Goal: Information Seeking & Learning: Learn about a topic

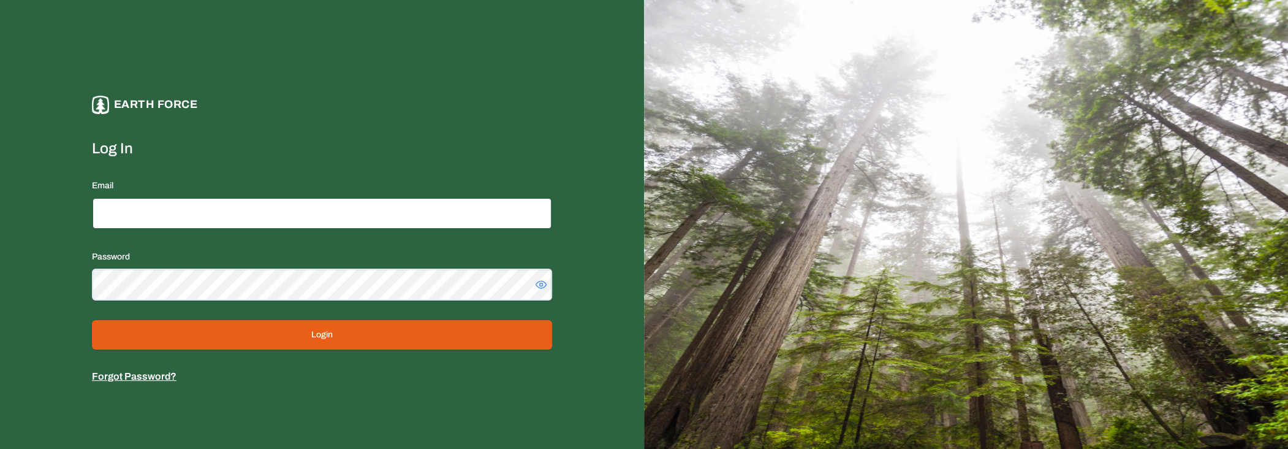
type input "**********"
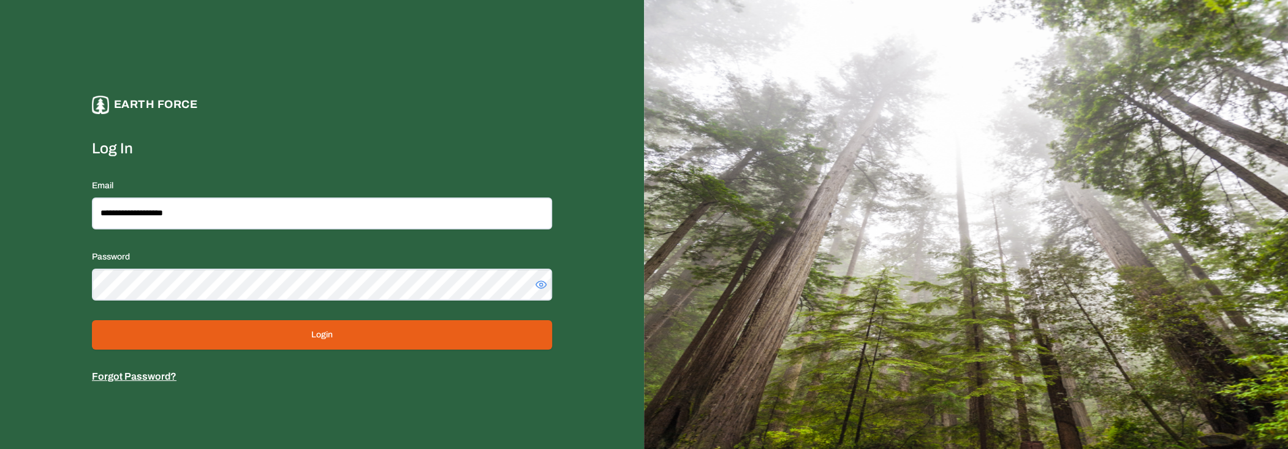
click at [316, 329] on button "Login" at bounding box center [322, 334] width 460 height 29
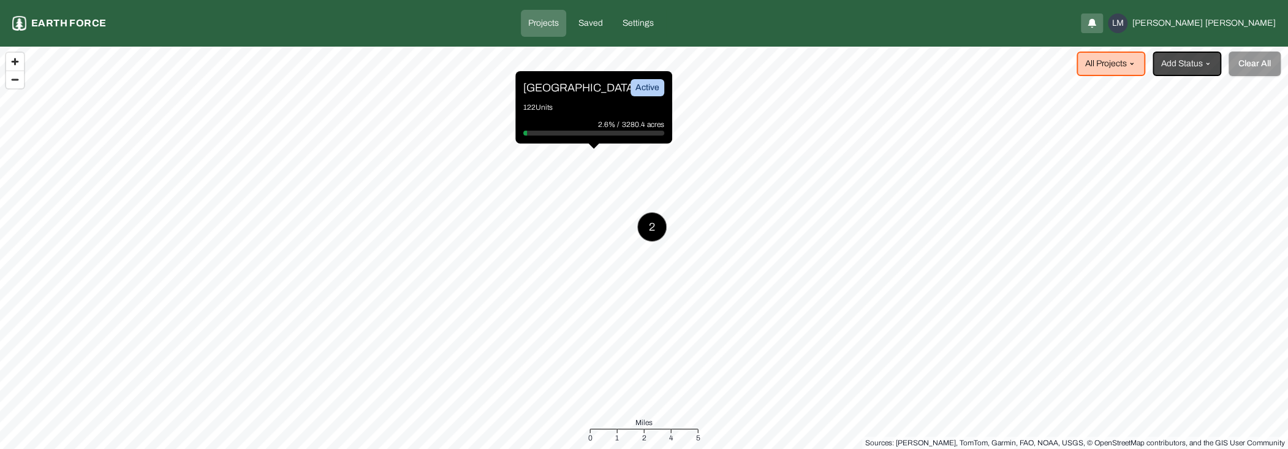
click at [578, 96] on div "Sleighville Active 122 Units 2.6% / 3280.4 acres" at bounding box center [593, 107] width 157 height 72
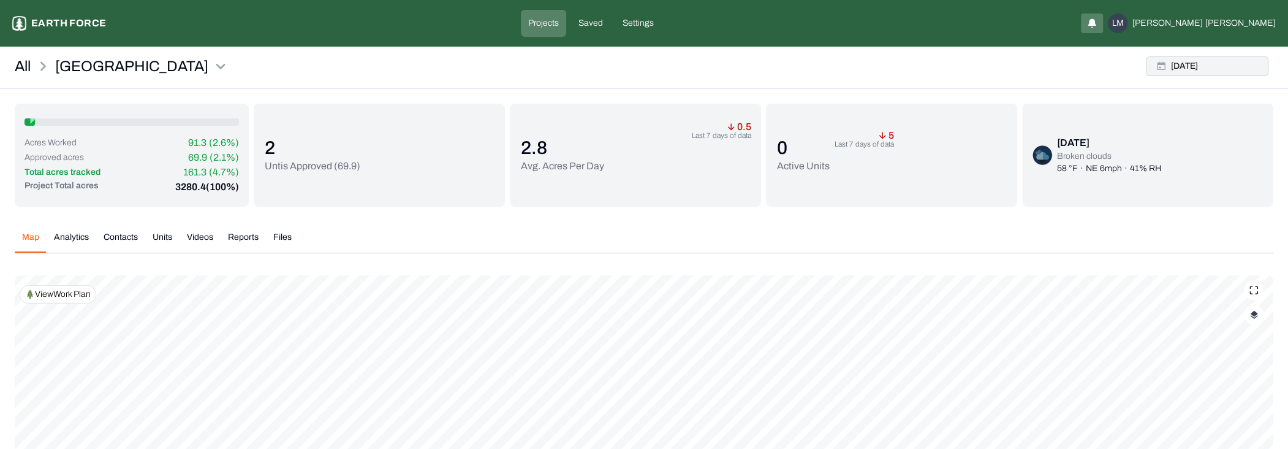
click at [1203, 62] on button "Thu, Sep, 18, 2025" at bounding box center [1207, 66] width 123 height 20
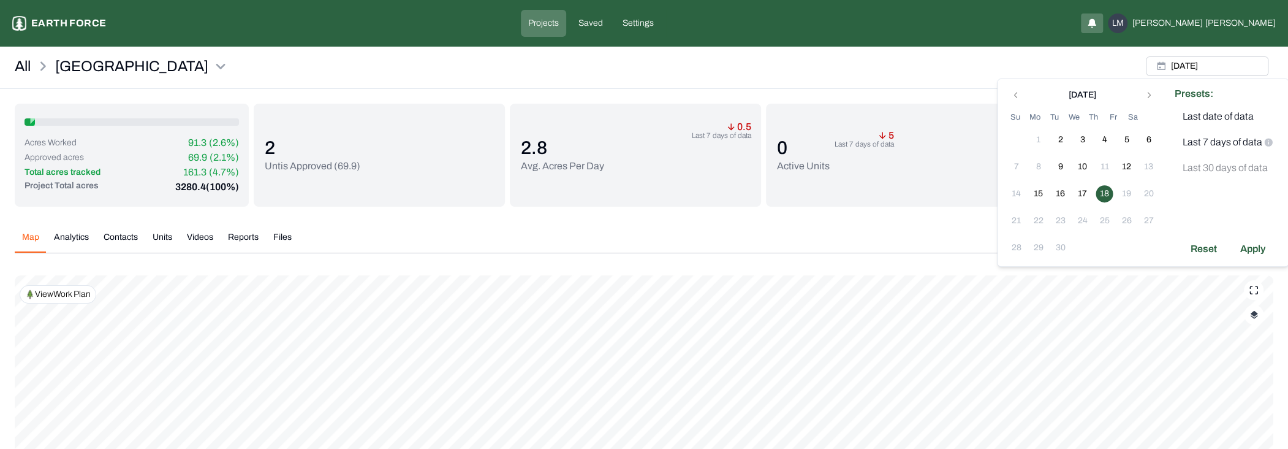
click at [1111, 189] on button "18" at bounding box center [1104, 193] width 17 height 17
click at [1091, 195] on td "17" at bounding box center [1082, 194] width 22 height 22
click at [1217, 139] on p "Last 7 days of data" at bounding box center [1222, 142] width 80 height 15
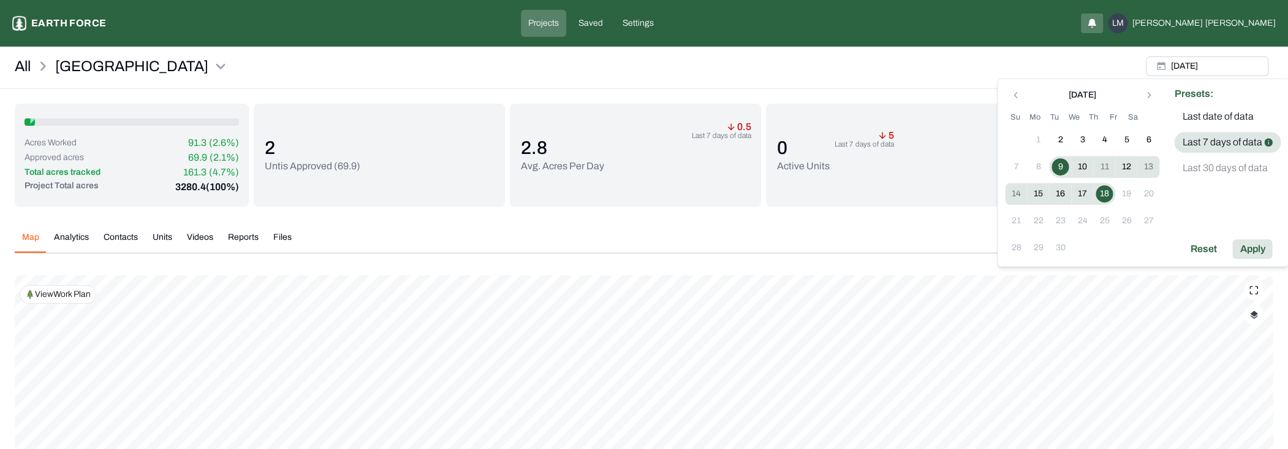
click at [1255, 250] on div "Apply" at bounding box center [1253, 249] width 40 height 20
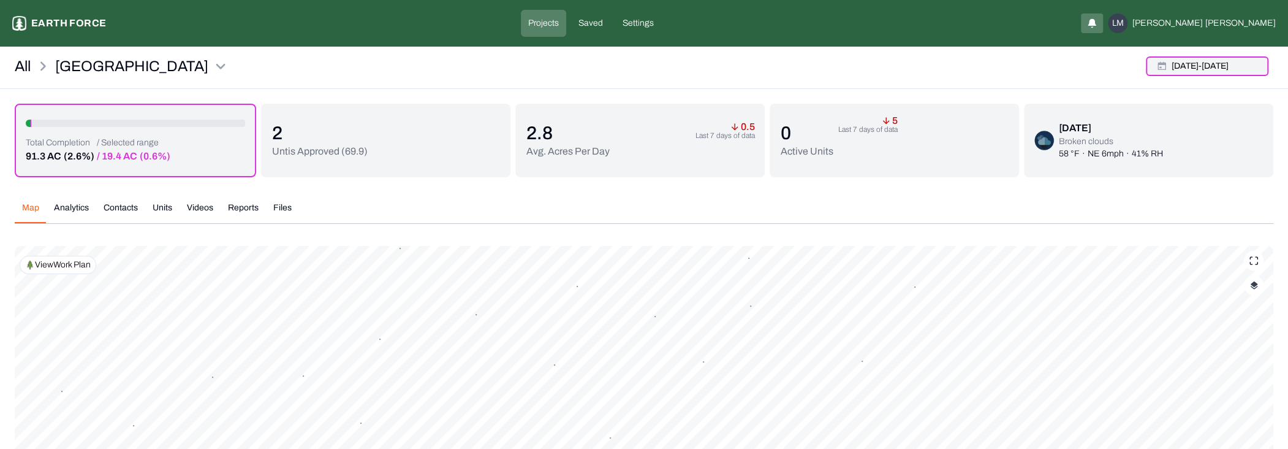
click at [1217, 68] on button "9 Sep 25 - 18 Sep 25" at bounding box center [1207, 66] width 123 height 20
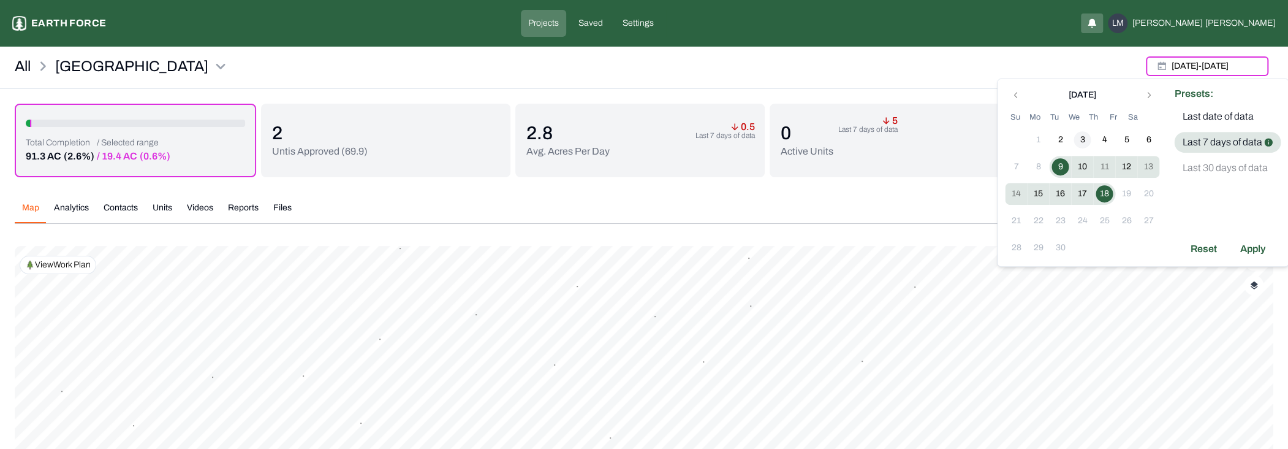
click at [1087, 143] on button "3" at bounding box center [1082, 139] width 17 height 17
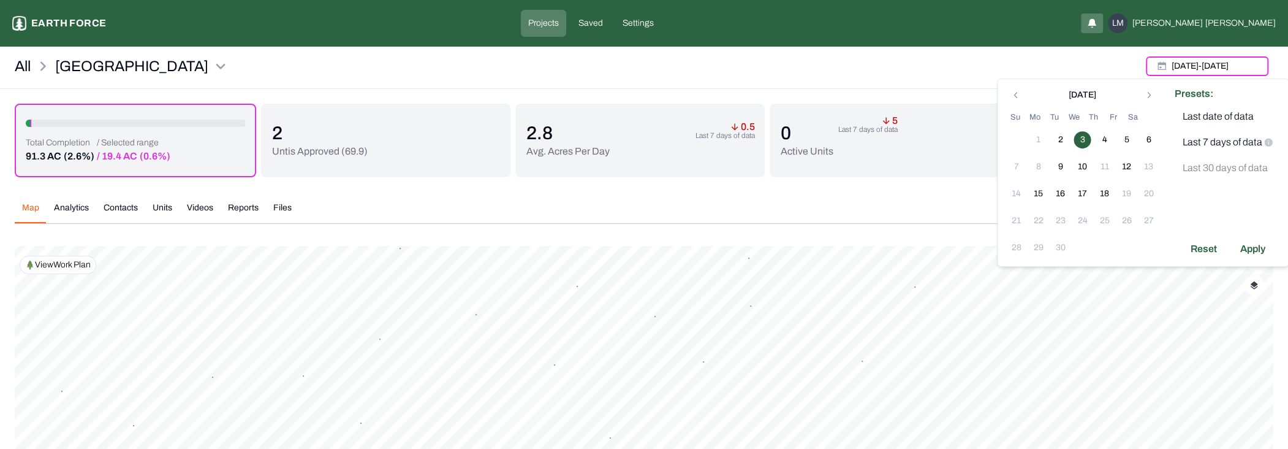
click at [1261, 259] on div "Presets: Last date of data Last 7 days of data Last 30 days of data Reset Apply" at bounding box center [1227, 172] width 121 height 187
click at [1261, 248] on div "Apply" at bounding box center [1253, 249] width 40 height 20
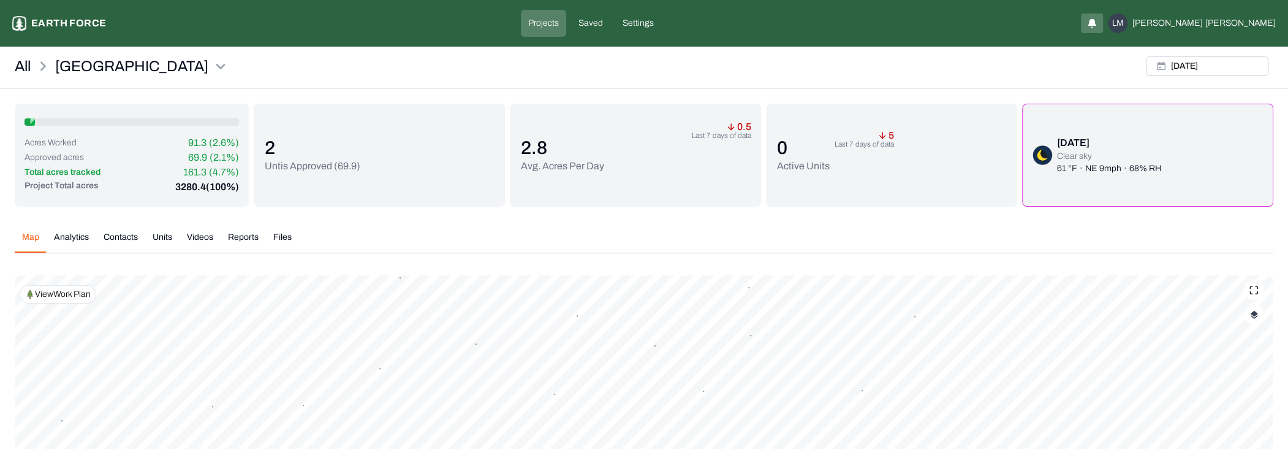
click at [1256, 314] on img "button" at bounding box center [1254, 314] width 8 height 9
click at [1096, 263] on div "Map Analytics Contacts Units Videos Reports Files Wed, Sep, 03, 2025 Polygons D…" at bounding box center [644, 402] width 1259 height 362
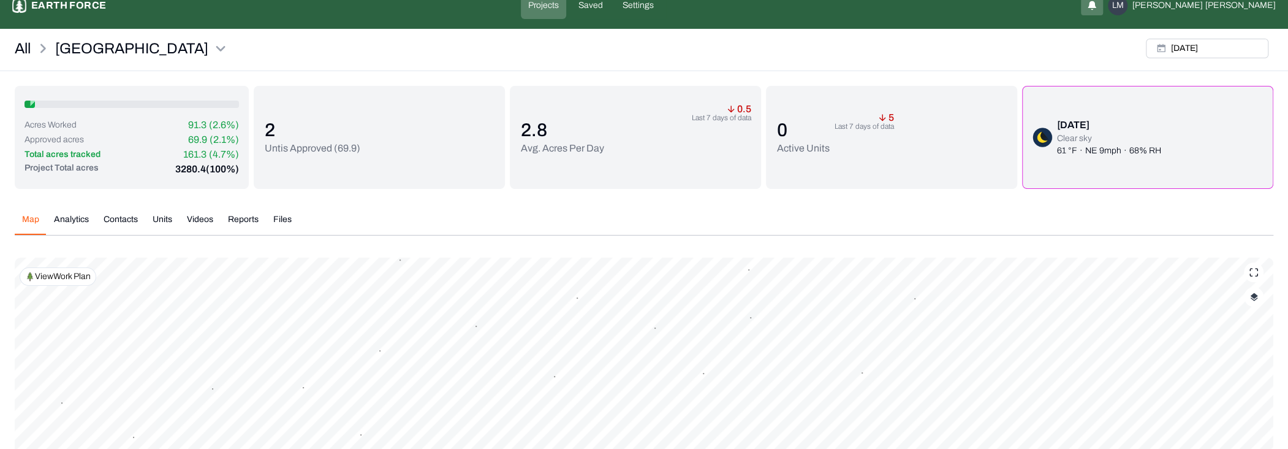
scroll to position [123, 0]
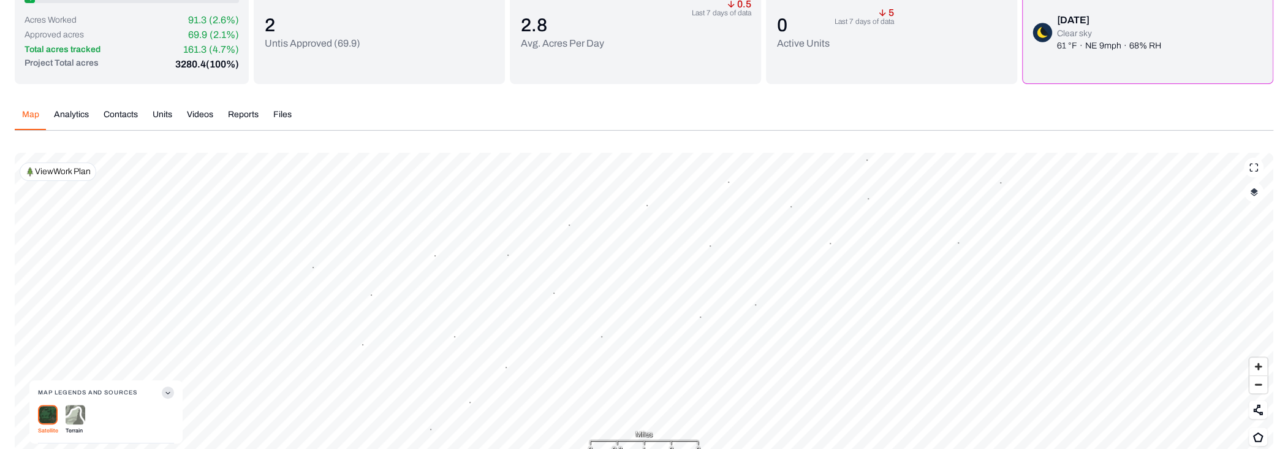
click at [169, 392] on icon "button" at bounding box center [167, 392] width 4 height 2
click at [1256, 194] on img "button" at bounding box center [1254, 192] width 8 height 9
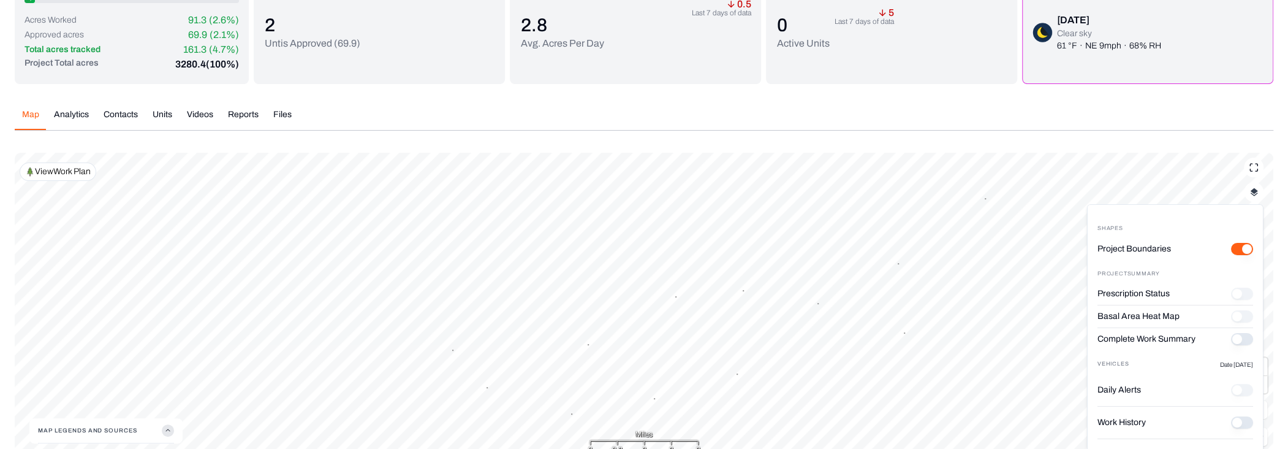
click at [1234, 337] on button "Complete Work Summary" at bounding box center [1242, 339] width 22 height 12
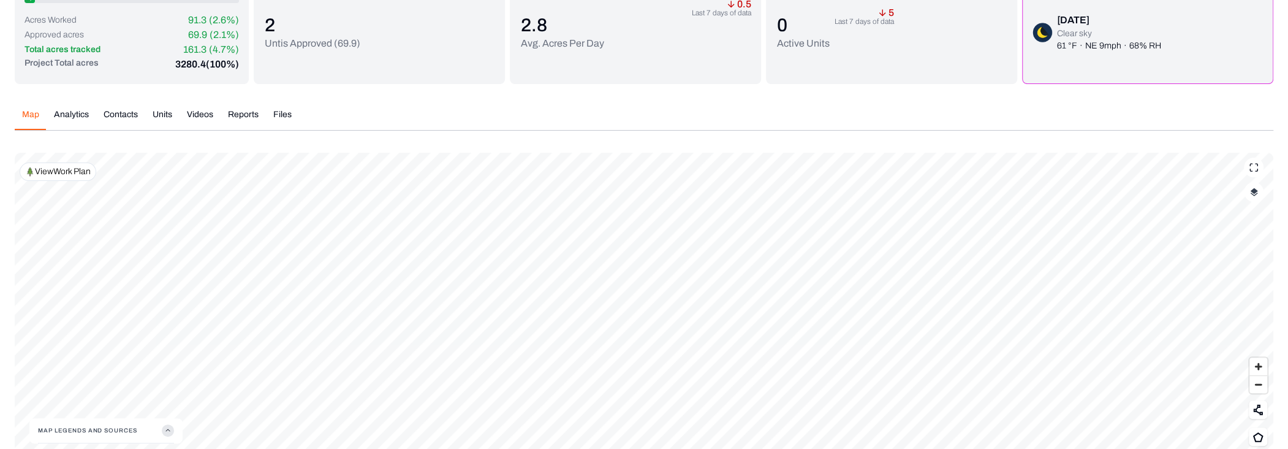
click at [170, 430] on icon "button" at bounding box center [168, 430] width 12 height 12
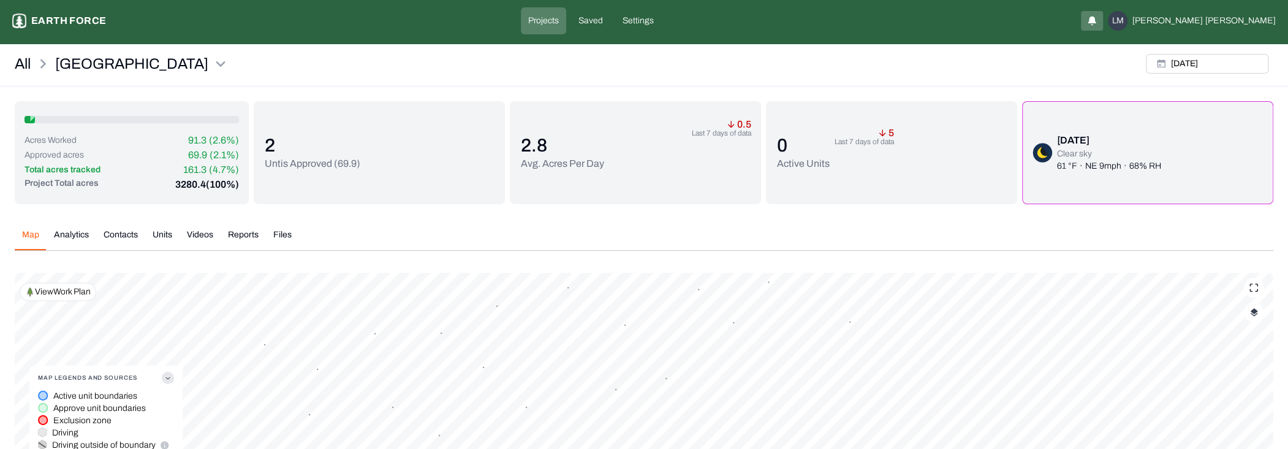
scroll to position [0, 0]
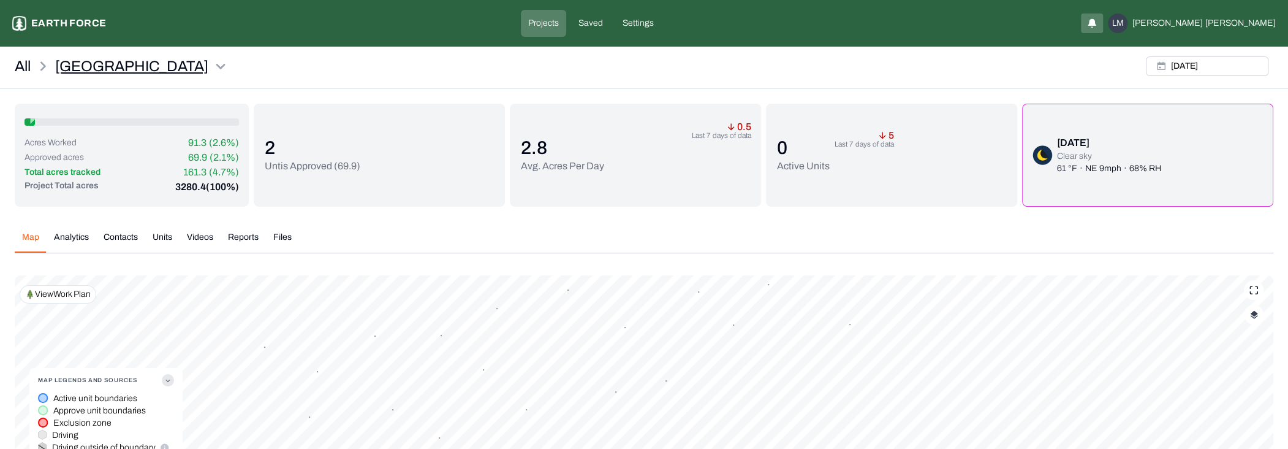
click at [88, 63] on html "Sleighville Earth force Projects Saved Settings LM Liam Maier All Sleighville W…" at bounding box center [644, 299] width 1288 height 598
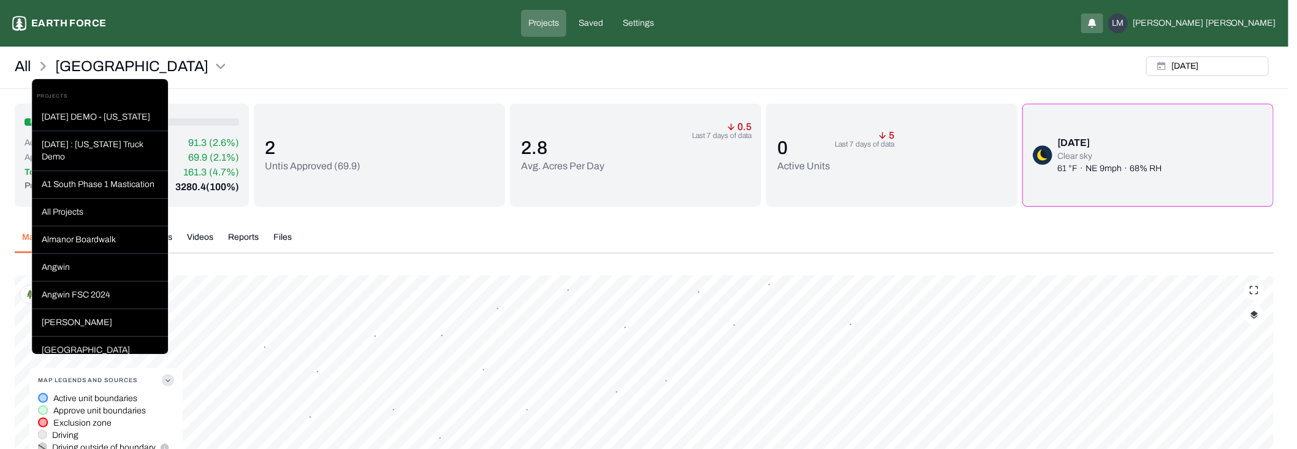
click at [1194, 67] on html "Sleighville Earth force Projects Saved Settings LM Liam Maier All Sleighville W…" at bounding box center [648, 299] width 1297 height 598
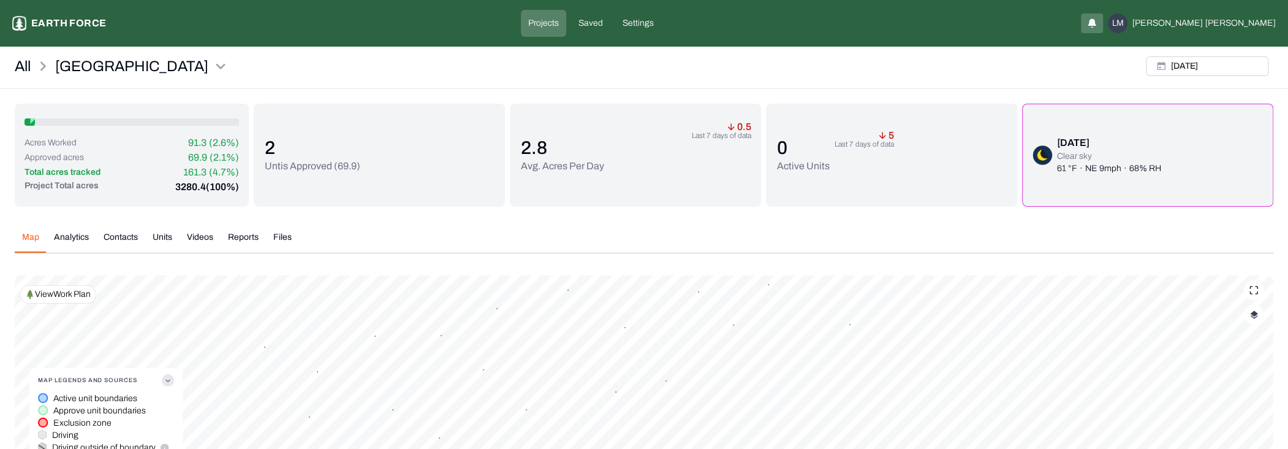
click at [1194, 67] on button "Wed, Sep, 03, 2025" at bounding box center [1207, 66] width 123 height 20
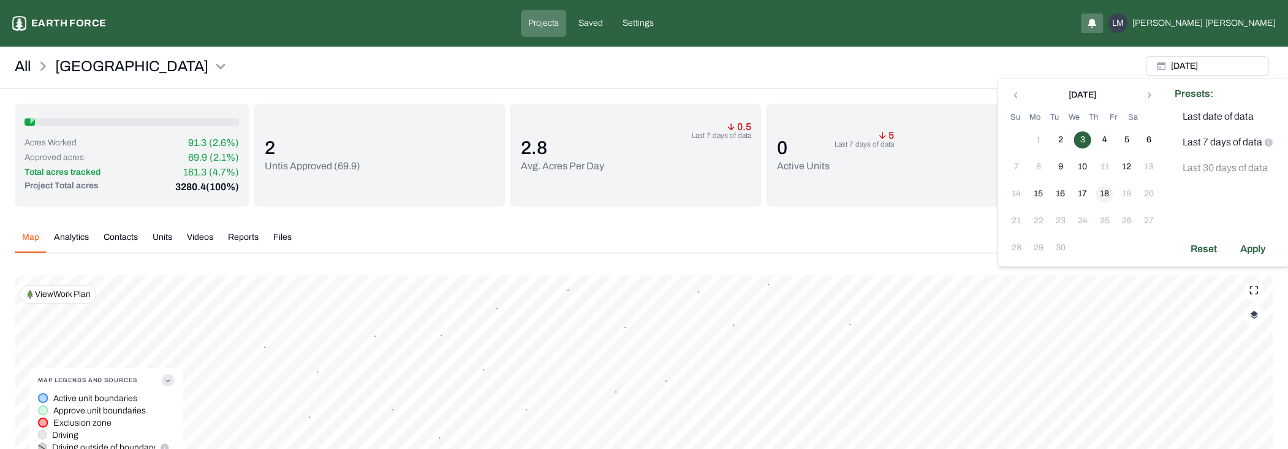
click at [1104, 194] on button "18" at bounding box center [1104, 193] width 17 height 17
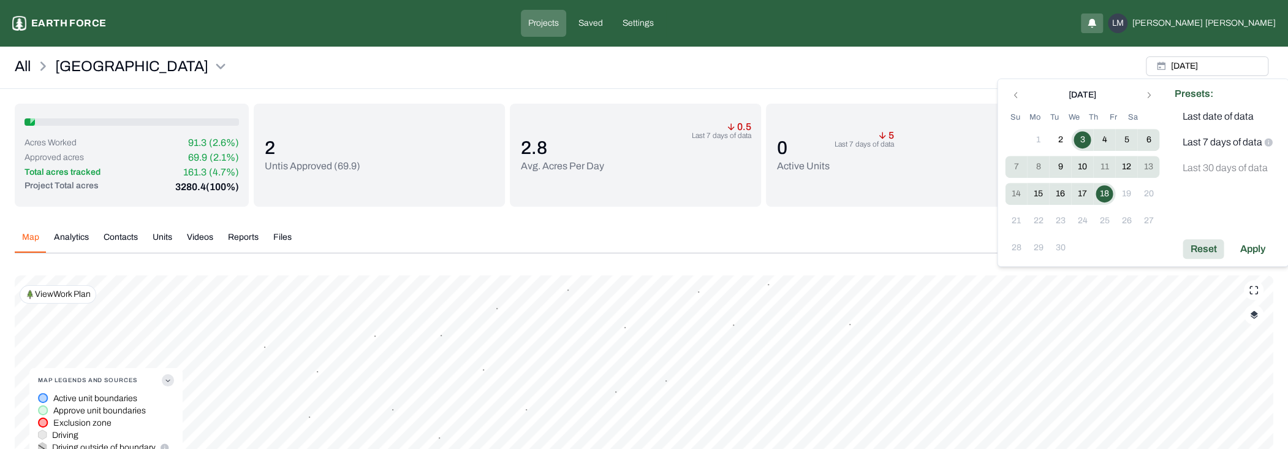
click at [1214, 248] on div "Reset" at bounding box center [1203, 249] width 41 height 20
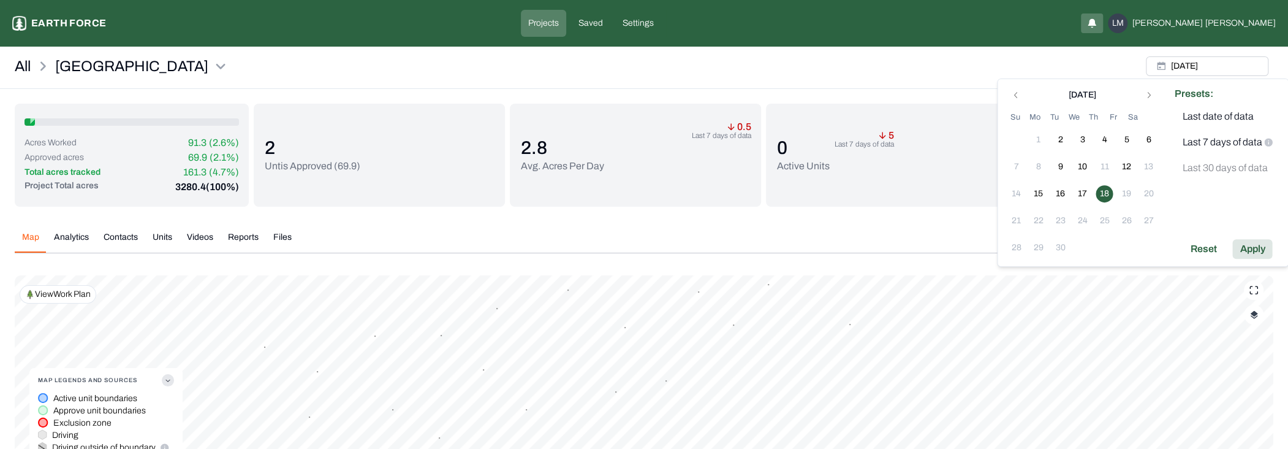
click at [1256, 251] on div "Apply" at bounding box center [1253, 249] width 40 height 20
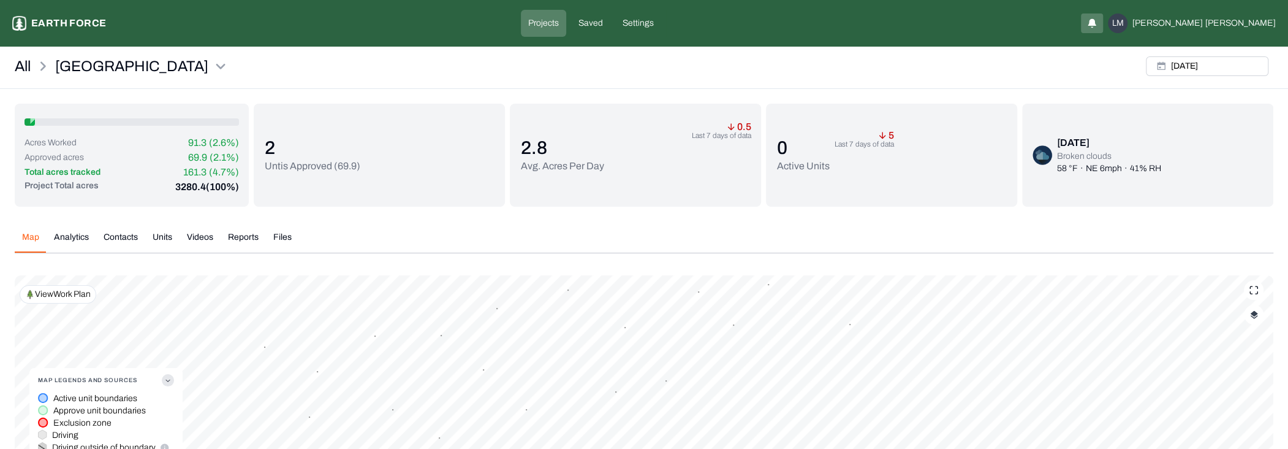
click at [1257, 319] on button "button" at bounding box center [1254, 315] width 20 height 20
click at [701, 233] on div "Map Analytics Contacts Units Videos Reports Files" at bounding box center [644, 242] width 1259 height 22
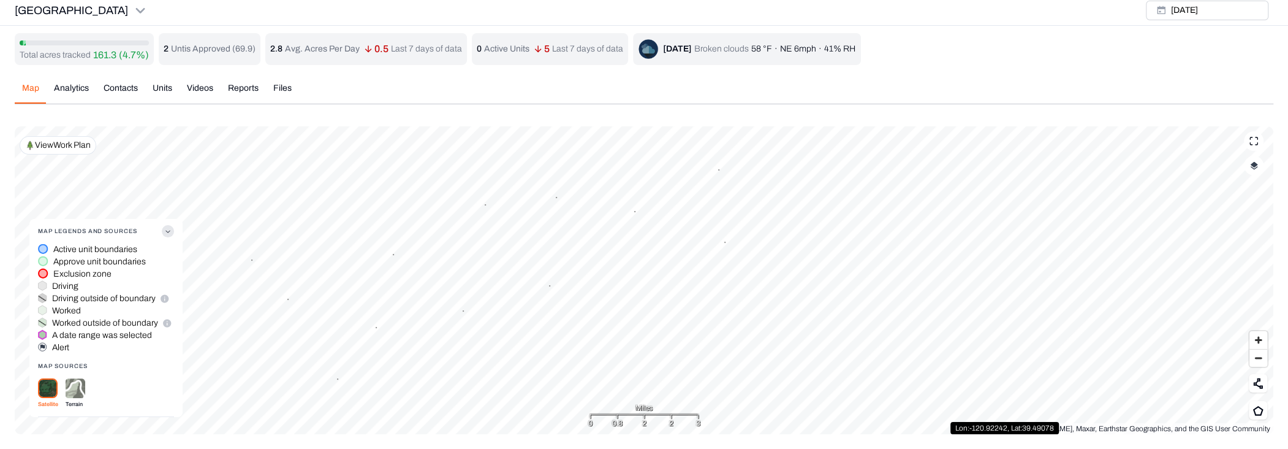
scroll to position [4, 0]
click at [704, 95] on div "Map Analytics Contacts Units Videos Reports Files" at bounding box center [644, 94] width 1259 height 22
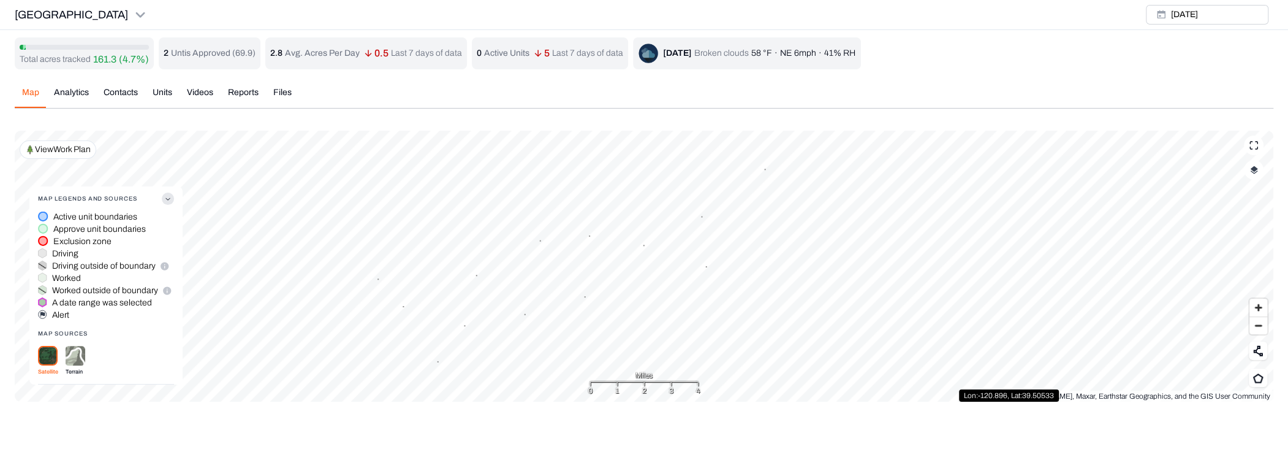
scroll to position [0, 0]
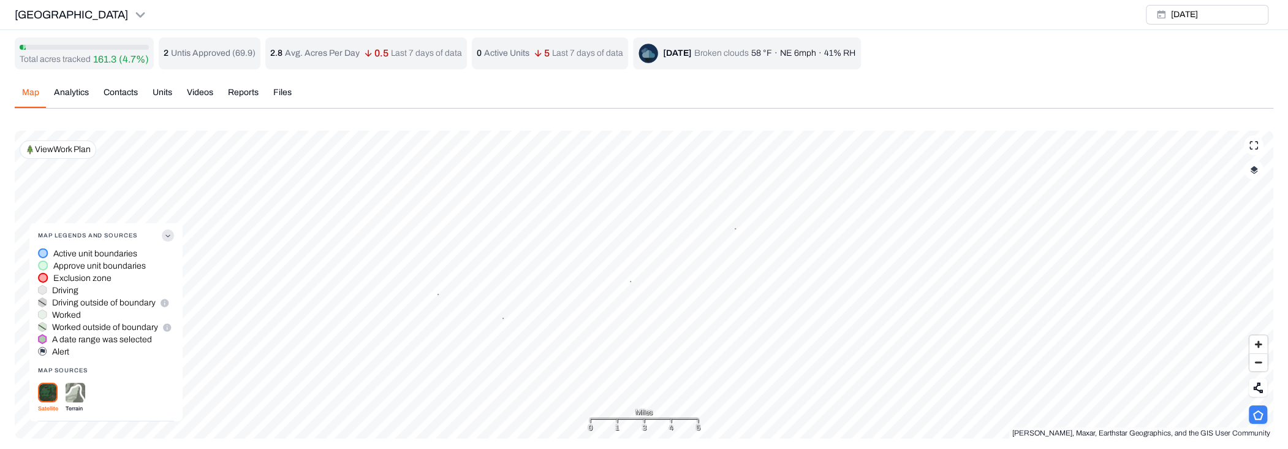
click at [1253, 417] on icon at bounding box center [1258, 414] width 11 height 10
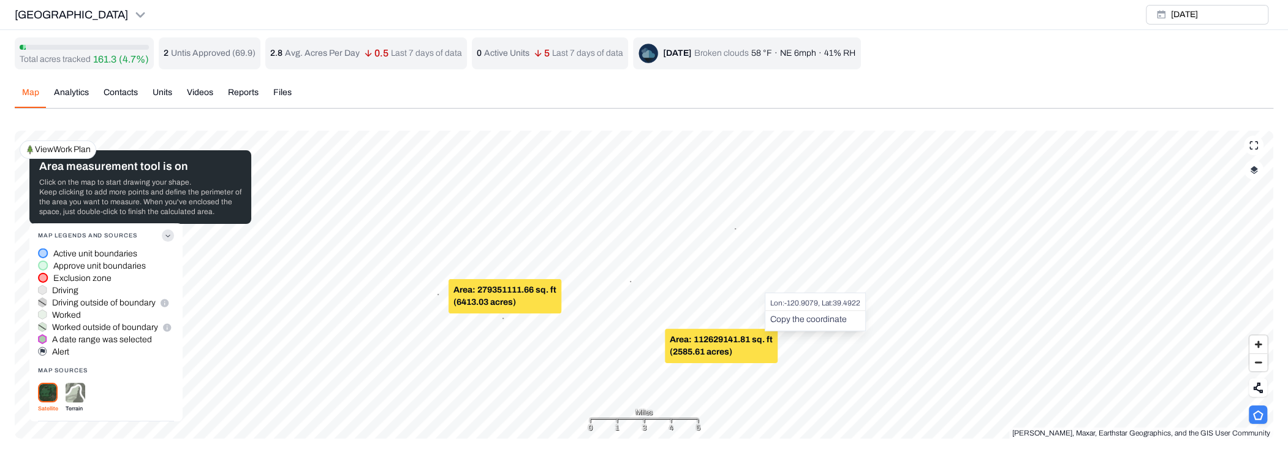
click at [823, 324] on button "Copy the coordinate" at bounding box center [808, 319] width 77 height 12
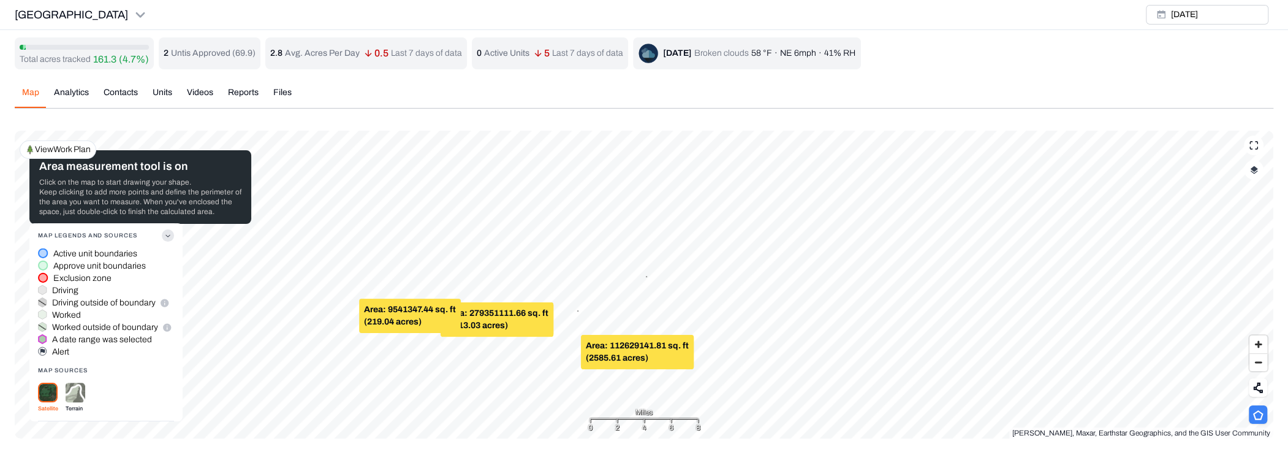
drag, startPoint x: 204, startPoint y: 223, endPoint x: 162, endPoint y: 238, distance: 45.0
click at [162, 238] on button "Map Legends And Sources" at bounding box center [106, 235] width 136 height 25
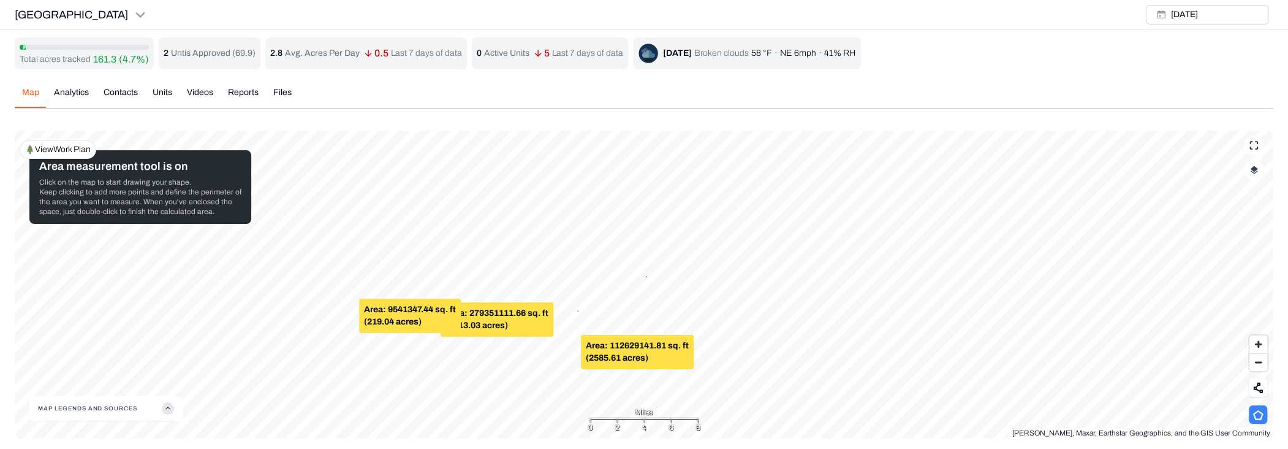
click at [1253, 414] on icon at bounding box center [1258, 414] width 10 height 10
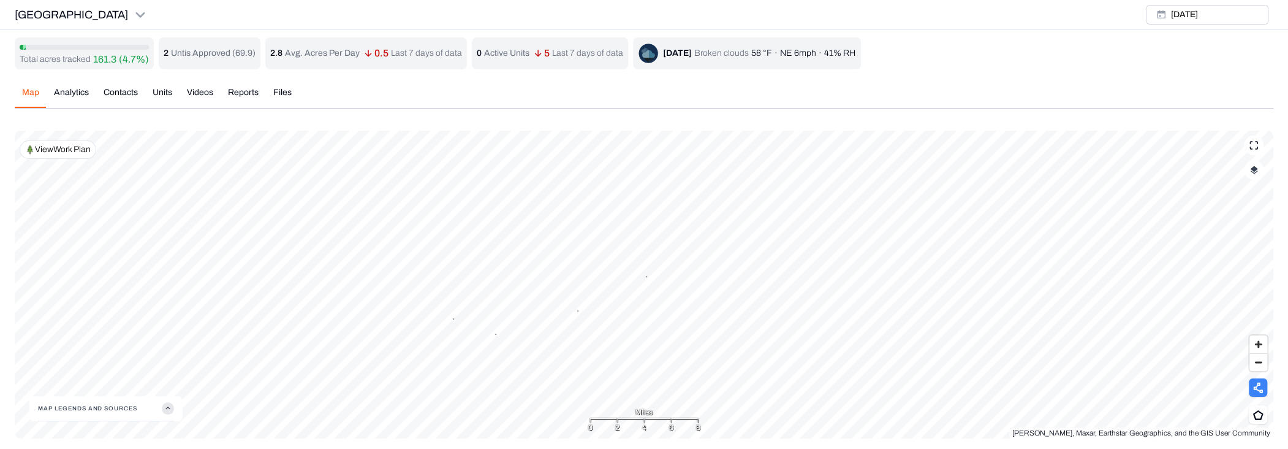
click at [1261, 380] on button at bounding box center [1258, 387] width 18 height 18
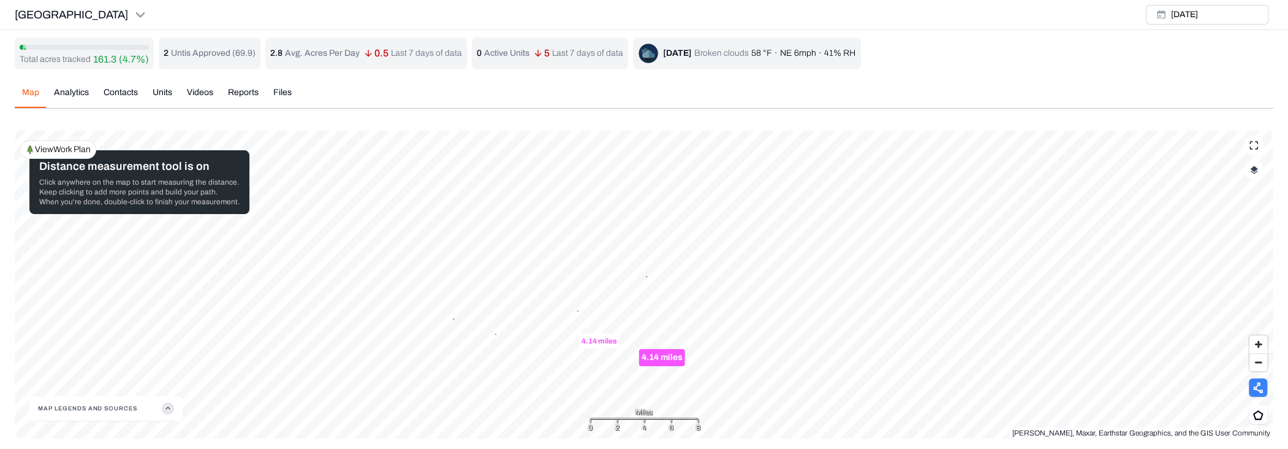
click at [1257, 392] on icon at bounding box center [1258, 387] width 10 height 11
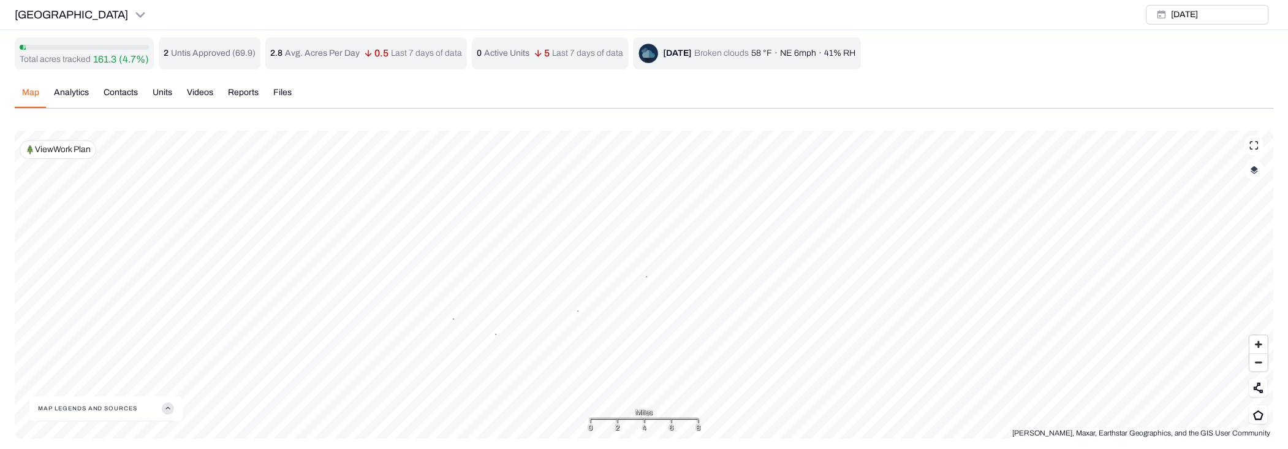
click at [1248, 173] on button "button" at bounding box center [1254, 170] width 20 height 20
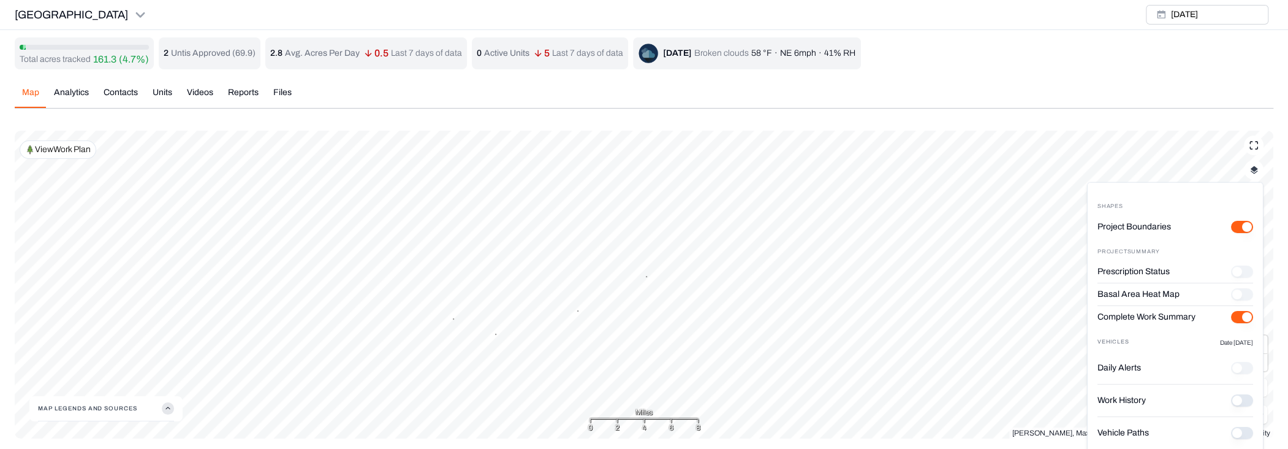
click at [1232, 227] on "Project Boundaries" at bounding box center [1242, 226] width 22 height 12
click at [1233, 398] on History "Work History" at bounding box center [1242, 400] width 22 height 12
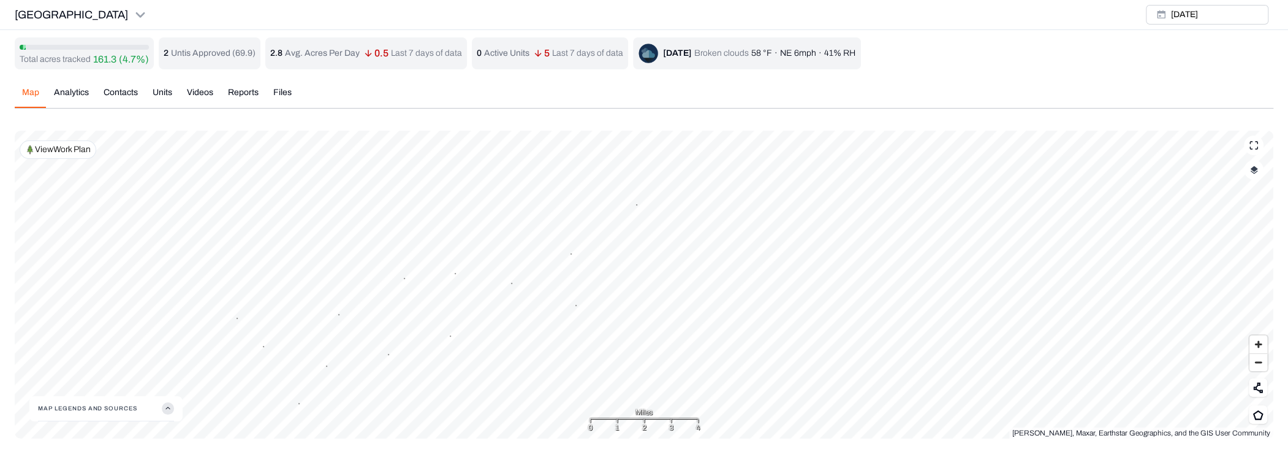
click at [249, 91] on div "Total acres tracked 161.3 (4.7%) 2 Untis Approved ( 69.9 ) 2.8 Avg. Acres Per D…" at bounding box center [644, 237] width 1259 height 401
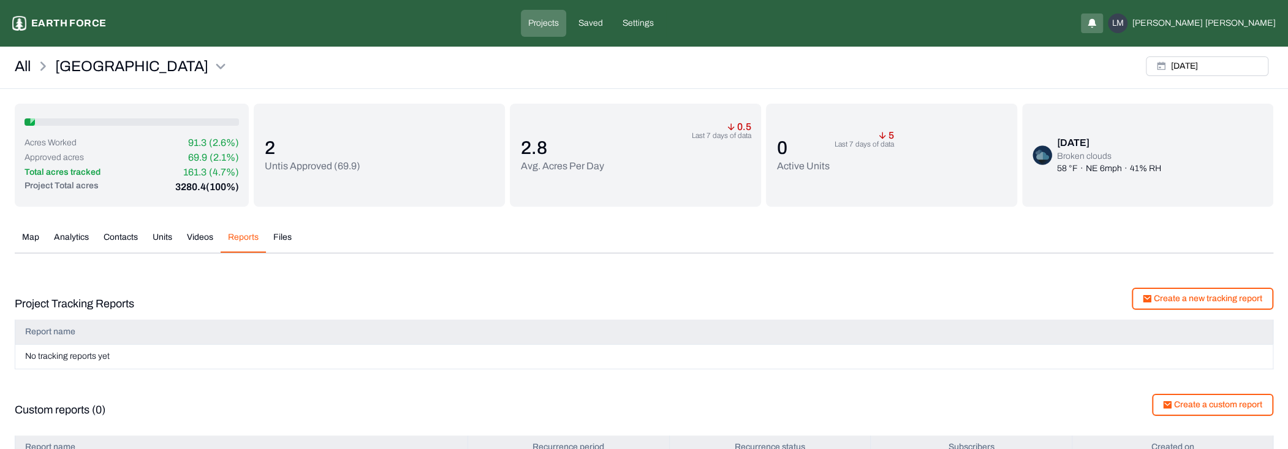
click at [205, 240] on button "Videos" at bounding box center [200, 241] width 41 height 21
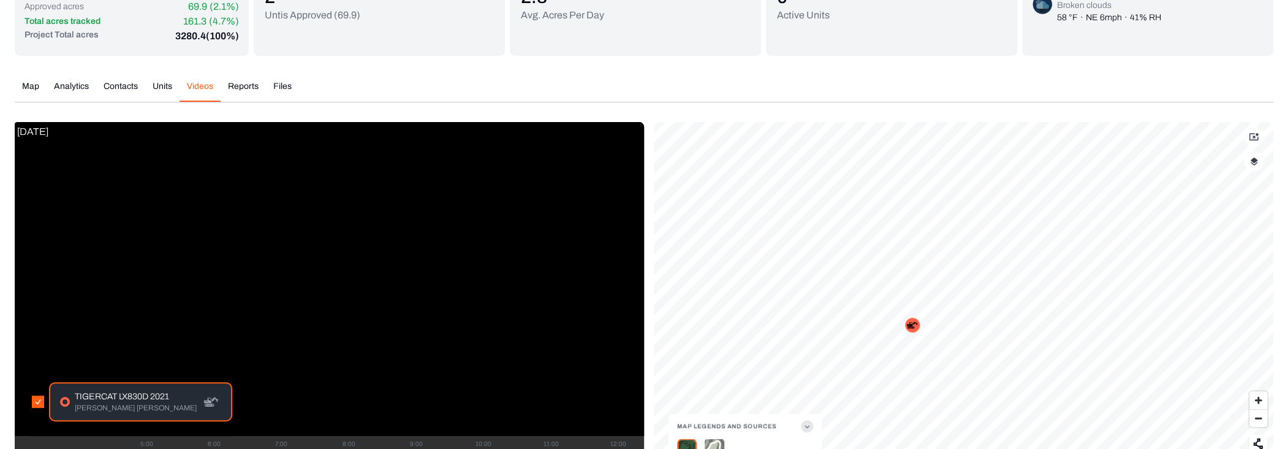
scroll to position [210, 0]
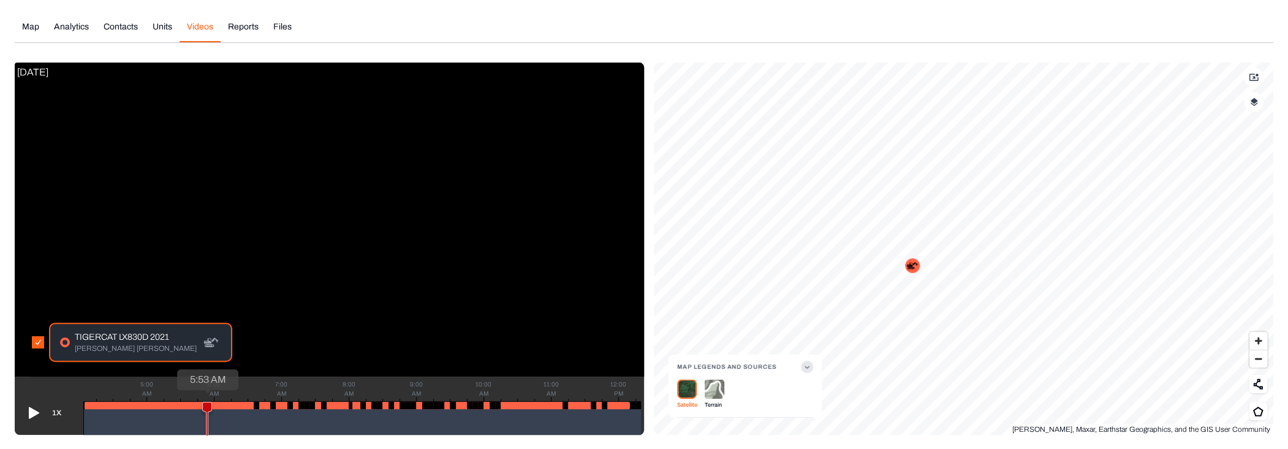
drag, startPoint x: 85, startPoint y: 407, endPoint x: 204, endPoint y: 402, distance: 119.0
click at [207, 403] on icon at bounding box center [207, 422] width 9 height 40
click at [37, 410] on icon at bounding box center [33, 413] width 20 height 20
click at [343, 413] on div "5:00 AM 6:00 AM 7:00 AM 8:00 AM 9:00 AM 10:00 AM 11:00 AM 12:00 PM" at bounding box center [362, 418] width 558 height 34
drag, startPoint x: 216, startPoint y: 404, endPoint x: 330, endPoint y: 430, distance: 117.0
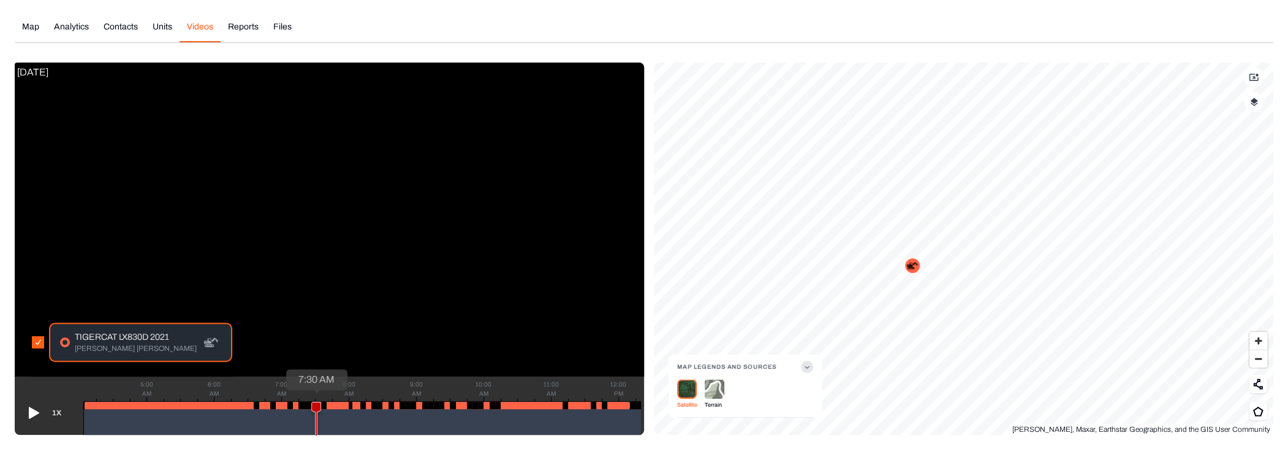
click at [321, 430] on icon at bounding box center [316, 421] width 10 height 41
click at [34, 415] on icon at bounding box center [33, 413] width 20 height 20
click at [1250, 76] on icon at bounding box center [1254, 77] width 9 height 7
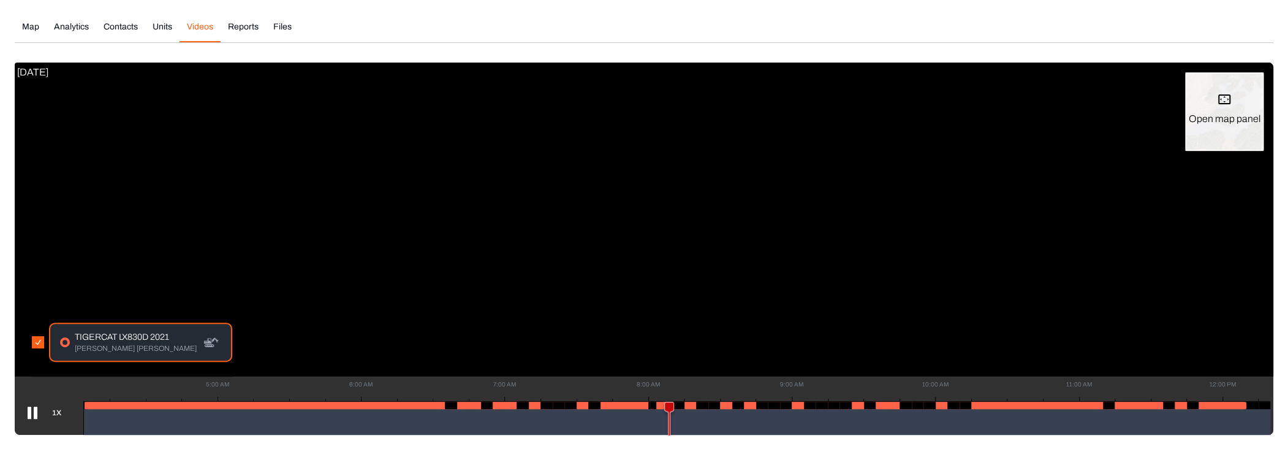
click at [1217, 96] on icon at bounding box center [1224, 99] width 15 height 15
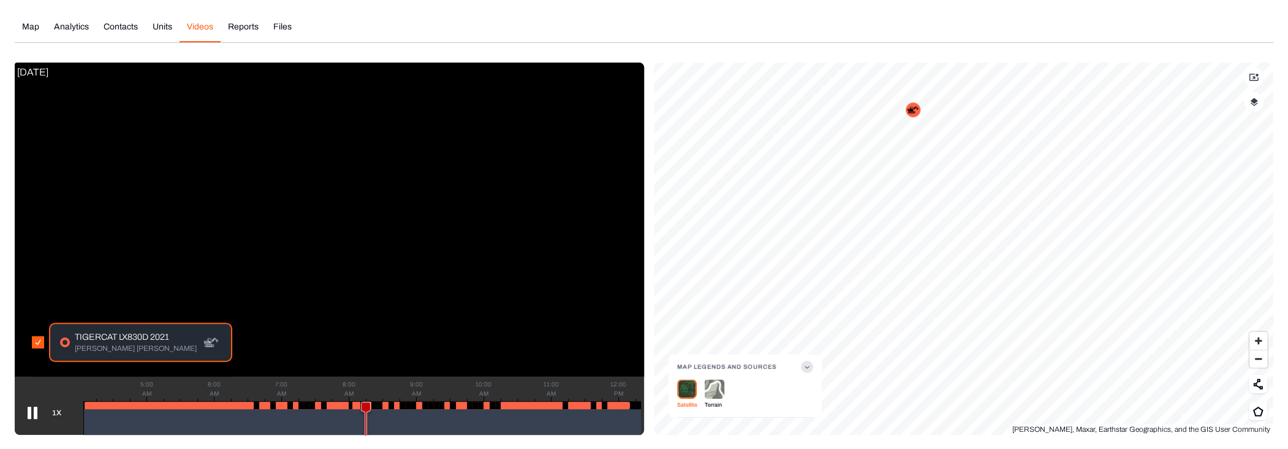
click at [1245, 104] on button "button" at bounding box center [1254, 102] width 20 height 20
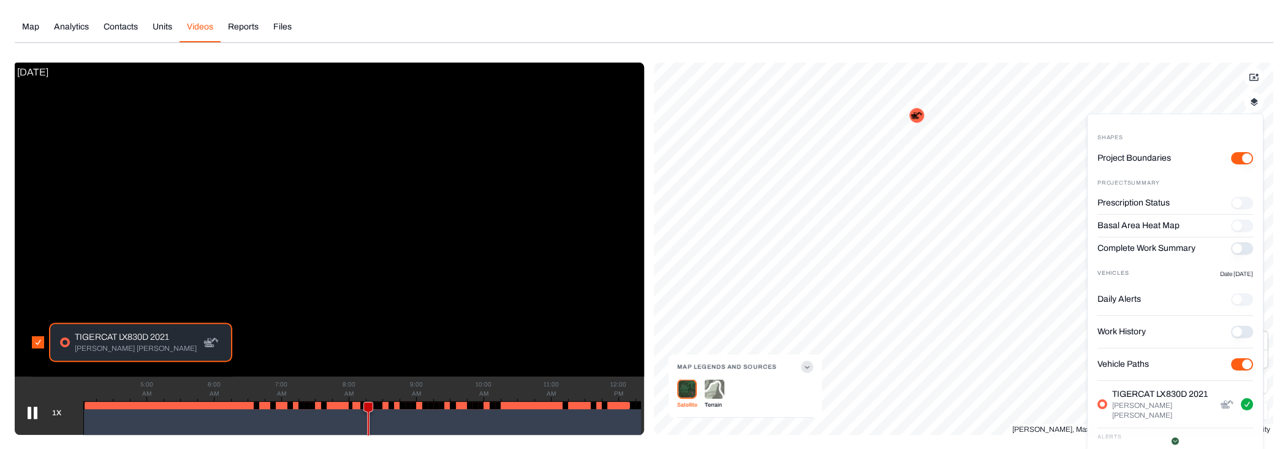
click at [1231, 325] on History "Work History" at bounding box center [1242, 331] width 22 height 12
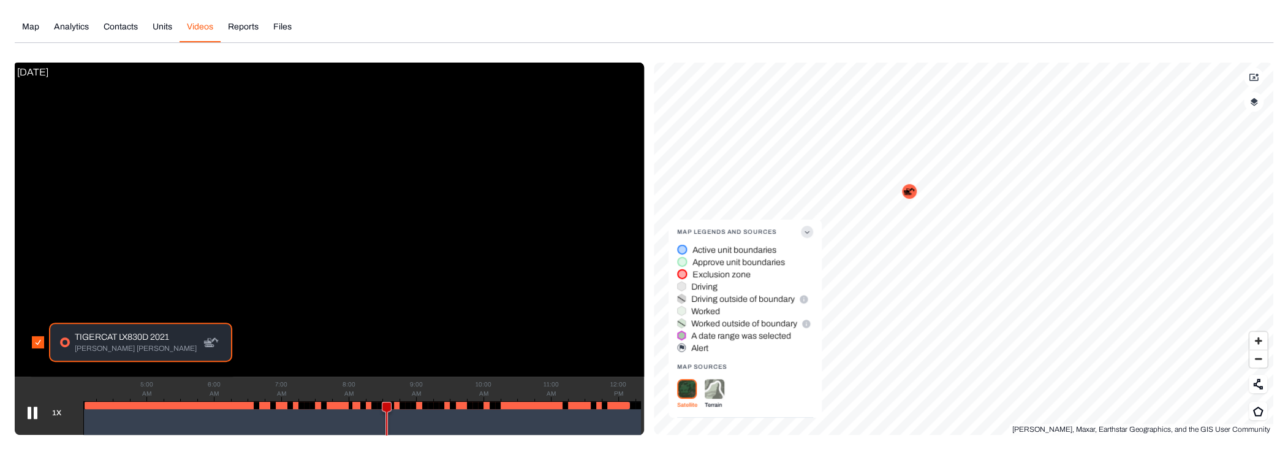
click at [808, 226] on icon "button" at bounding box center [807, 232] width 12 height 12
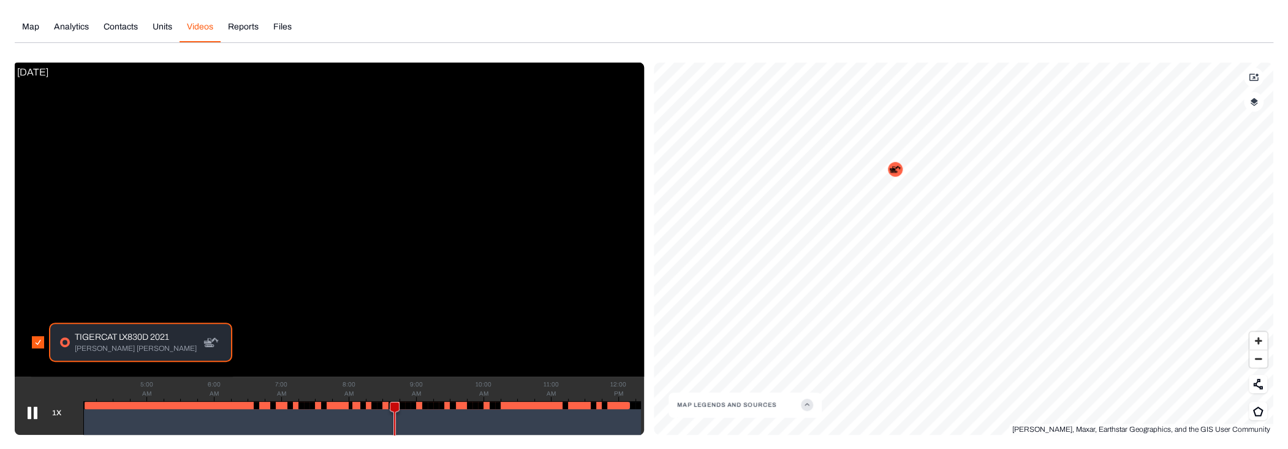
click at [1255, 102] on img "button" at bounding box center [1254, 101] width 8 height 9
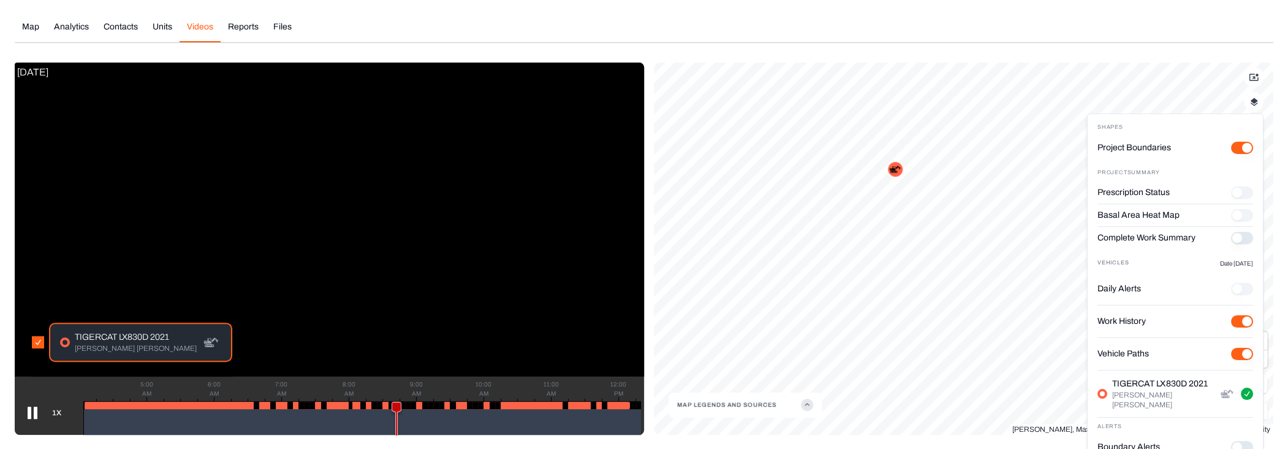
scroll to position [11, 0]
click at [1237, 440] on button "Boundary Alerts" at bounding box center [1242, 446] width 22 height 12
click at [1231, 440] on button "Boundary Alerts" at bounding box center [1242, 446] width 22 height 12
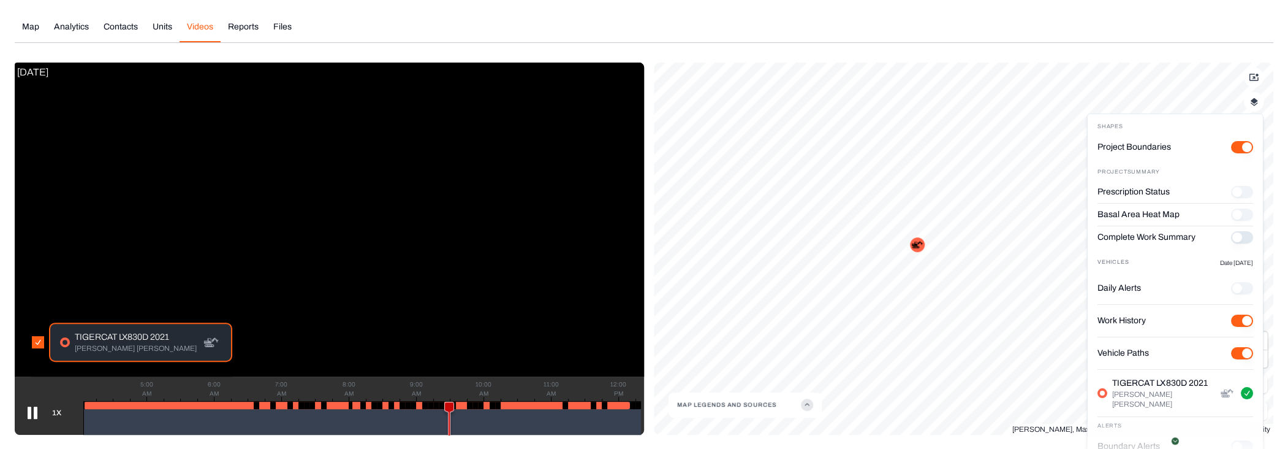
scroll to position [0, 0]
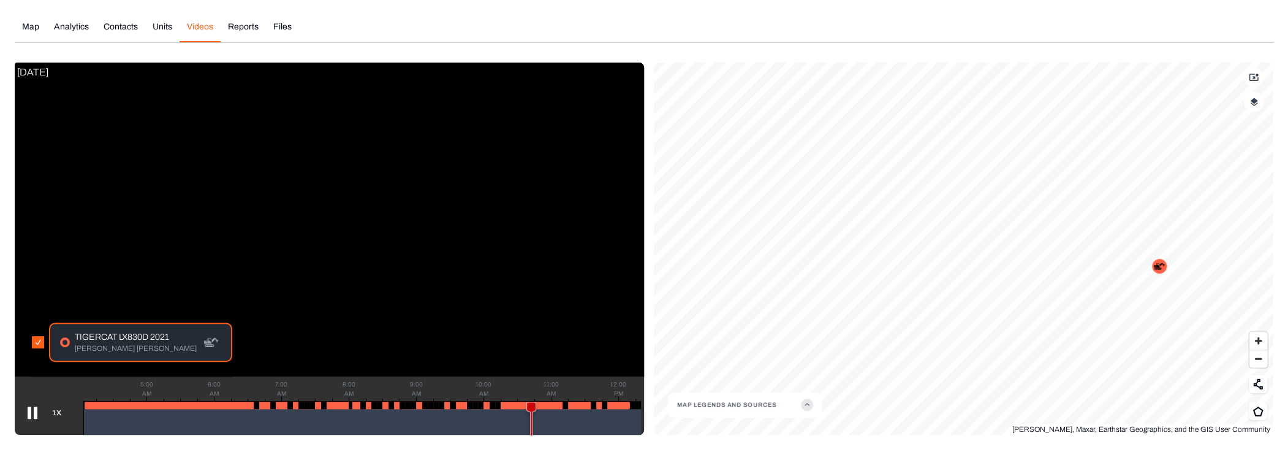
click at [157, 29] on button "Units" at bounding box center [162, 31] width 34 height 21
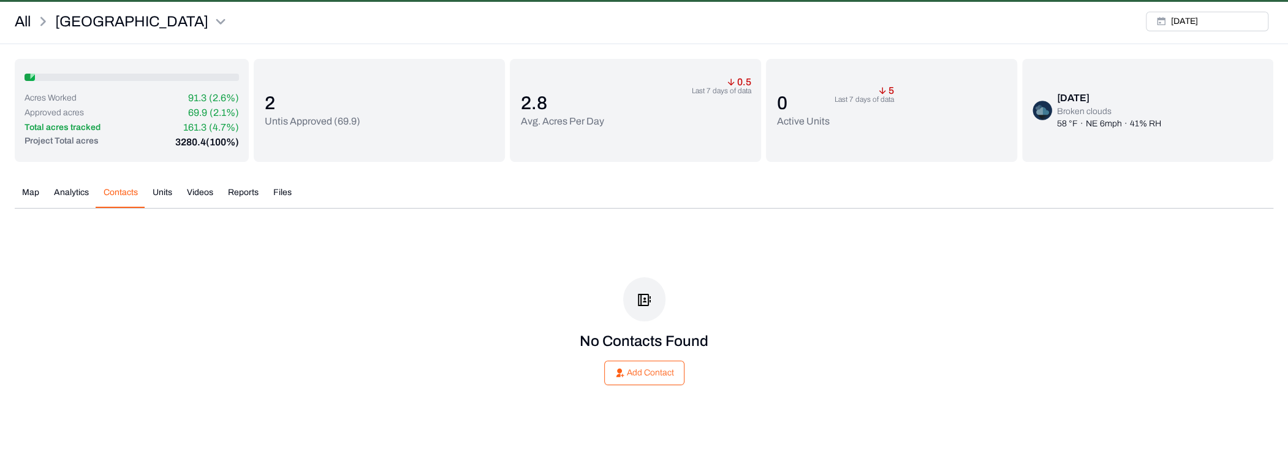
click at [121, 31] on div "All Sleighville Thu, Sep, 18, 2025 Acres Worked 91.3 (2.6%) Approved acres 69.9…" at bounding box center [644, 220] width 1288 height 427
click at [79, 31] on html "Sleighville Earth force Projects Saved Settings LM Liam Maier All Sleighville T…" at bounding box center [644, 202] width 1288 height 493
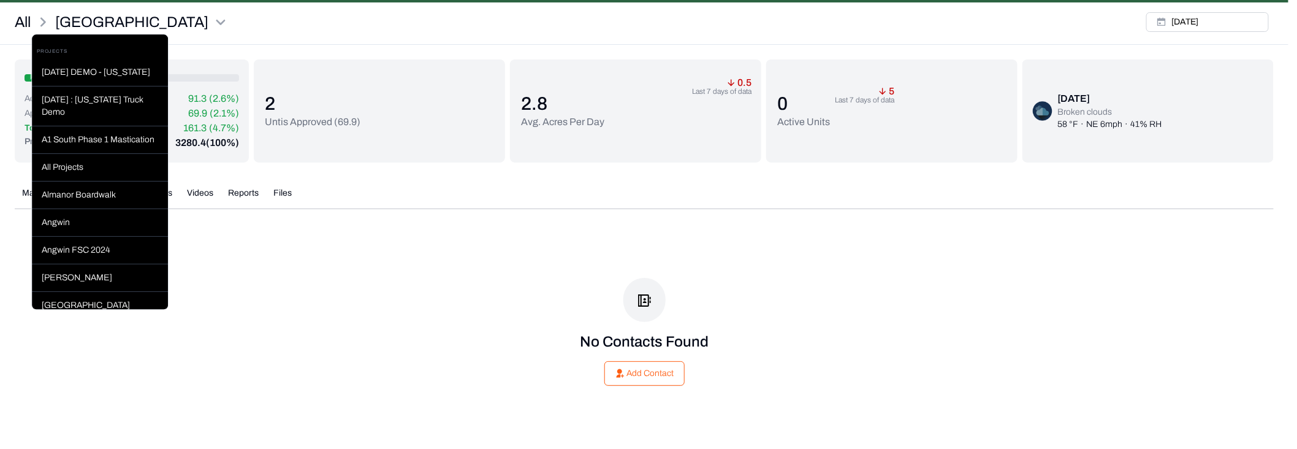
click at [207, 27] on html "Sleighville Earth force Projects Saved Settings LM Liam Maier All Sleighville T…" at bounding box center [648, 202] width 1297 height 493
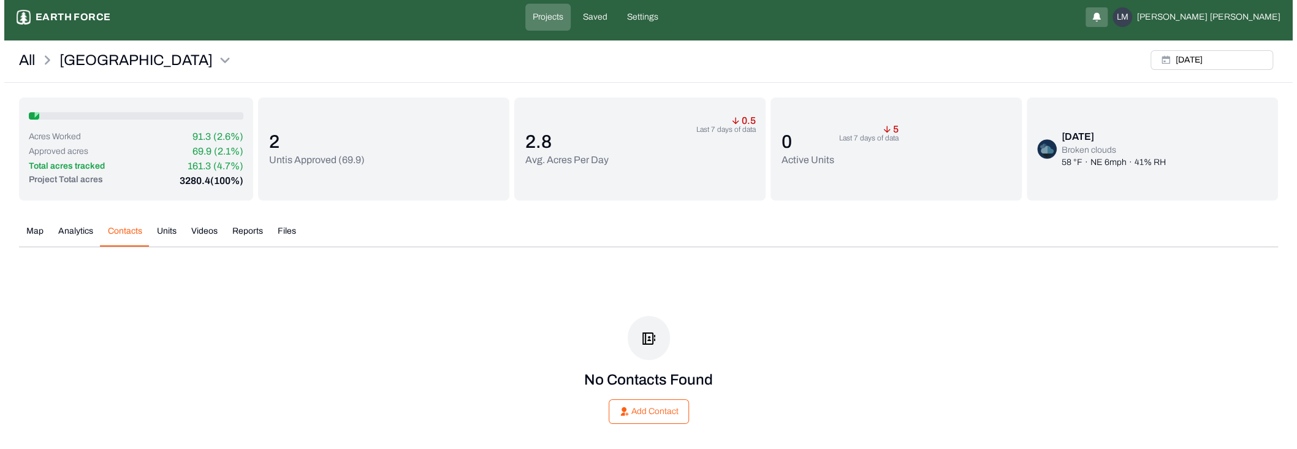
scroll to position [0, 0]
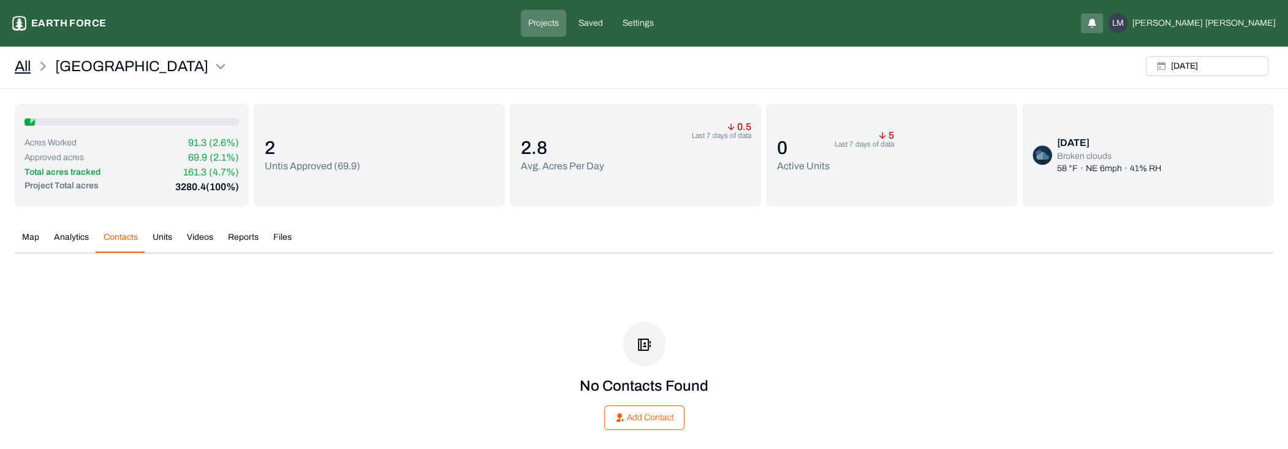
click at [20, 68] on link "All" at bounding box center [23, 66] width 16 height 20
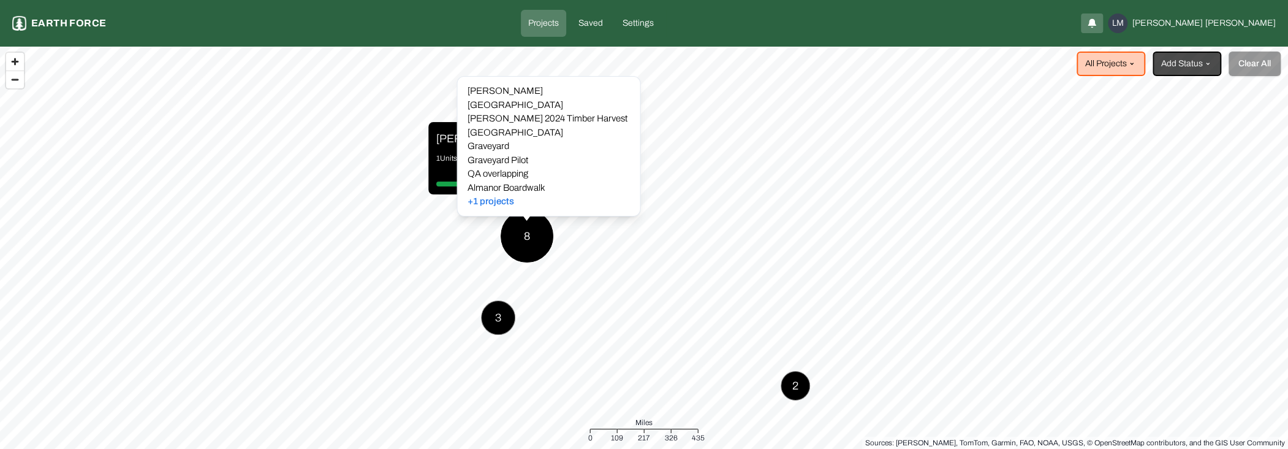
click at [493, 194] on div "+1 projects" at bounding box center [548, 201] width 163 height 14
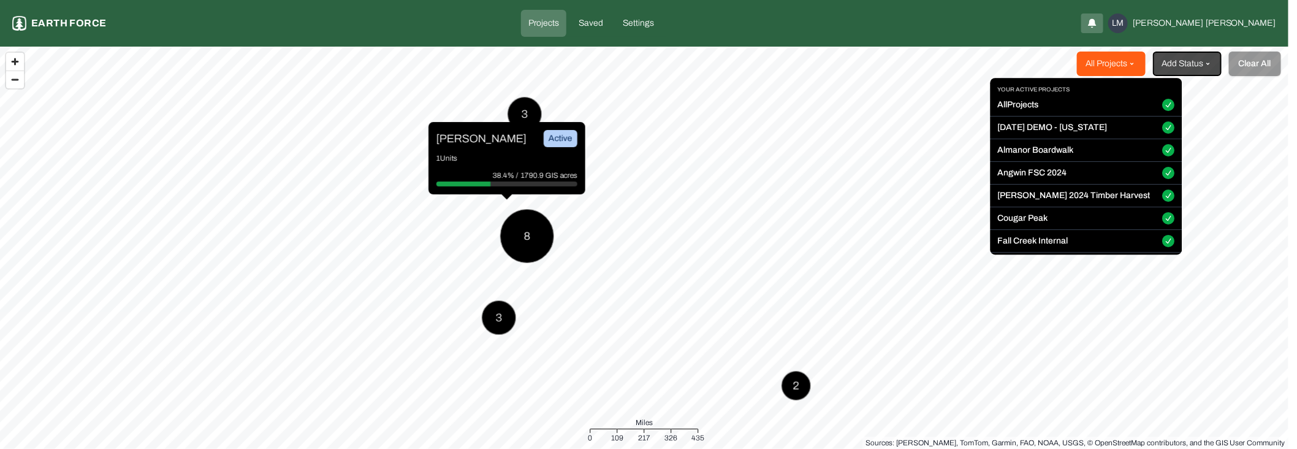
click at [1115, 67] on html "Projects Earth force Projects Saved Settings LM Liam Maier All Projects Add Sta…" at bounding box center [648, 224] width 1297 height 449
click at [1163, 104] on button "All Projects" at bounding box center [1169, 105] width 12 height 12
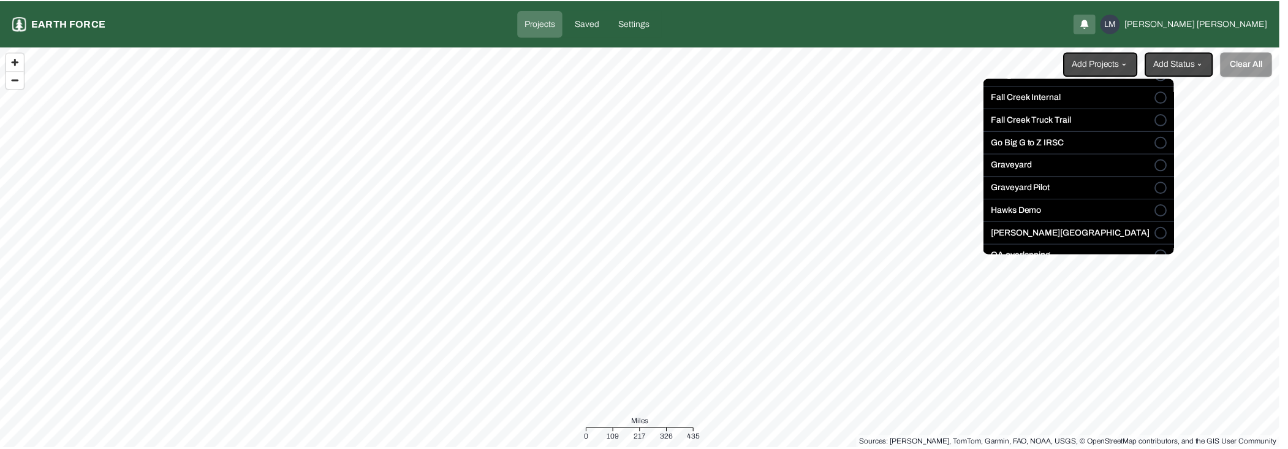
scroll to position [204, 0]
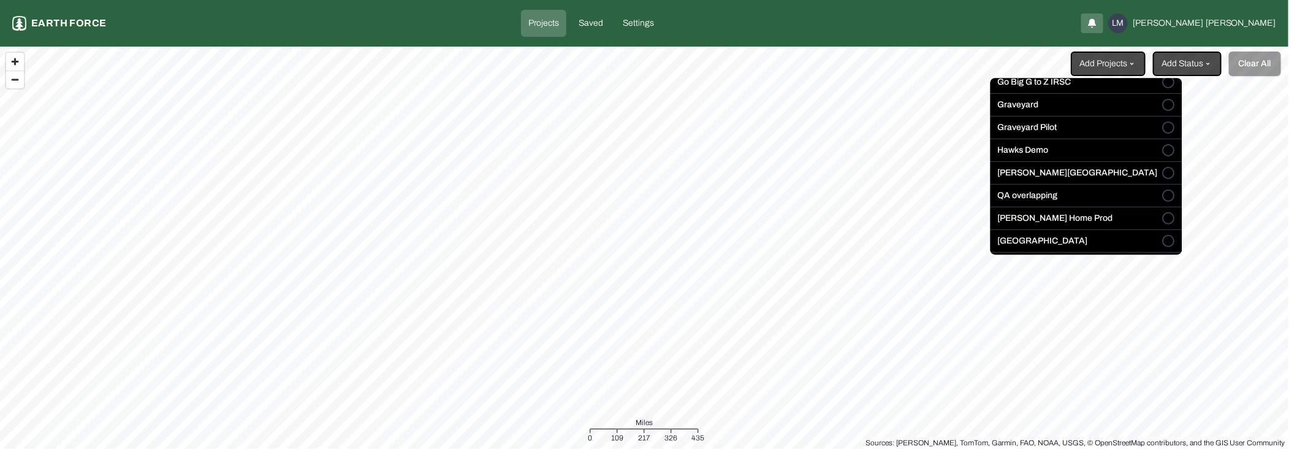
click at [1163, 170] on button "[PERSON_NAME][GEOGRAPHIC_DATA]" at bounding box center [1169, 173] width 12 height 12
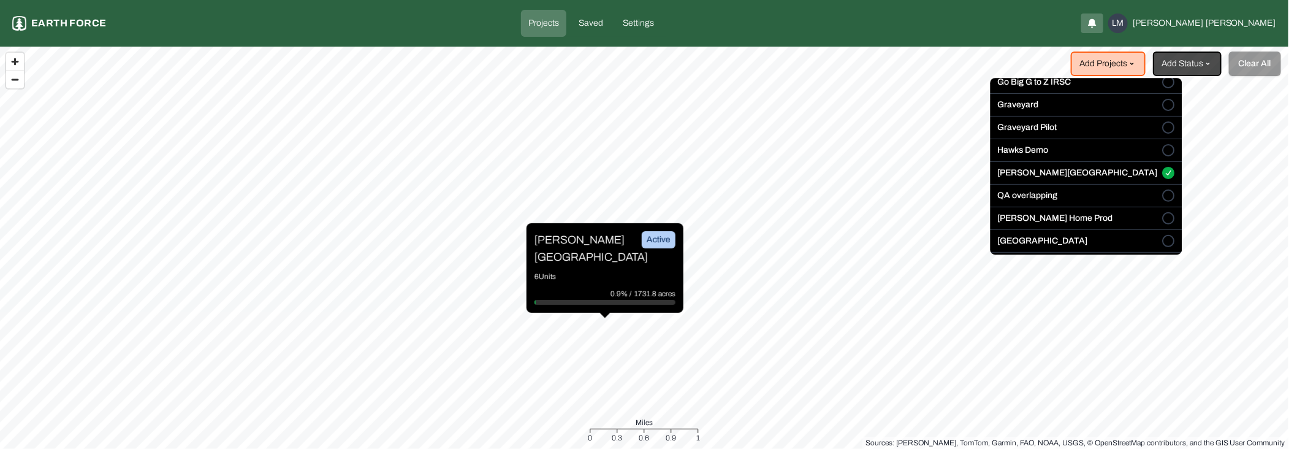
click at [666, 250] on html "Projects Earth force Projects Saved Settings LM Liam Maier Add Projects Add Sta…" at bounding box center [648, 224] width 1297 height 449
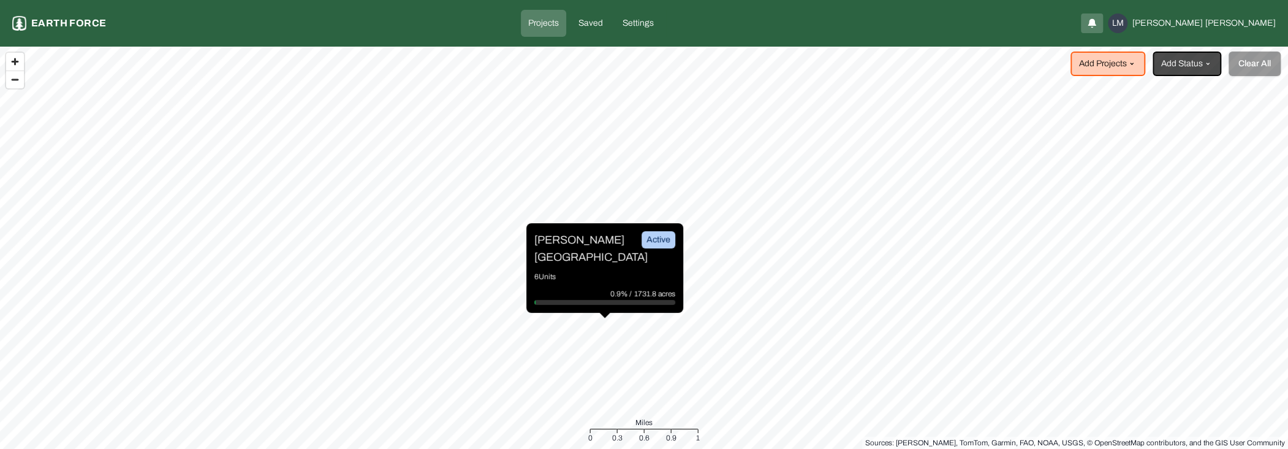
click at [610, 254] on div "Lewis Ranch Active" at bounding box center [604, 248] width 141 height 34
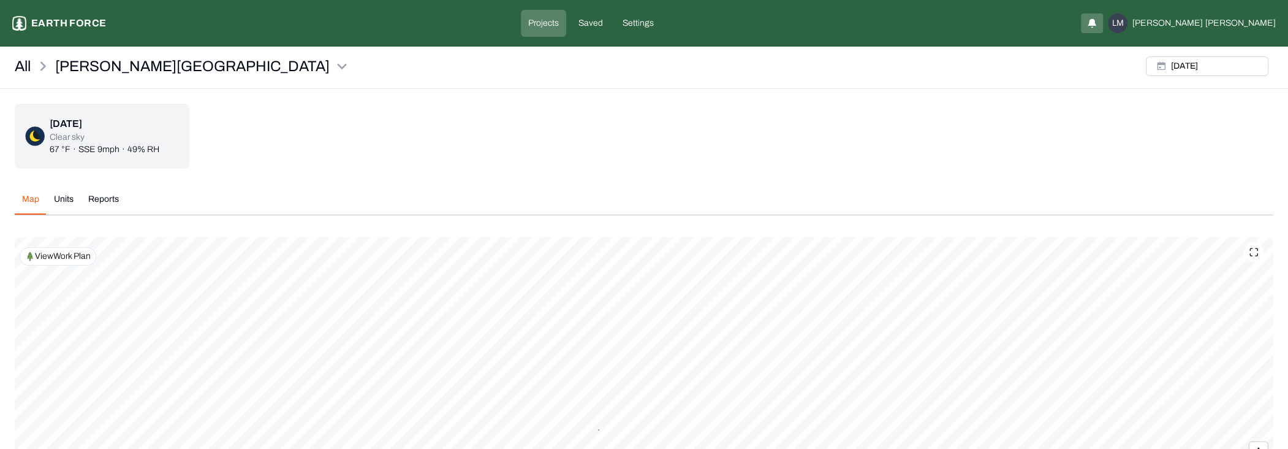
click at [1207, 199] on div "Map Units Reports" at bounding box center [644, 204] width 1259 height 22
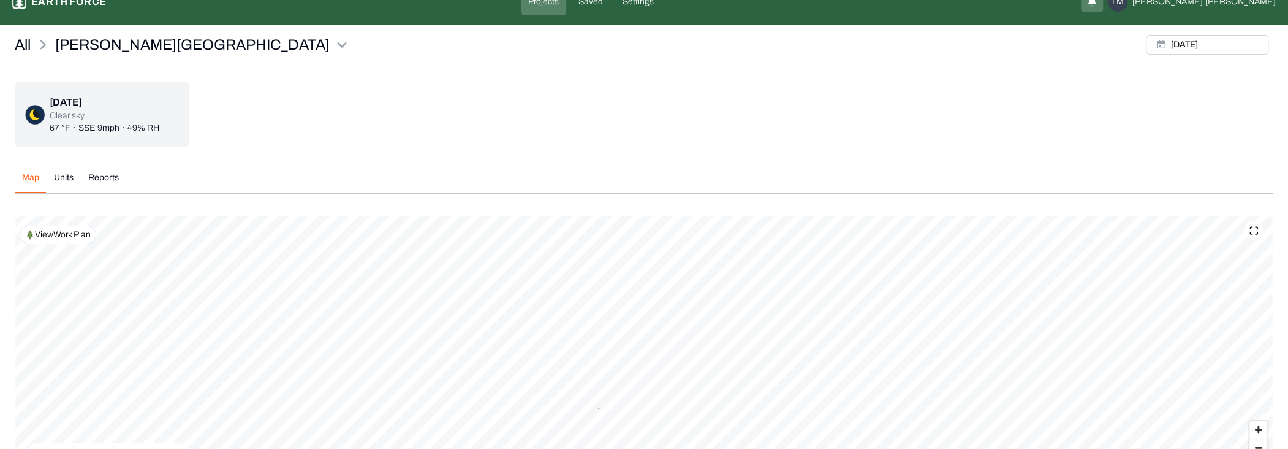
scroll to position [82, 0]
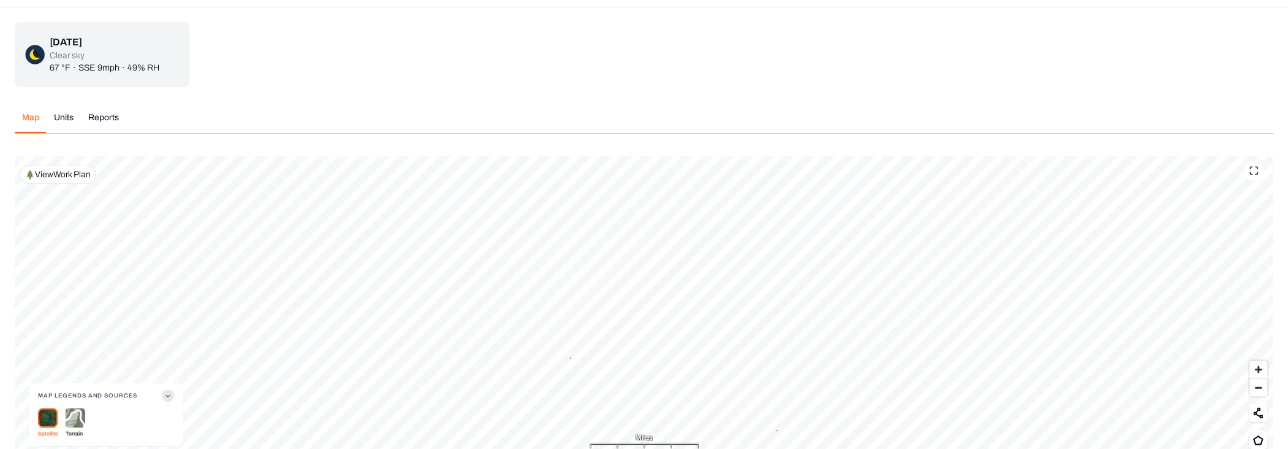
click at [246, 85] on div "[DATE] Clear sky 67 °F · SSE 9mph · 49% RH" at bounding box center [644, 54] width 1259 height 65
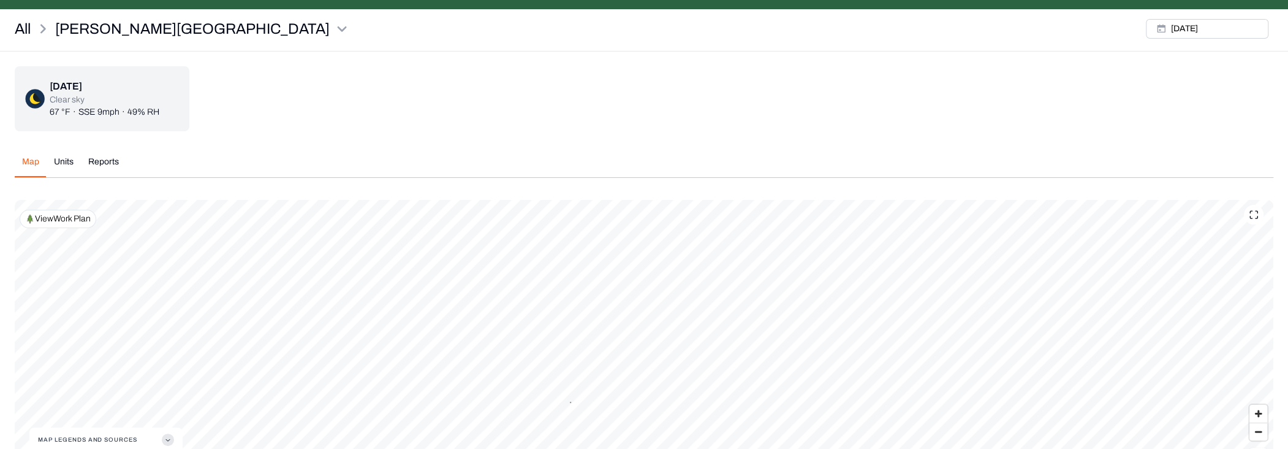
scroll to position [0, 0]
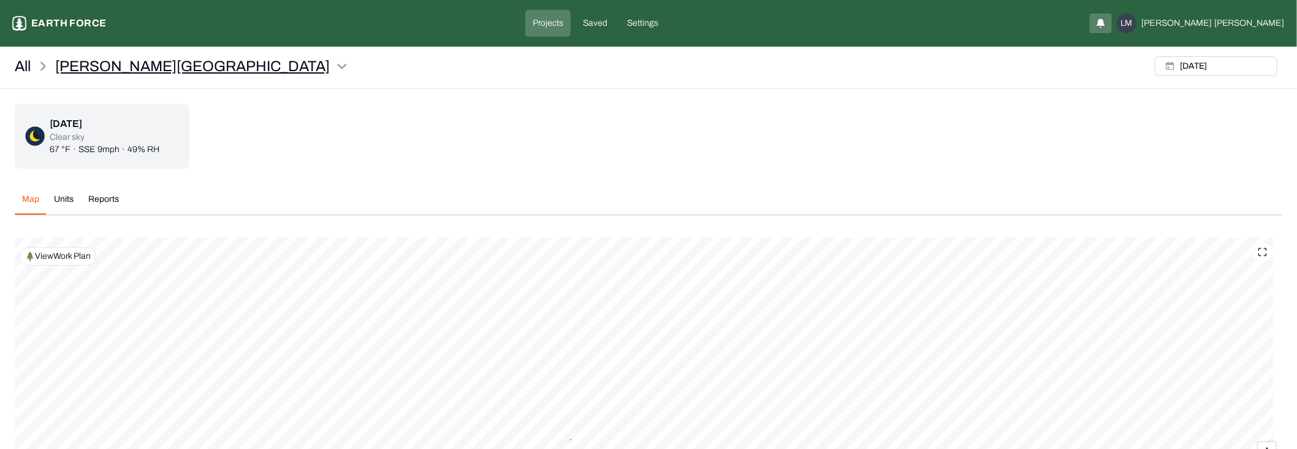
click at [93, 68] on html "Lewis Ranch Earth force Projects Saved Settings LM Liam Maier All Lewis Ranch W…" at bounding box center [648, 280] width 1297 height 560
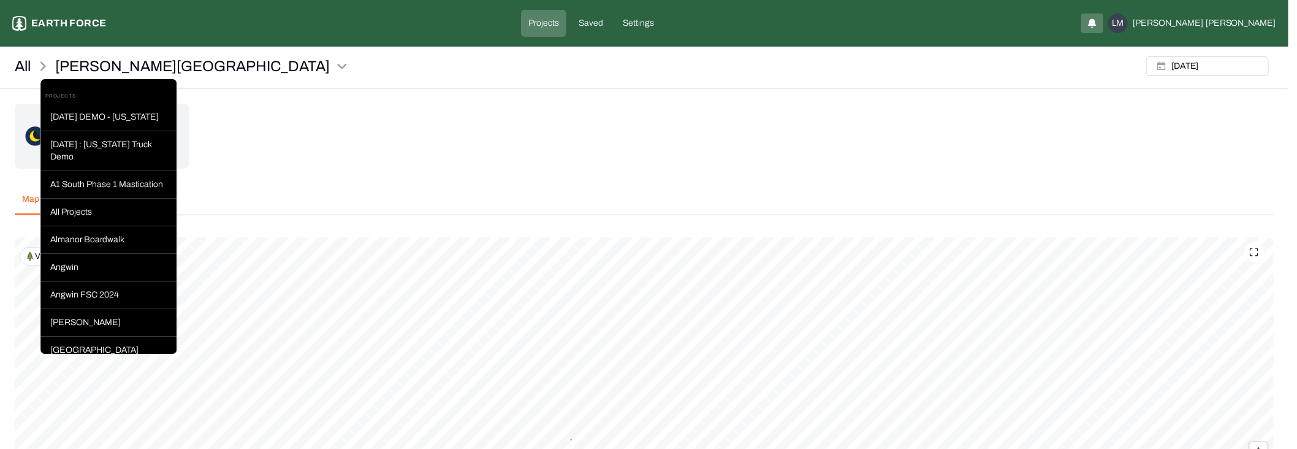
click at [105, 67] on html "Lewis Ranch Earth force Projects Saved Settings LM Liam Maier All Lewis Ranch W…" at bounding box center [648, 280] width 1297 height 560
click at [105, 67] on html "Lewis Ranch Earth force Projects Saved Settings LM Liam Maier All Lewis Ranch W…" at bounding box center [644, 280] width 1288 height 560
click at [283, 122] on html "Lewis Ranch Earth force Projects Saved Settings LM Liam Maier All Lewis Ranch W…" at bounding box center [648, 280] width 1297 height 560
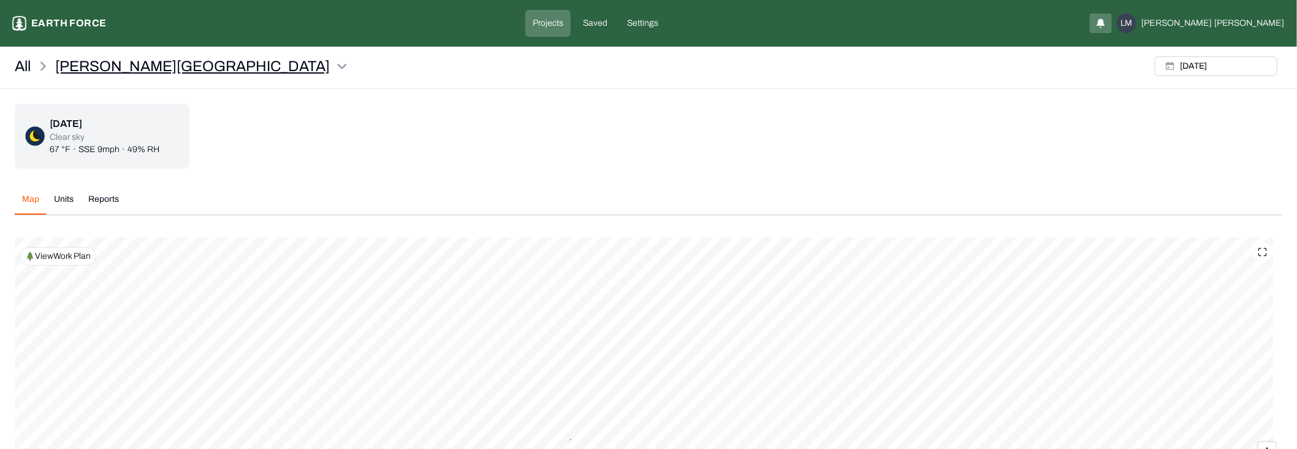
click at [96, 70] on html "Lewis Ranch Earth force Projects Saved Settings LM Liam Maier All Lewis Ranch W…" at bounding box center [648, 280] width 1297 height 560
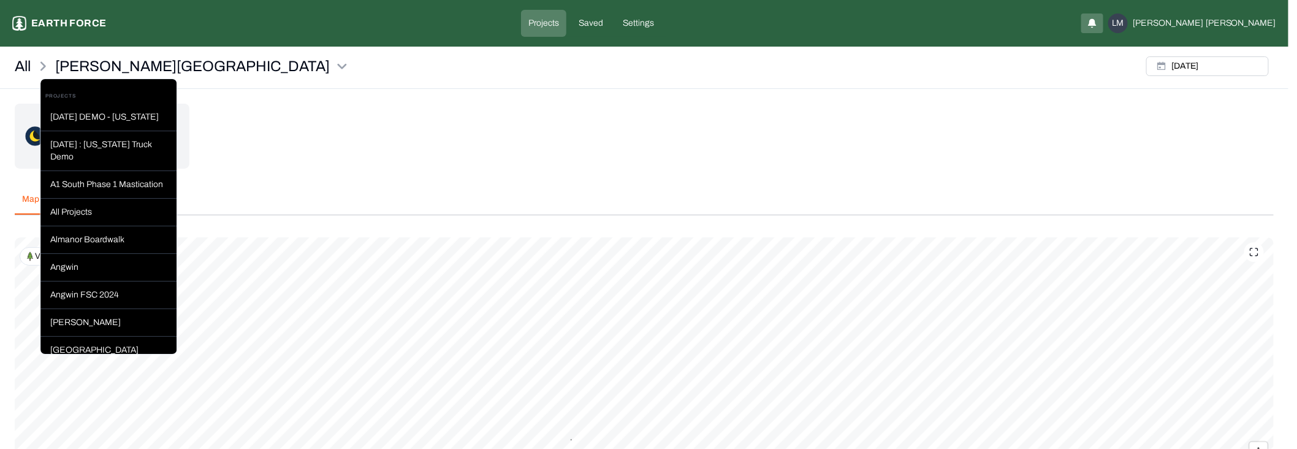
click at [81, 66] on html "Lewis Ranch Earth force Projects Saved Settings LM Liam Maier All Lewis Ranch W…" at bounding box center [648, 280] width 1297 height 560
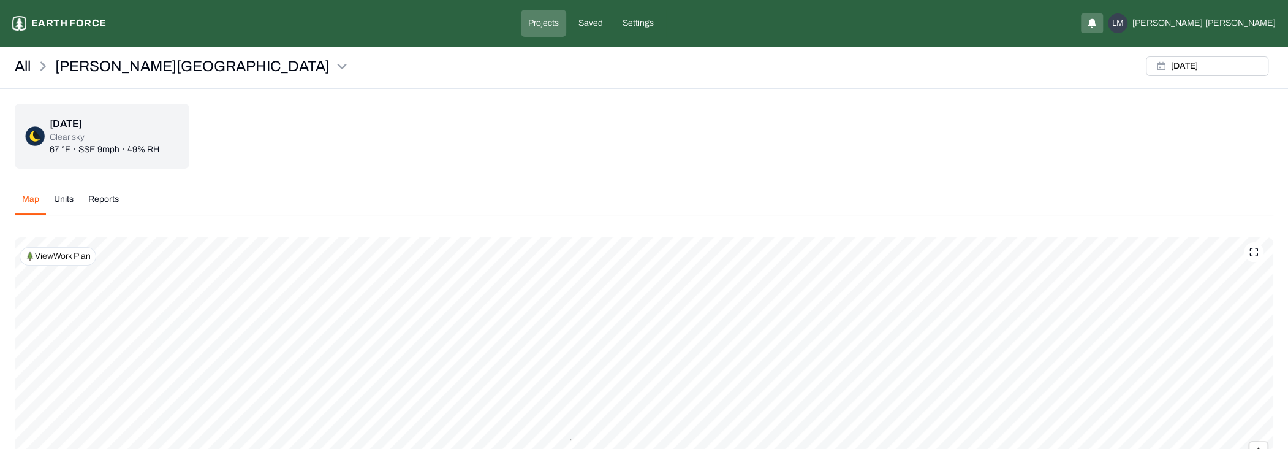
click at [372, 141] on div "[DATE] Clear sky 67 °F · SSE 9mph · 49% RH" at bounding box center [644, 136] width 1259 height 65
click at [64, 201] on button "Units" at bounding box center [64, 203] width 34 height 21
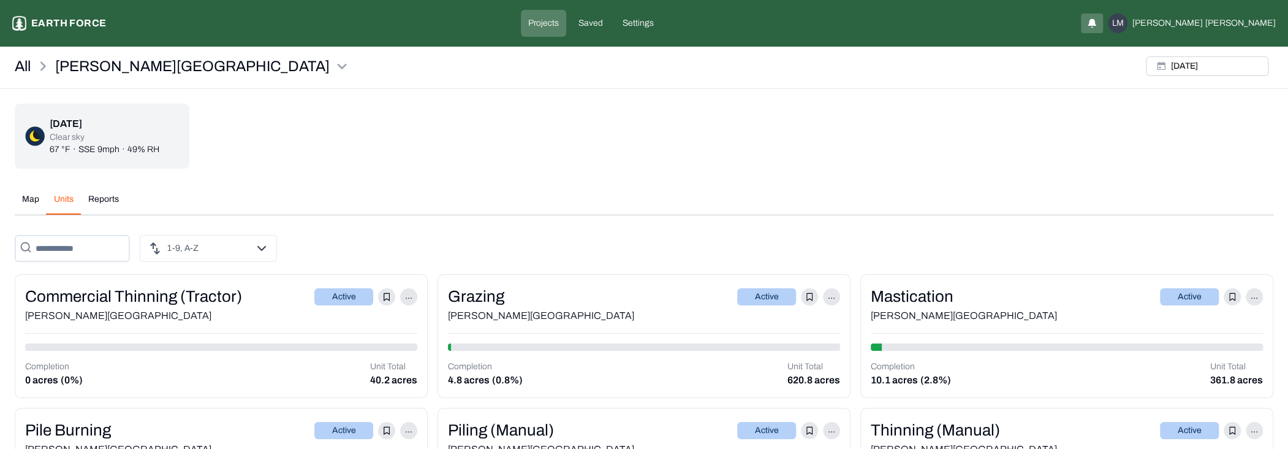
click at [640, 305] on div "Grazing Active ..." at bounding box center [644, 296] width 392 height 24
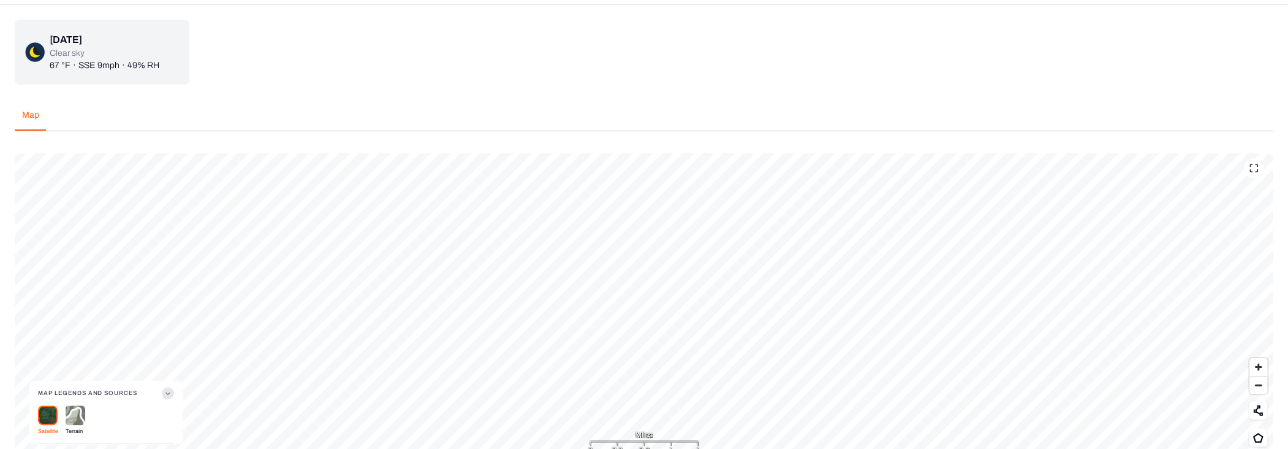
scroll to position [102, 0]
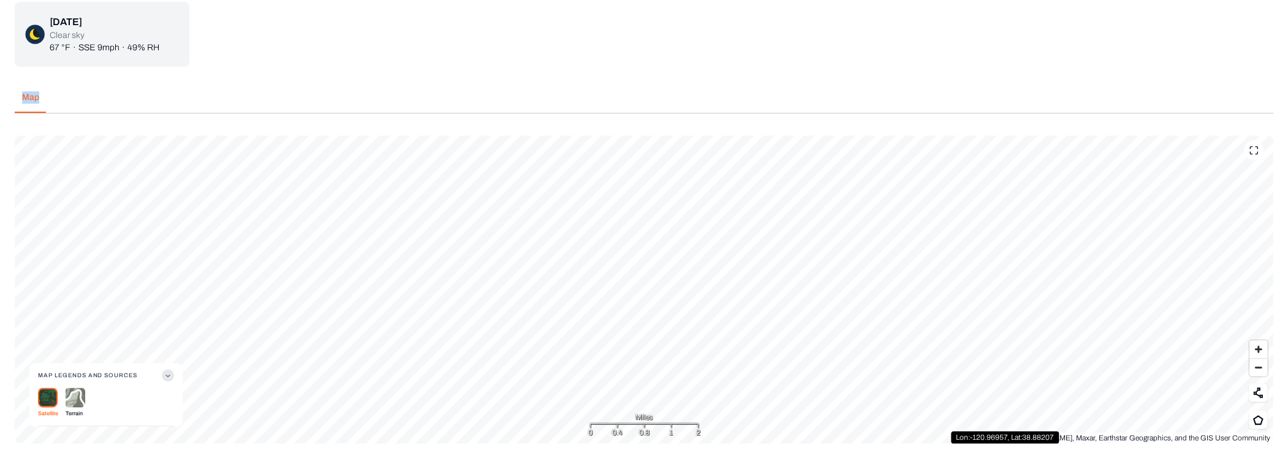
click at [343, 249] on div "Wed, Sep 24, 2025 Clear sky 67 °F · SSE 9mph · 49% RH Map Wed, Sep, 24, 2025 Ma…" at bounding box center [644, 222] width 1259 height 441
click at [463, 311] on div "Wed, Sep 24, 2025 Clear sky 67 °F · SSE 9mph · 49% RH Map Wed, Sep, 24, 2025 Ma…" at bounding box center [644, 222] width 1259 height 441
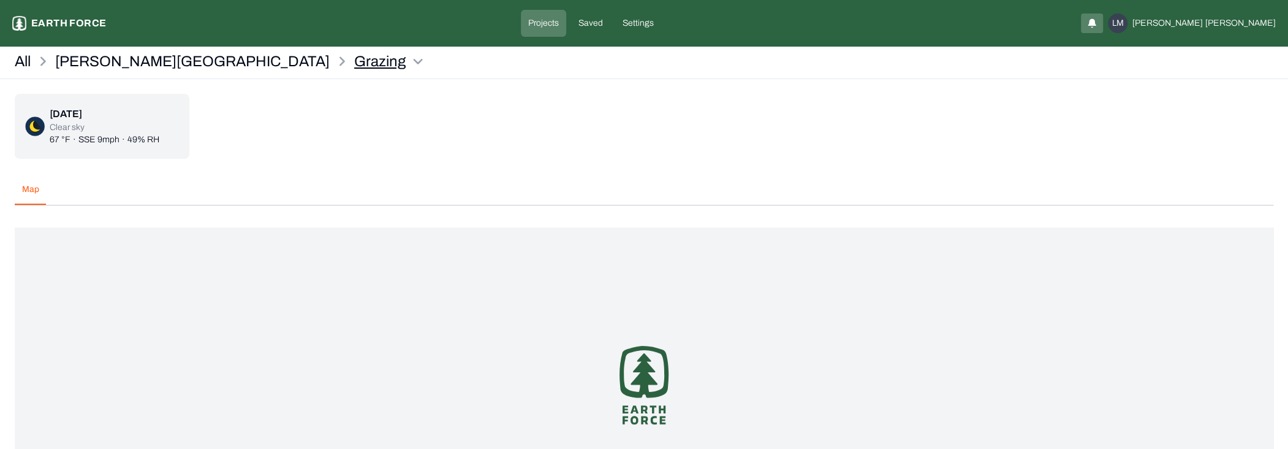
click at [213, 59] on html "Grazing Earth force Projects Saved Settings LM [PERSON_NAME] All [PERSON_NAME] …" at bounding box center [644, 278] width 1288 height 557
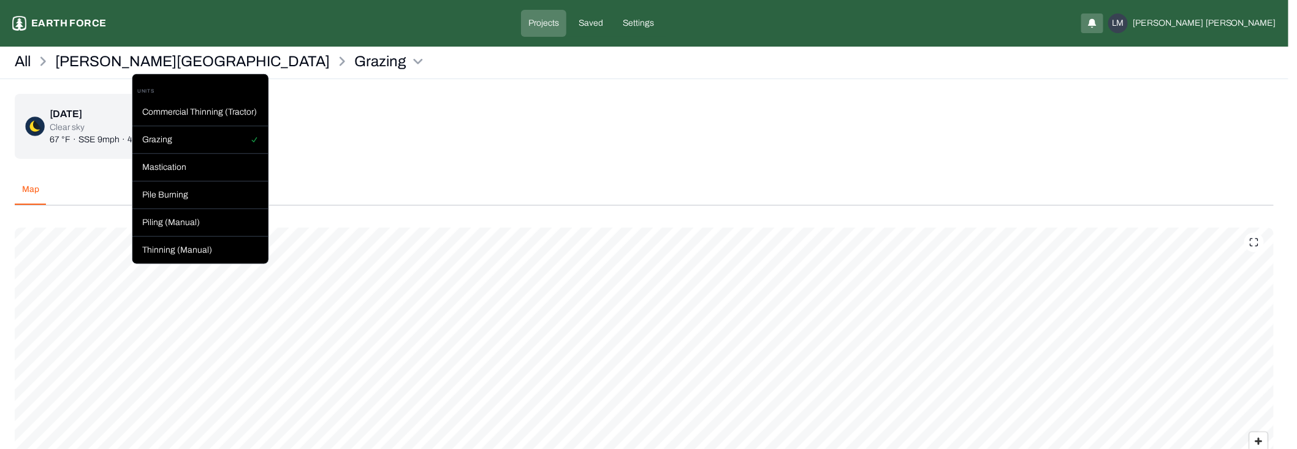
click at [107, 59] on html "Grazing Earth force Projects Saved Settings LM [PERSON_NAME] All [PERSON_NAME] …" at bounding box center [648, 275] width 1297 height 550
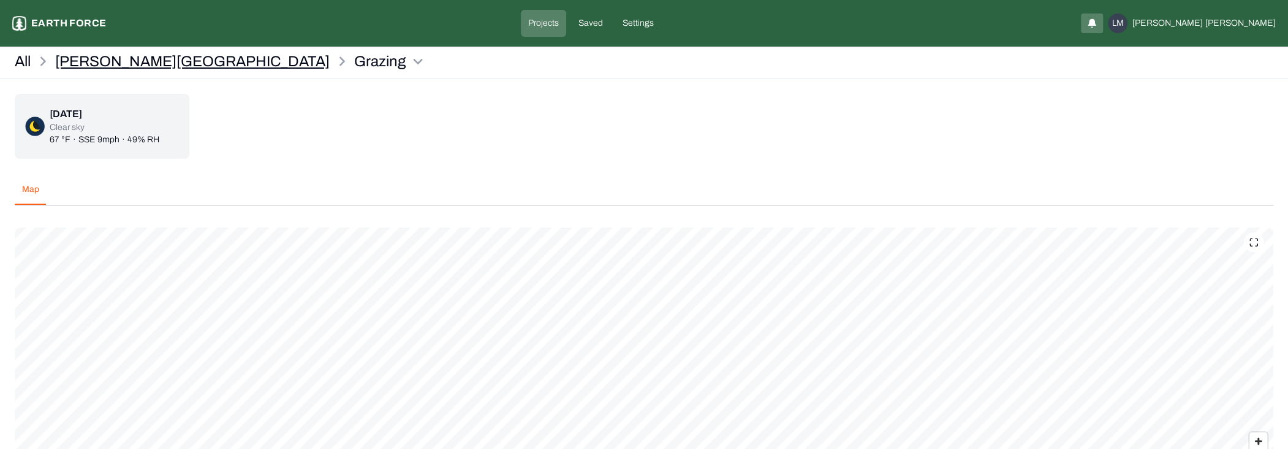
click at [108, 59] on p "[PERSON_NAME][GEOGRAPHIC_DATA]" at bounding box center [192, 61] width 275 height 20
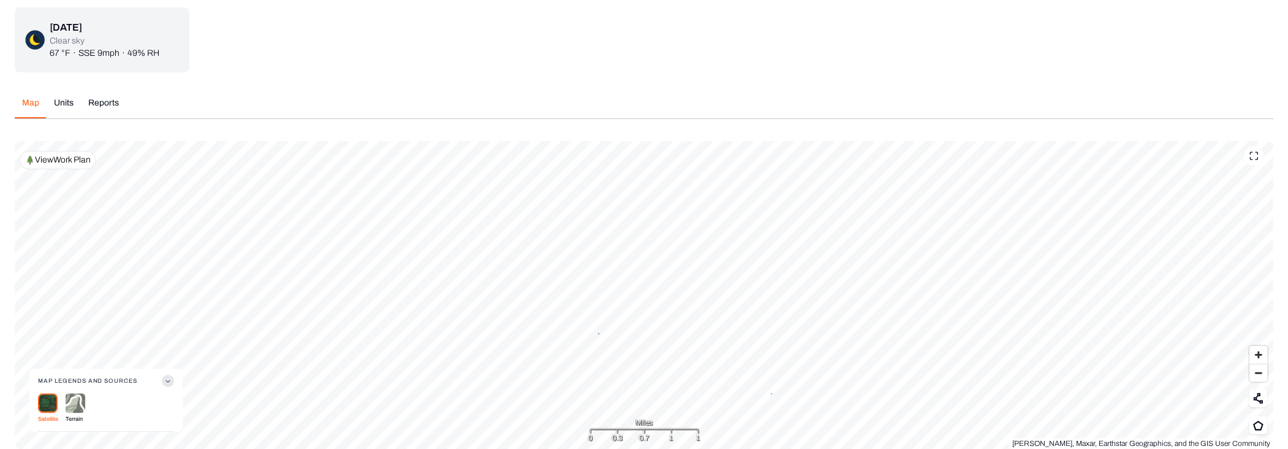
scroll to position [102, 0]
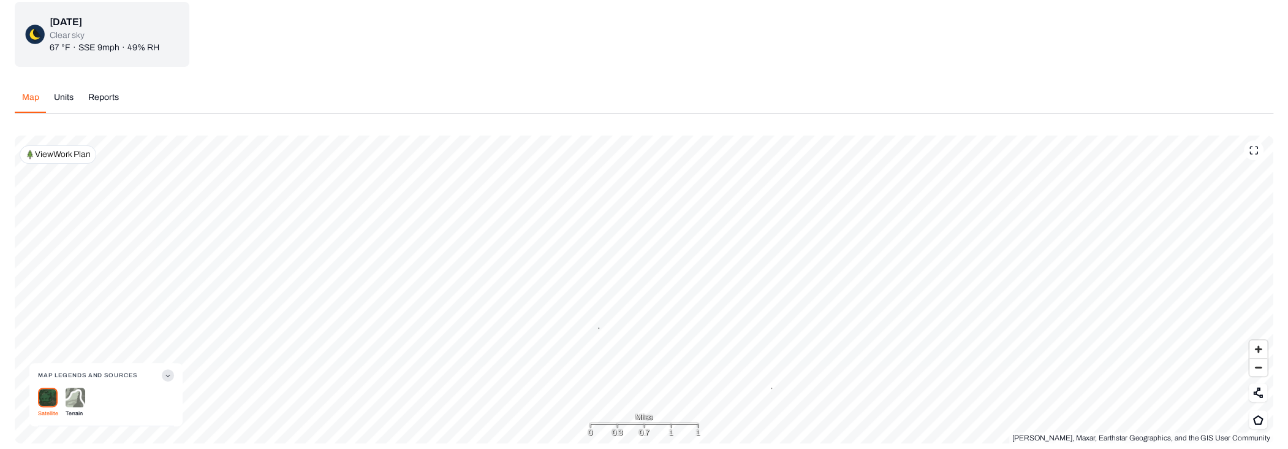
click at [51, 151] on p "View Work Plan" at bounding box center [63, 154] width 56 height 12
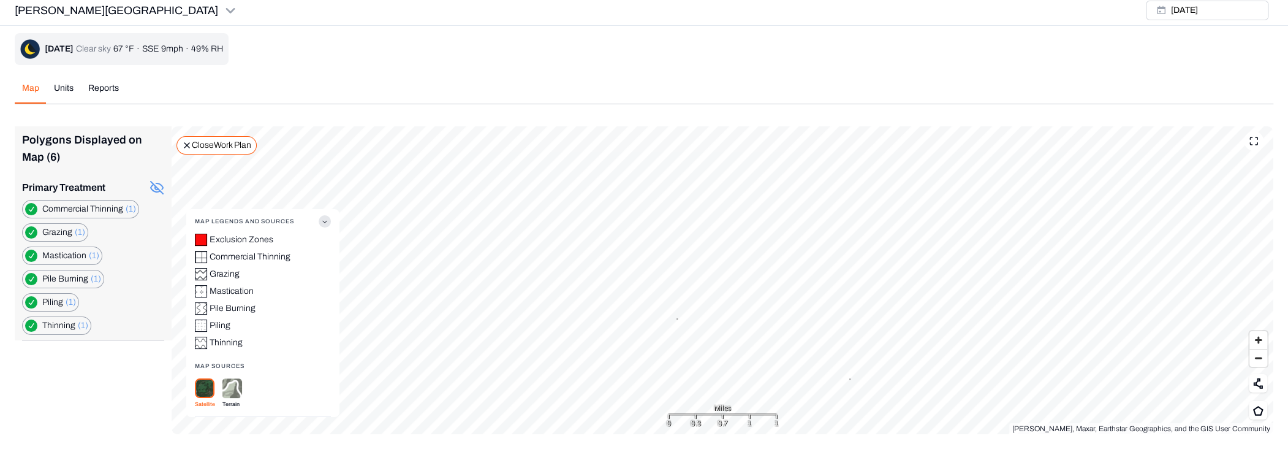
scroll to position [4, 0]
click at [64, 251] on label "Mastication (1)" at bounding box center [70, 256] width 57 height 12
click at [325, 218] on icon "button" at bounding box center [325, 222] width 12 height 12
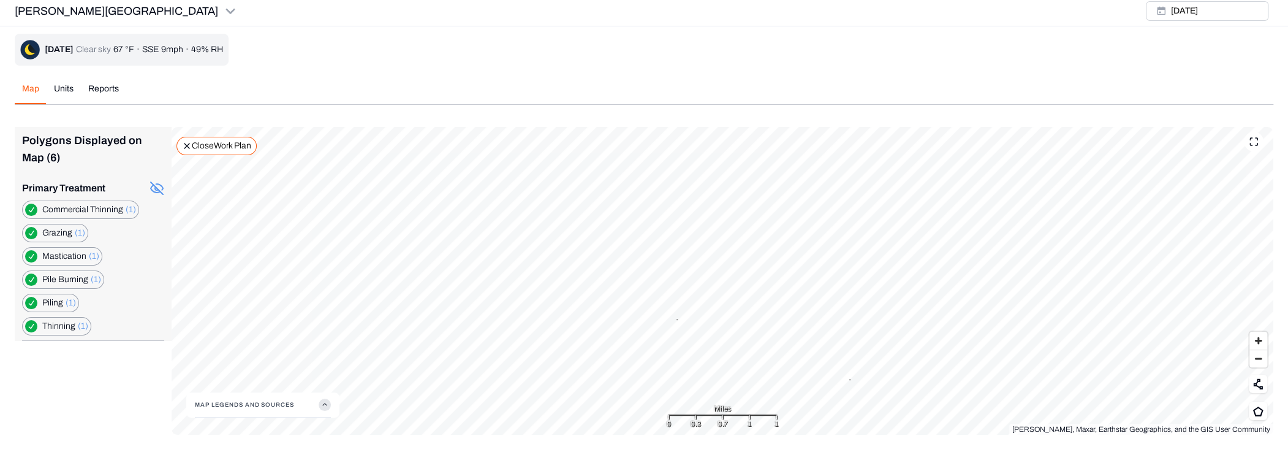
click at [218, 150] on p "Close Work Plan" at bounding box center [221, 146] width 59 height 12
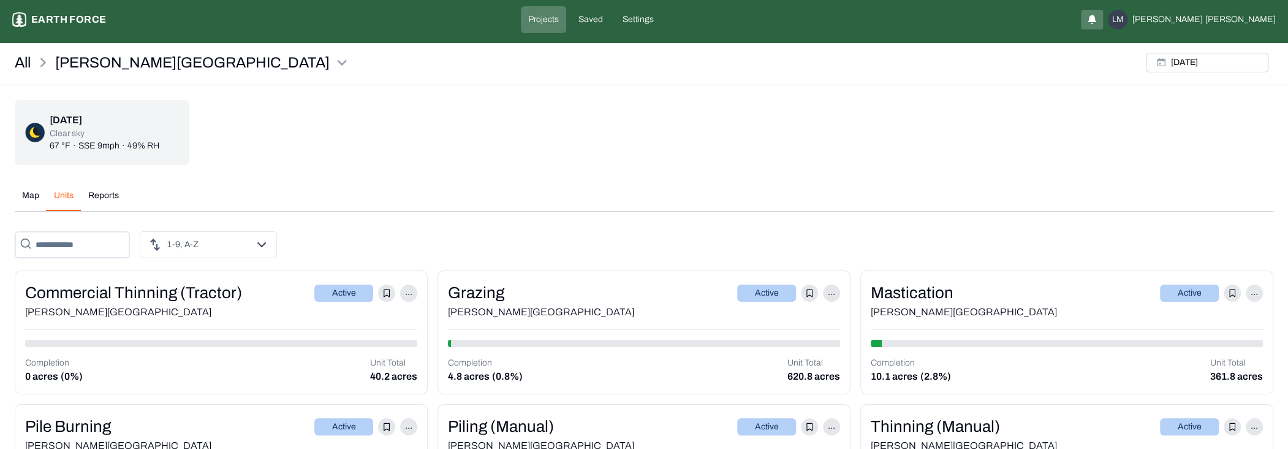
click at [67, 100] on div "[DATE] Clear sky 67 °F · SSE 9mph · 49% RH Map Units Reports [DATE] Polygons Di…" at bounding box center [644, 314] width 1259 height 428
click at [540, 305] on div "[PERSON_NAME][GEOGRAPHIC_DATA]" at bounding box center [644, 312] width 392 height 15
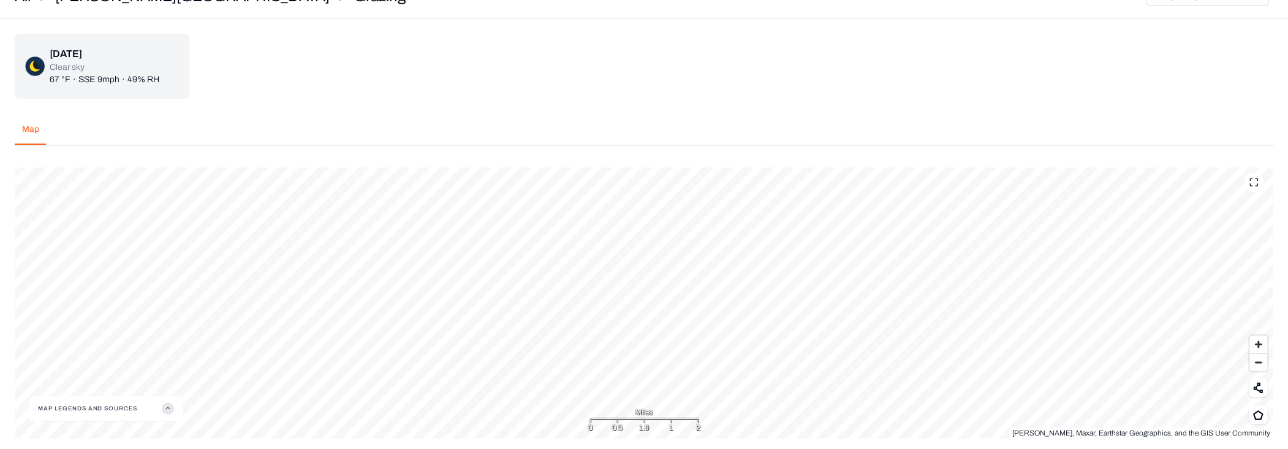
scroll to position [74, 0]
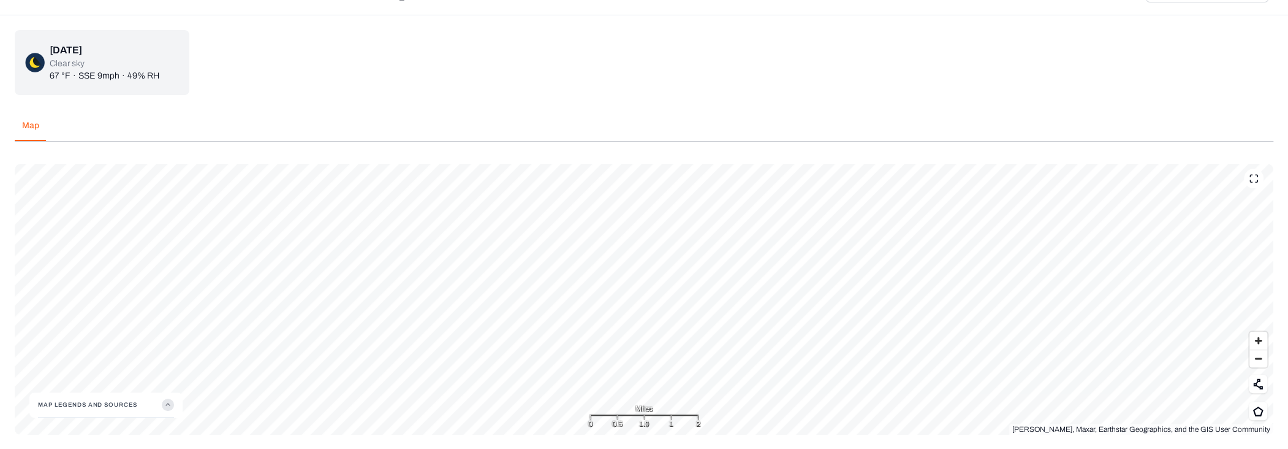
click at [173, 408] on button "Map Legends And Sources" at bounding box center [106, 404] width 136 height 25
click at [172, 403] on div "Satellite Terrain" at bounding box center [106, 395] width 136 height 32
click at [507, 72] on div "[DATE] Clear sky 67 °F · SSE 9mph · 49% RH" at bounding box center [644, 62] width 1259 height 65
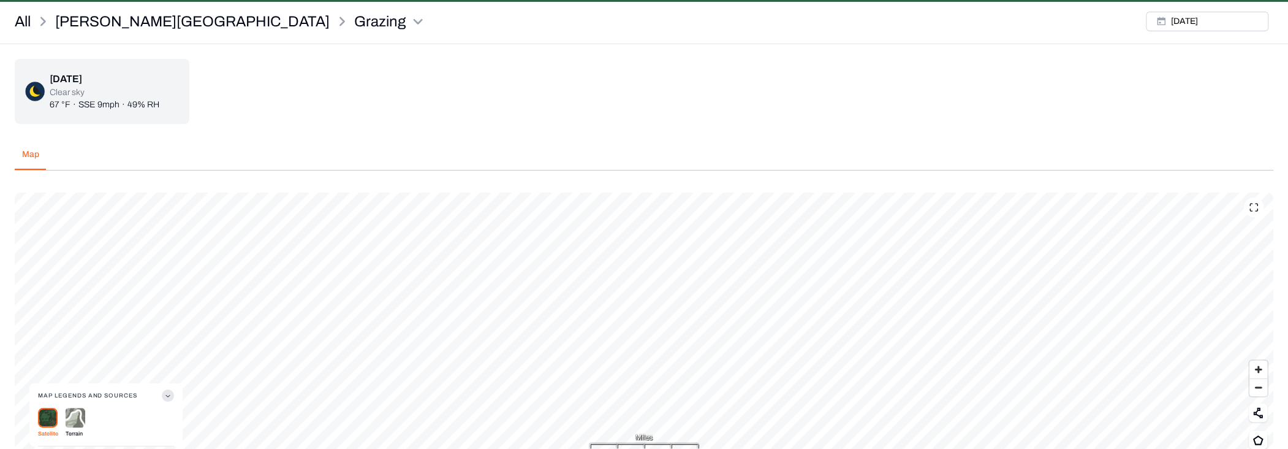
scroll to position [0, 0]
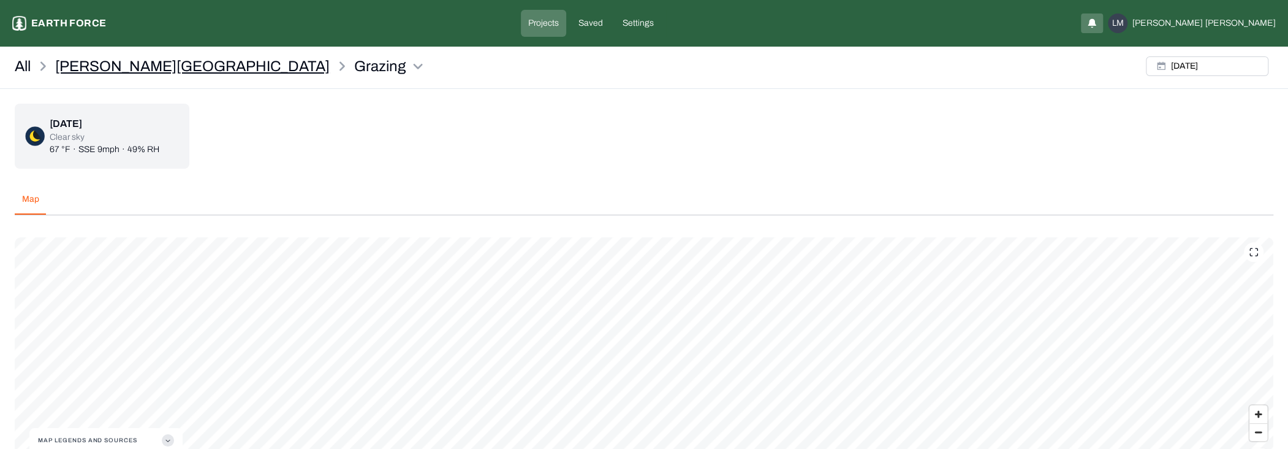
click at [99, 59] on p "[PERSON_NAME][GEOGRAPHIC_DATA]" at bounding box center [192, 66] width 275 height 20
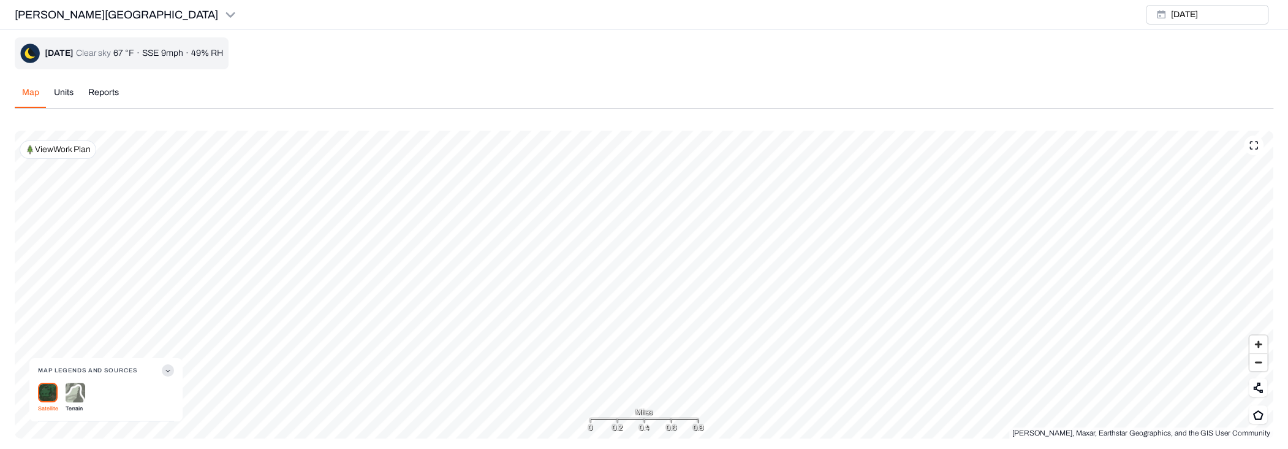
click at [591, 405] on div "Map Legends And Sources Satellite [PERSON_NAME], Maxar, Earthstar Geographics, …" at bounding box center [644, 285] width 1259 height 308
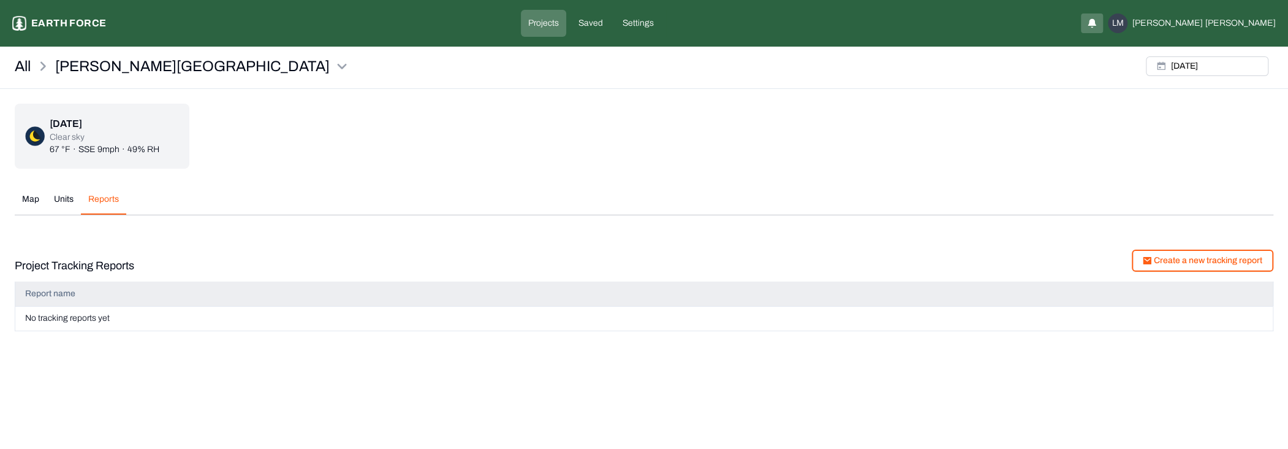
click at [105, 104] on div "[DATE] Clear sky 67 °F · SSE 9mph · 49% RH Map Units Reports [DATE] Polygons Di…" at bounding box center [644, 240] width 1259 height 272
click at [28, 72] on link "All" at bounding box center [23, 66] width 16 height 20
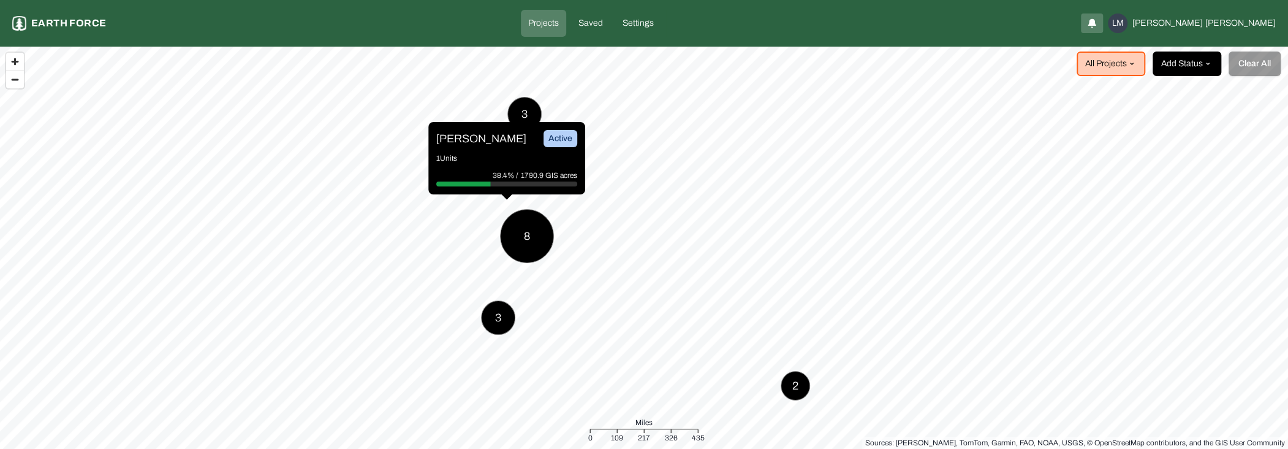
click at [1190, 69] on html "Projects Earth force Projects Saved Settings LM [PERSON_NAME] All Projects Add …" at bounding box center [644, 224] width 1288 height 449
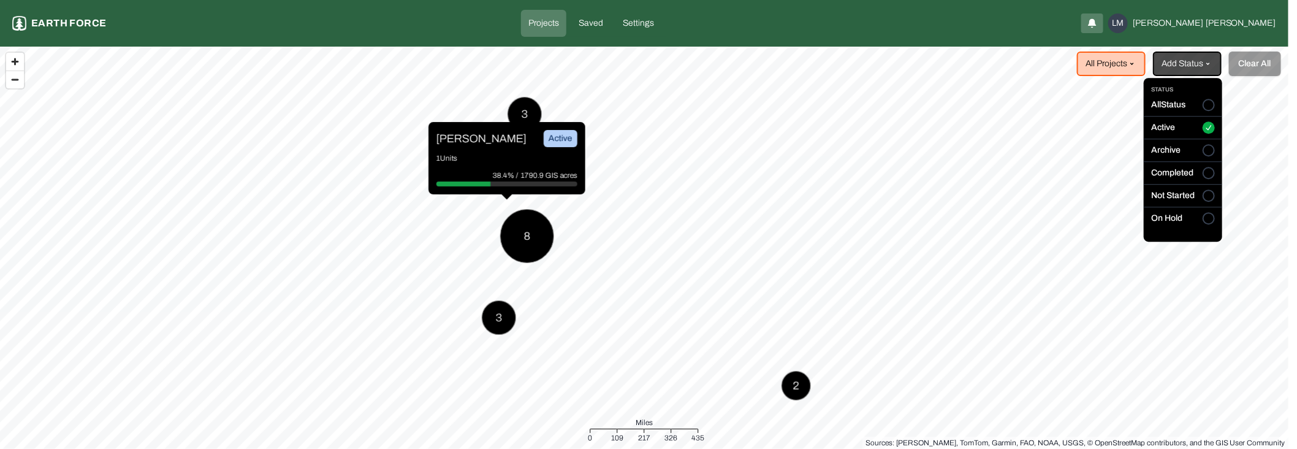
click at [802, 22] on html "Projects Earth force Projects Saved Settings LM [PERSON_NAME] All Projects Add …" at bounding box center [648, 224] width 1297 height 449
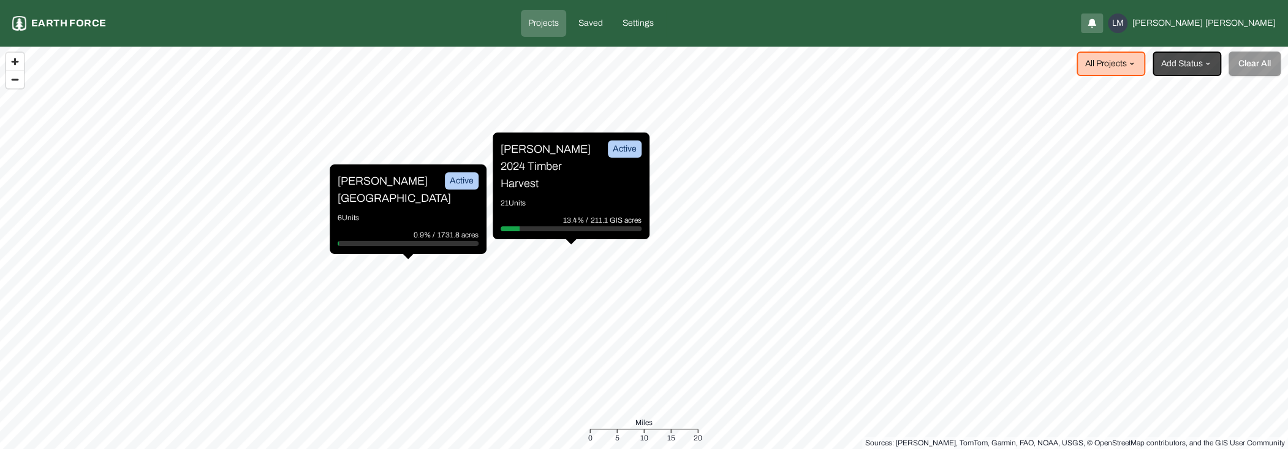
click at [404, 199] on div "[PERSON_NAME] Ranch Active 6 Units 0.9% / 1731.8 acres" at bounding box center [408, 208] width 157 height 89
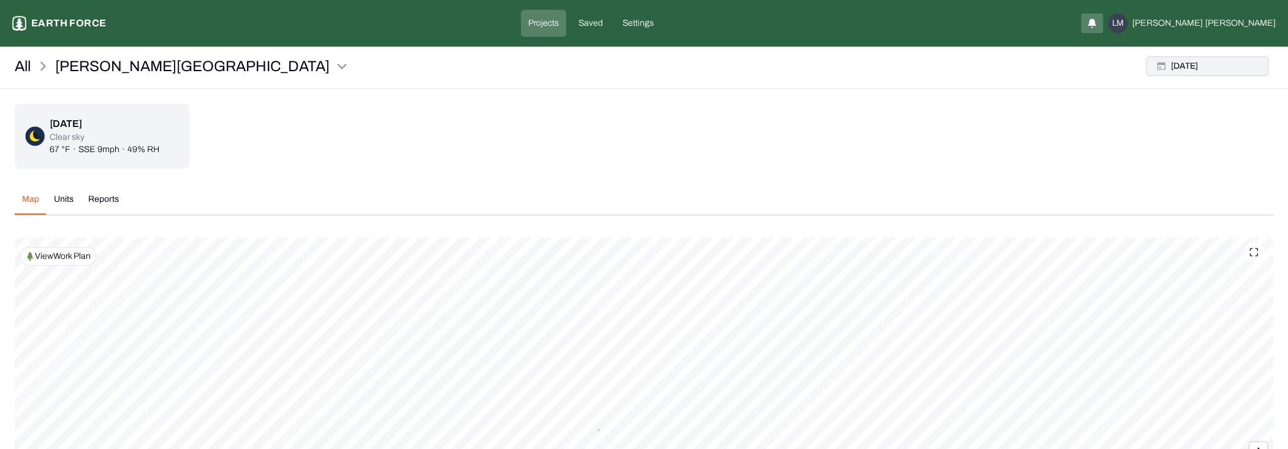
click at [1228, 64] on button "[DATE]" at bounding box center [1207, 66] width 123 height 20
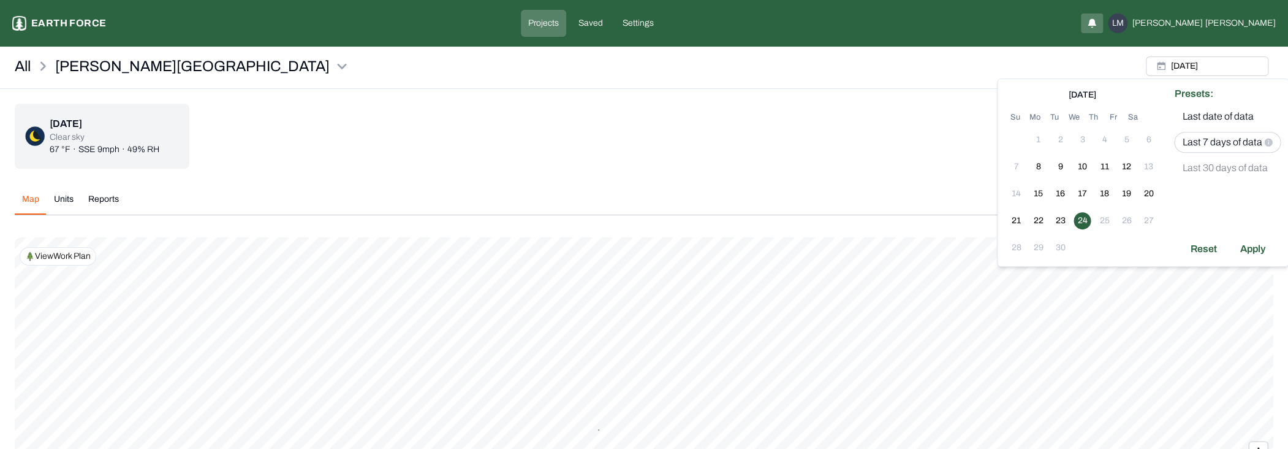
click at [1225, 143] on p "Last 7 days of data" at bounding box center [1222, 142] width 80 height 15
click at [1245, 249] on div "Apply" at bounding box center [1253, 249] width 40 height 20
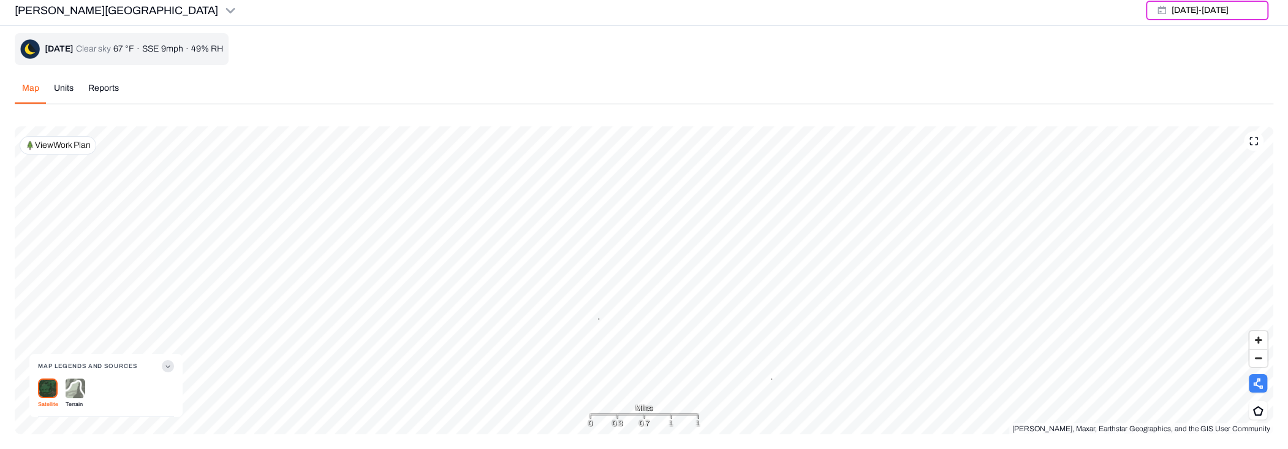
scroll to position [4, 0]
click at [80, 389] on img at bounding box center [76, 389] width 20 height 20
click at [74, 89] on div "[DATE] Clear sky 67 °F · SSE 9mph · 49% RH Map Units Reports [DATE] - [DATE] Po…" at bounding box center [644, 234] width 1259 height 401
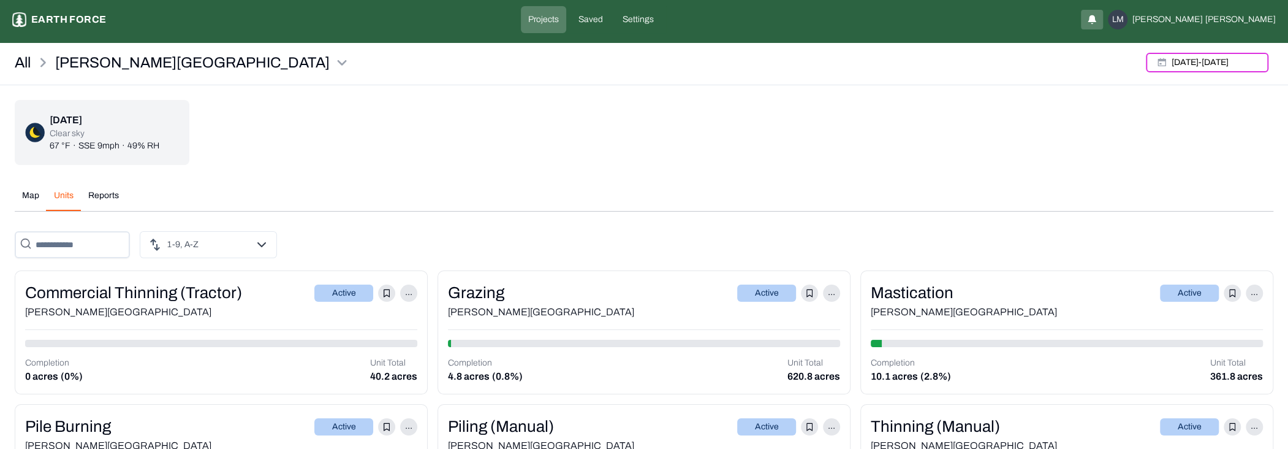
click at [949, 293] on div "Mastication" at bounding box center [912, 293] width 83 height 24
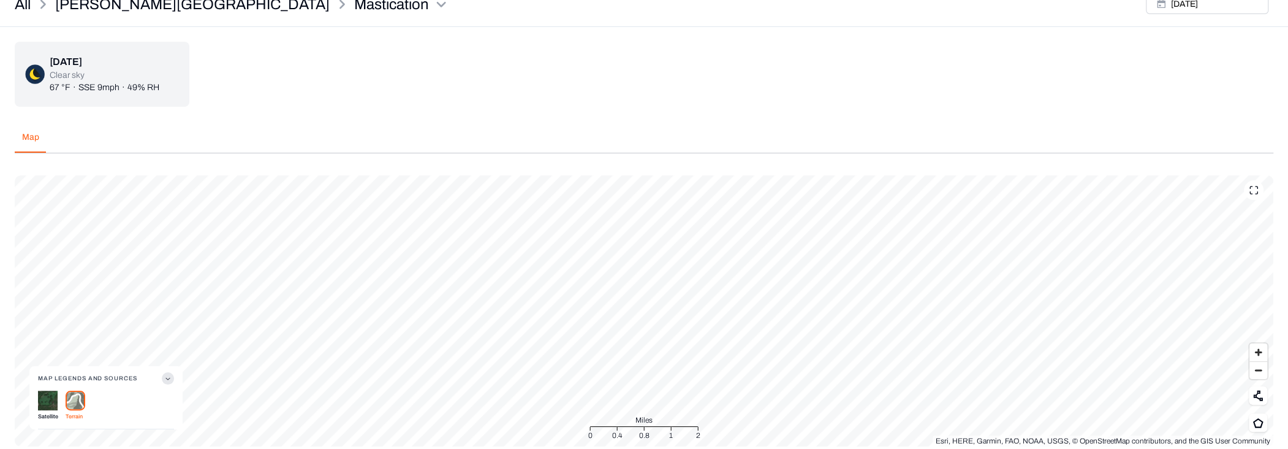
scroll to position [53, 0]
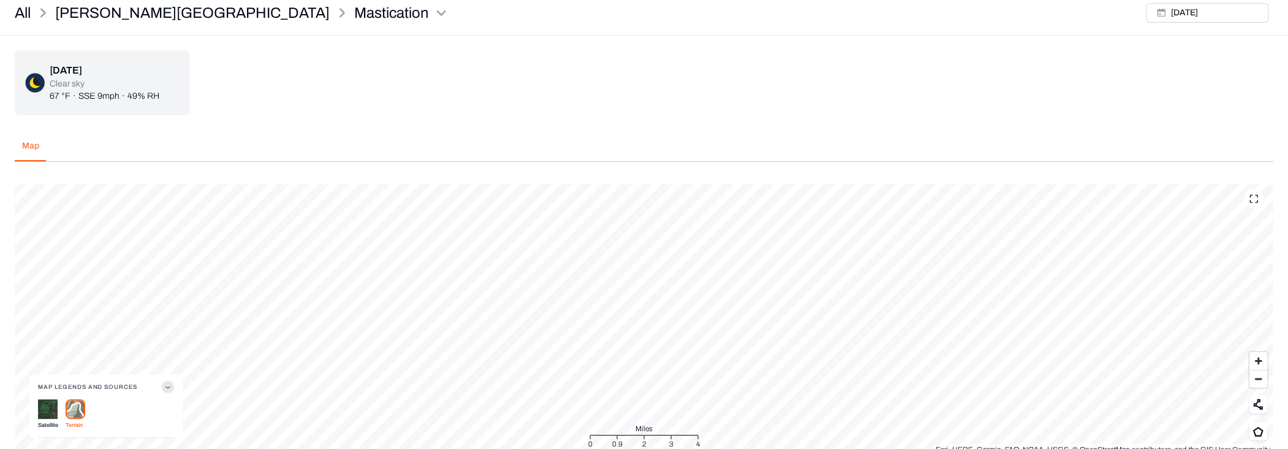
drag, startPoint x: 332, startPoint y: 97, endPoint x: 242, endPoint y: 101, distance: 89.5
click at [331, 97] on div "[DATE] Clear sky 67 °F · SSE 9mph · 49% RH" at bounding box center [644, 82] width 1259 height 65
click at [20, 13] on link "All" at bounding box center [23, 13] width 16 height 20
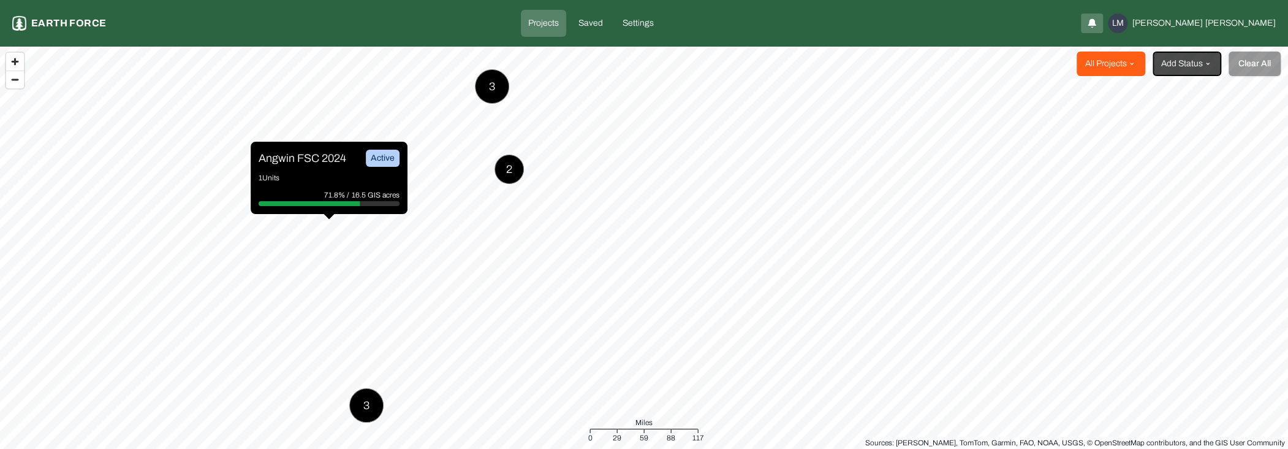
click at [1110, 72] on html "Projects Earth force Projects Saved Settings LM [PERSON_NAME] All Projects Add …" at bounding box center [644, 224] width 1288 height 449
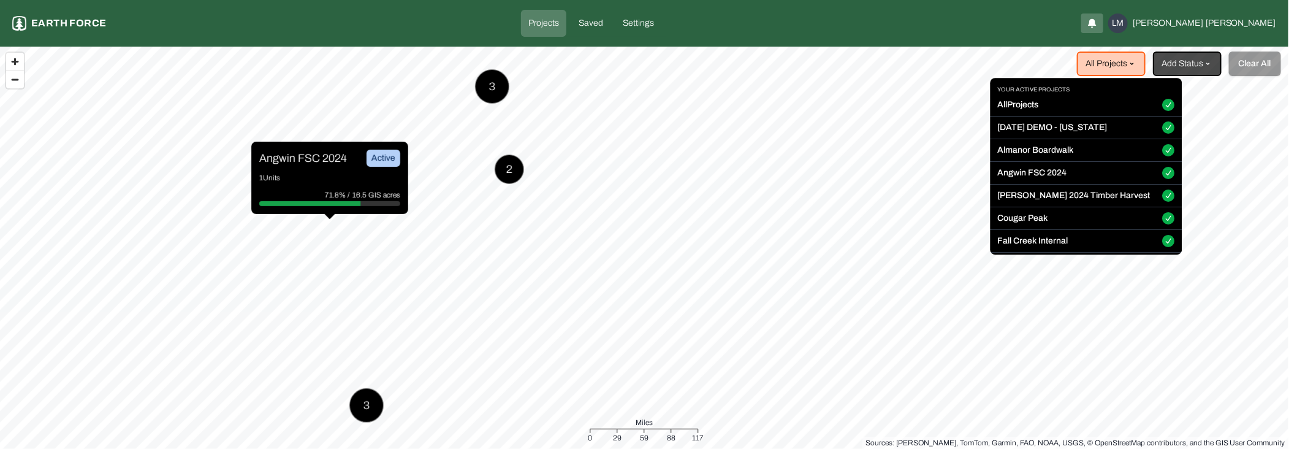
click at [1117, 105] on div "All Projects" at bounding box center [1086, 108] width 192 height 18
click at [1163, 107] on button "All Projects" at bounding box center [1169, 105] width 12 height 12
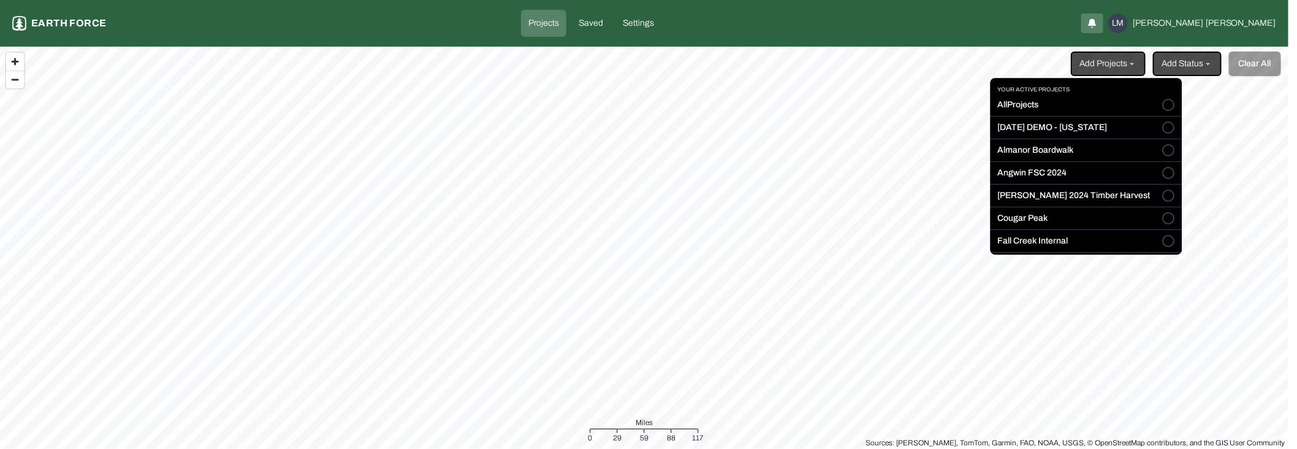
click at [818, 23] on html "Projects Earth force Projects Saved Settings LM [PERSON_NAME] Add Projects Add …" at bounding box center [648, 224] width 1297 height 449
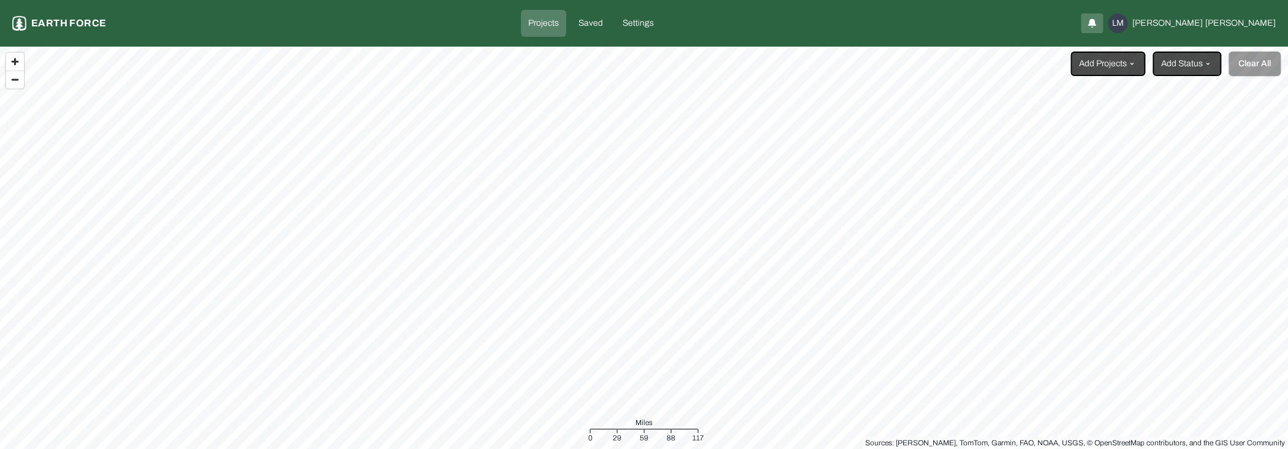
click at [1244, 22] on html "Projects Earth force Projects Saved Settings LM [PERSON_NAME] Add Projects Add …" at bounding box center [644, 224] width 1288 height 449
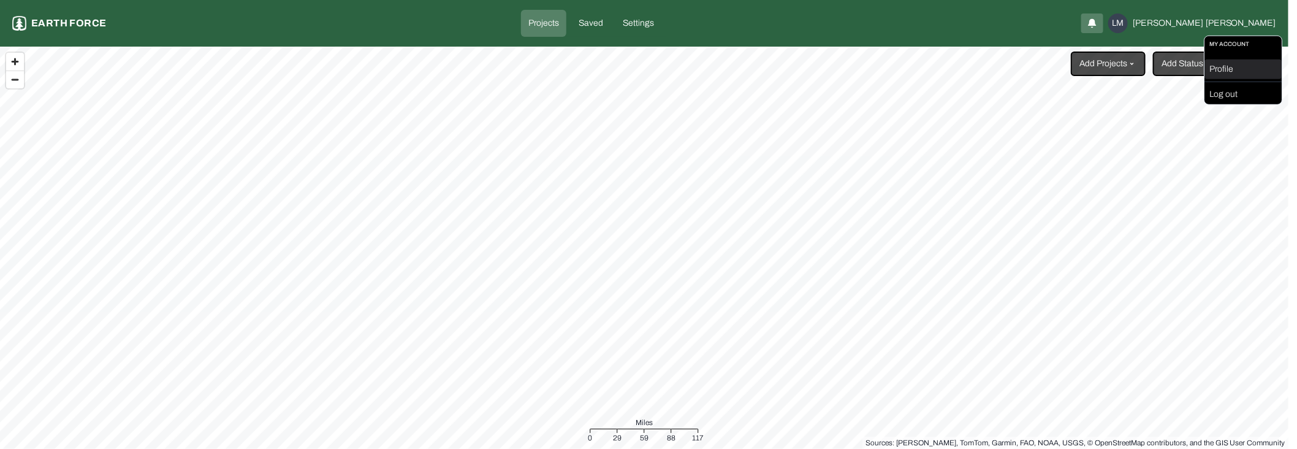
click at [1230, 66] on div "Profile" at bounding box center [1242, 69] width 77 height 20
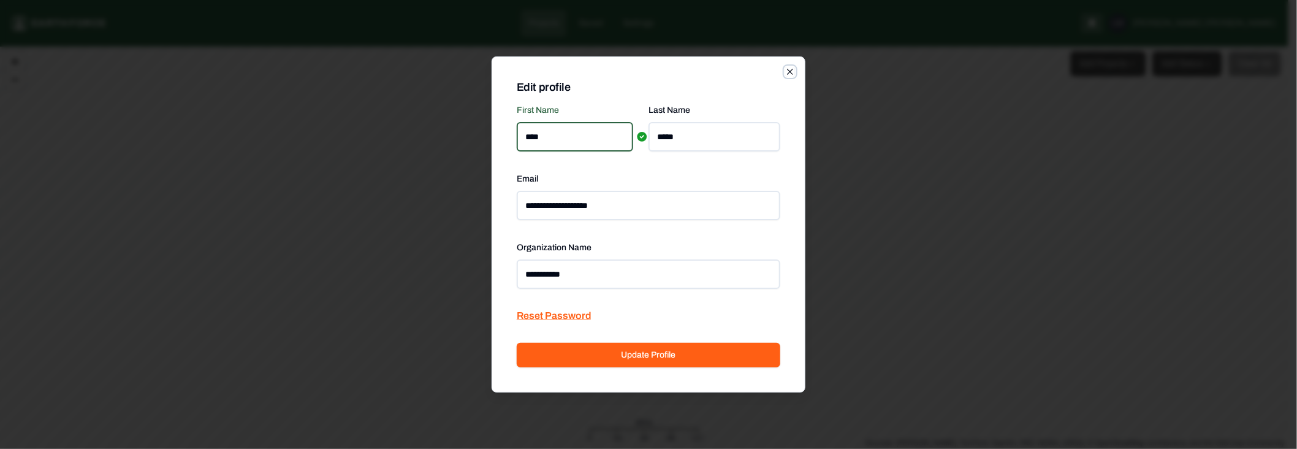
click at [788, 70] on icon "button" at bounding box center [790, 72] width 10 height 10
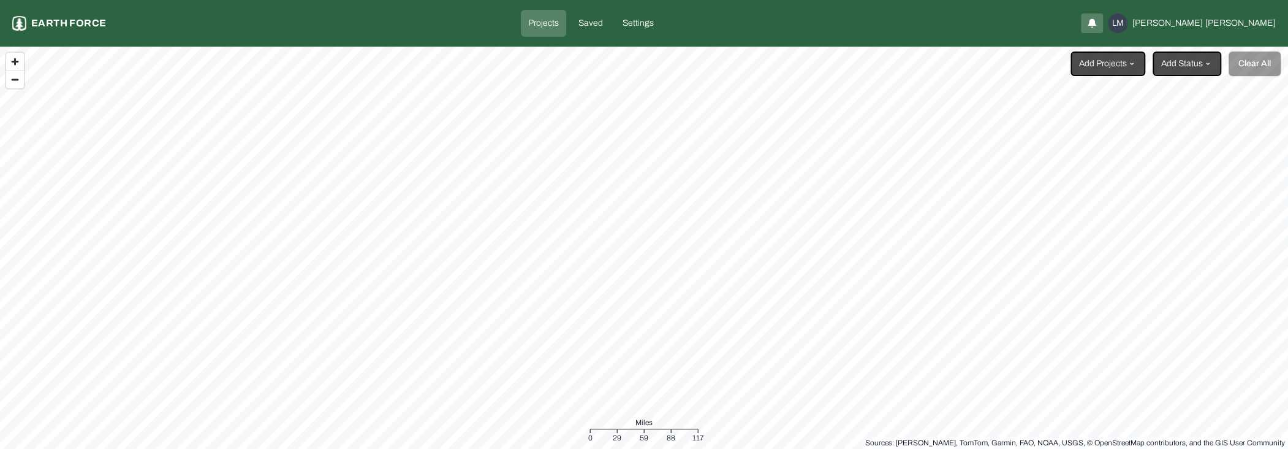
click at [72, 23] on p "Earth force" at bounding box center [68, 23] width 75 height 15
click at [13, 23] on img at bounding box center [19, 23] width 14 height 15
click at [654, 23] on p "Settings" at bounding box center [638, 23] width 31 height 12
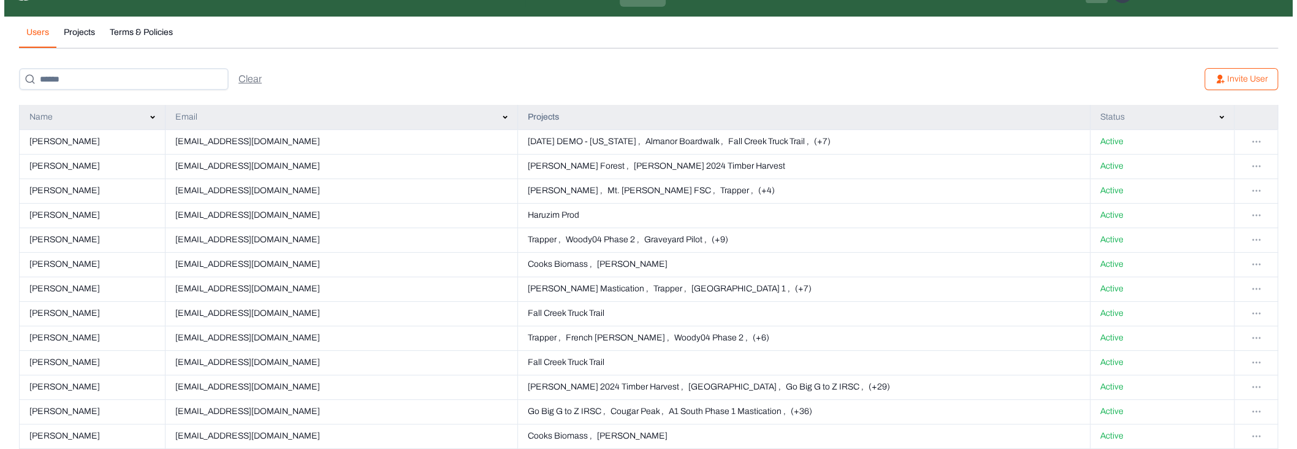
scroll to position [40, 0]
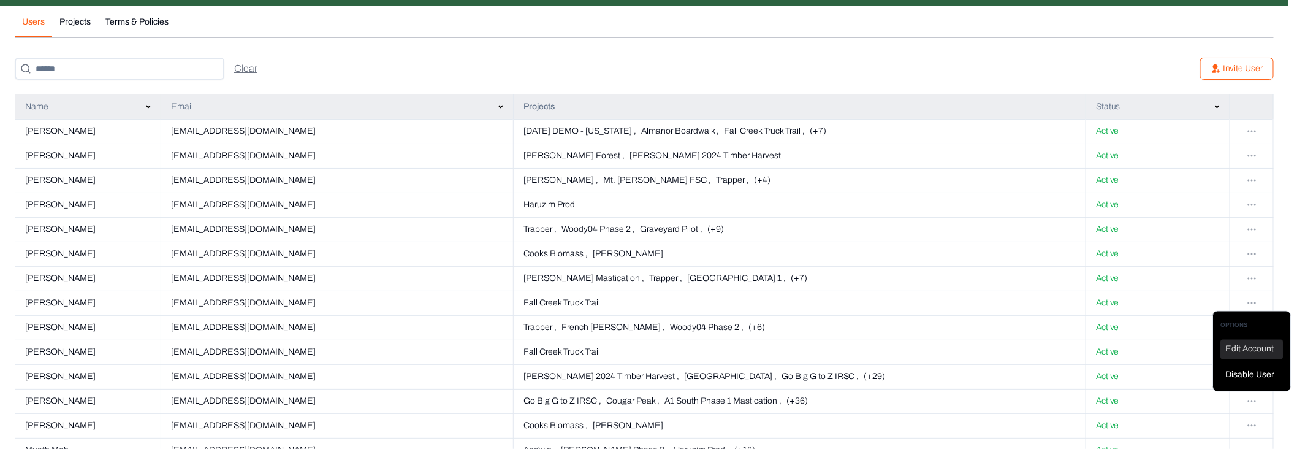
click at [1251, 343] on div "Edit Account" at bounding box center [1252, 350] width 63 height 20
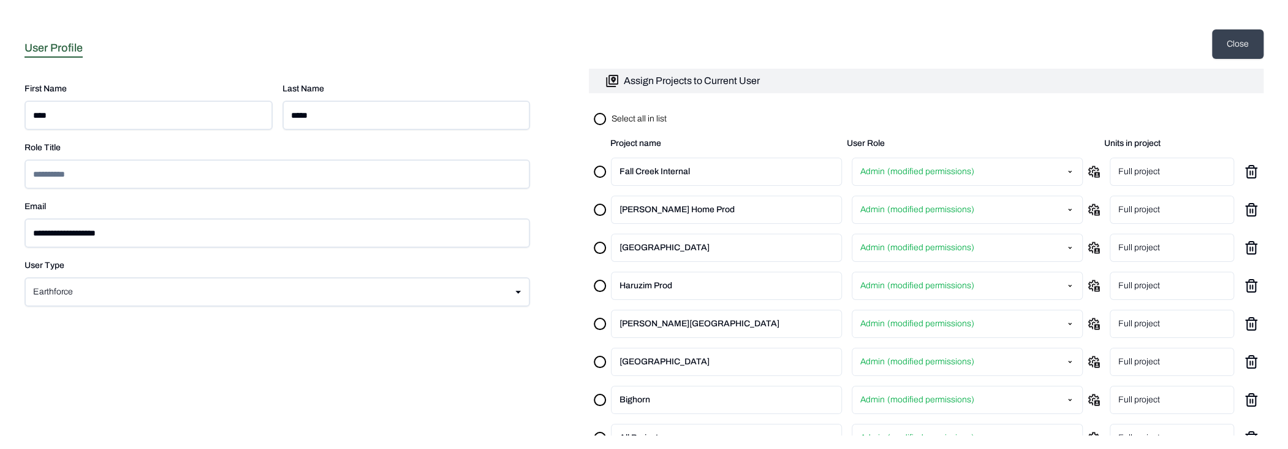
scroll to position [1054, 0]
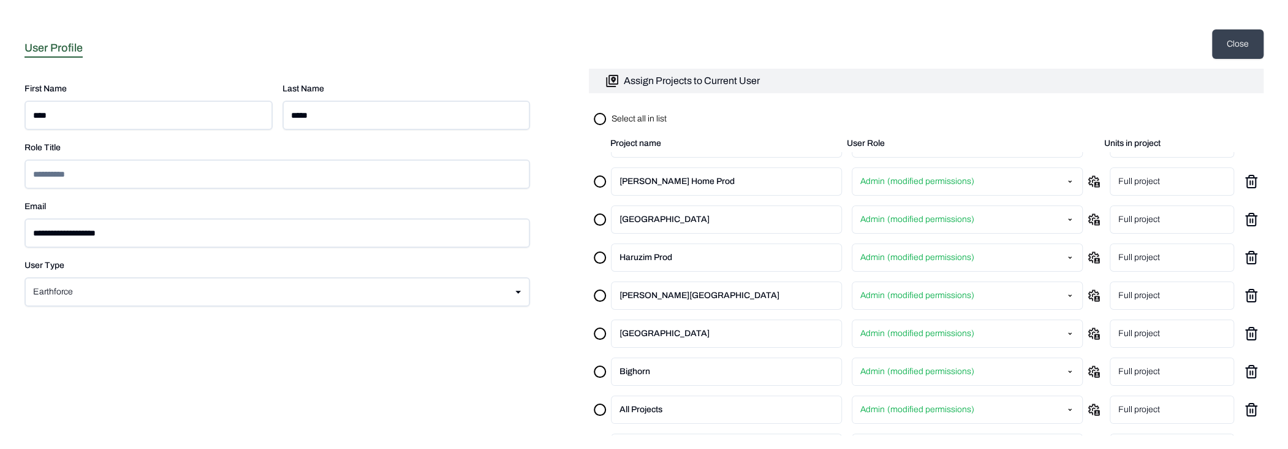
click at [606, 289] on button "button" at bounding box center [600, 295] width 12 height 12
click at [1058, 108] on html "**********" at bounding box center [644, 54] width 1288 height 108
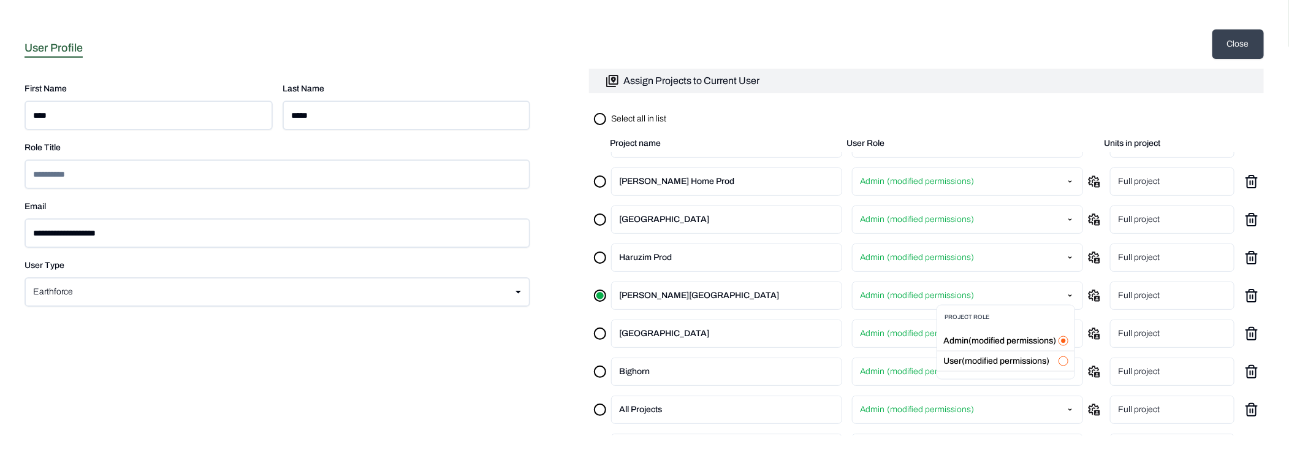
click at [1092, 108] on html "**********" at bounding box center [648, 54] width 1297 height 108
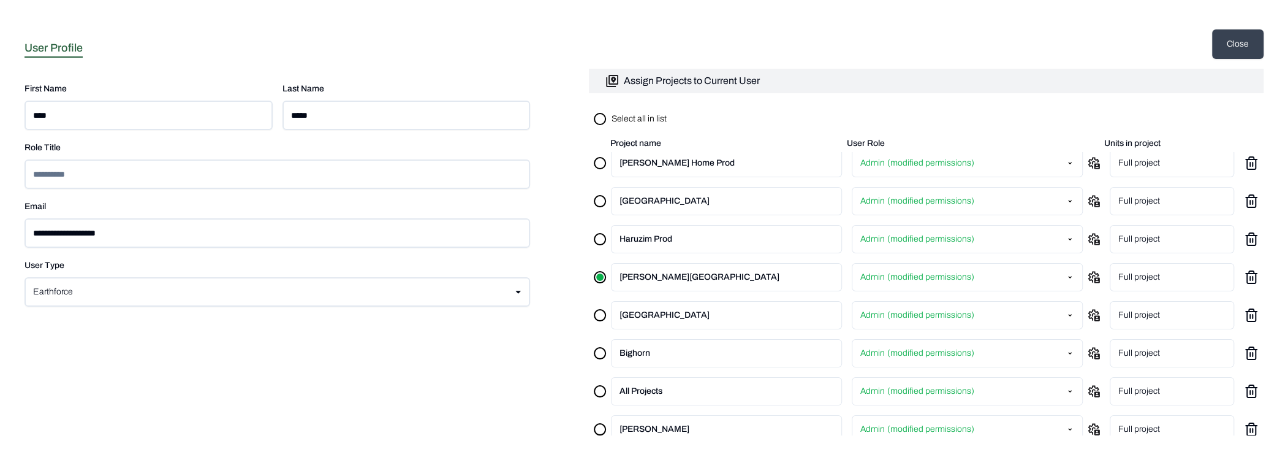
scroll to position [1068, 0]
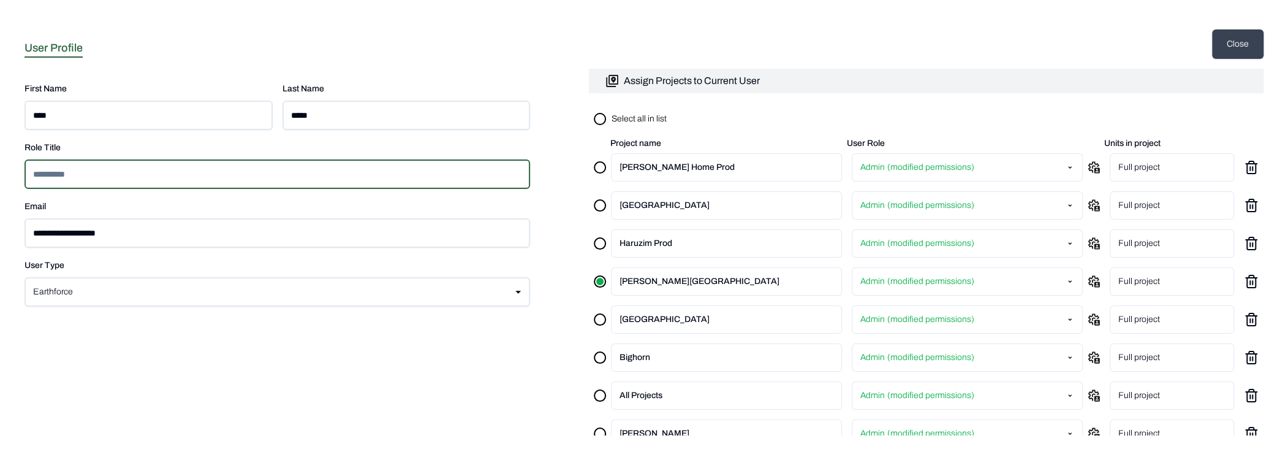
click at [144, 177] on input at bounding box center [278, 173] width 506 height 29
type input "**********"
click at [120, 135] on form "**********" at bounding box center [278, 194] width 506 height 226
click at [72, 172] on input "**********" at bounding box center [269, 173] width 489 height 29
drag, startPoint x: 134, startPoint y: 173, endPoint x: 21, endPoint y: 168, distance: 112.9
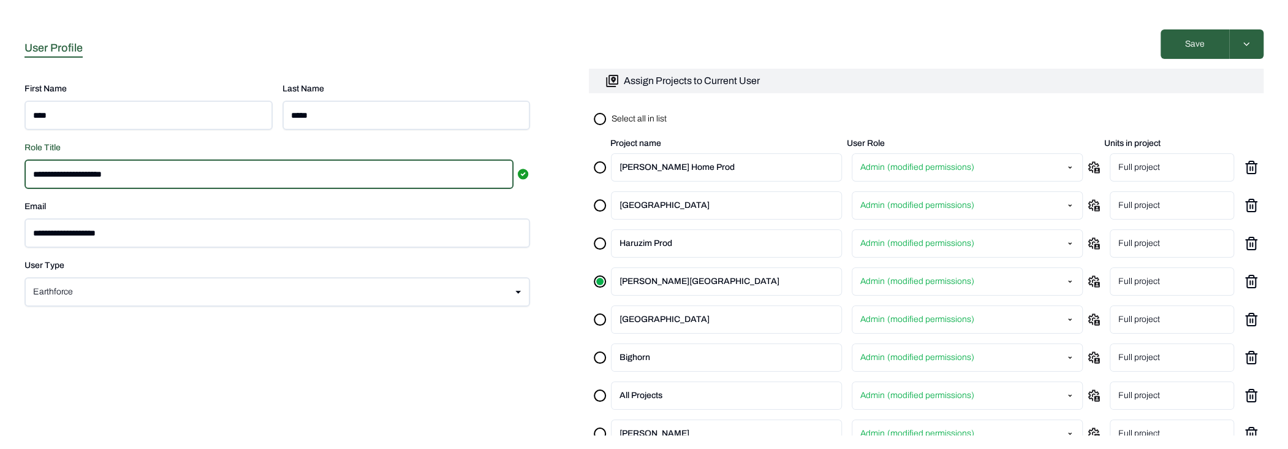
click at [21, 168] on div "**********" at bounding box center [644, 224] width 1288 height 449
click at [177, 367] on div "**********" at bounding box center [278, 237] width 506 height 396
click at [1187, 48] on button "Save" at bounding box center [1195, 43] width 69 height 29
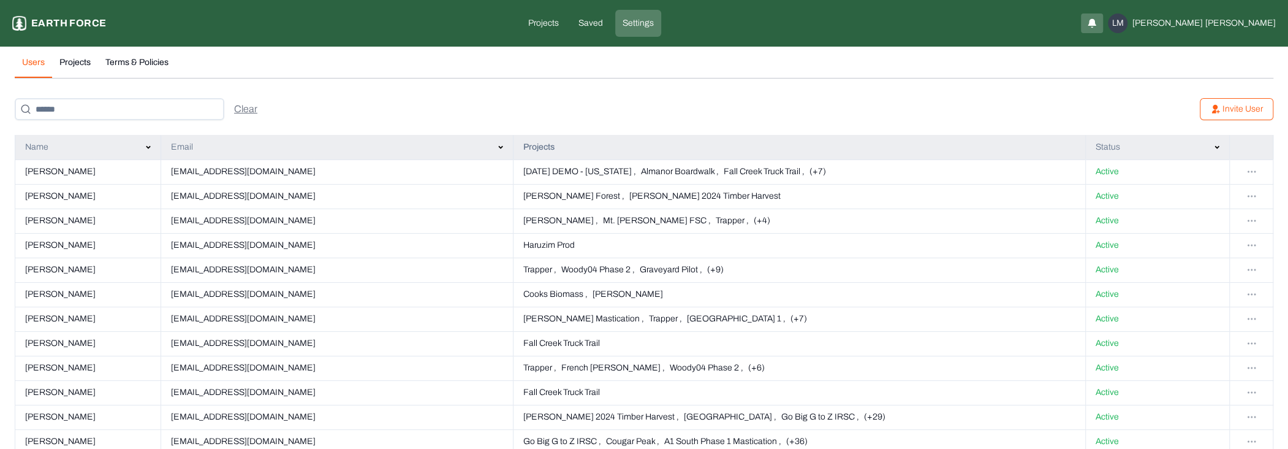
click at [276, 67] on div "Users Projects Terms & Policies" at bounding box center [644, 67] width 1259 height 22
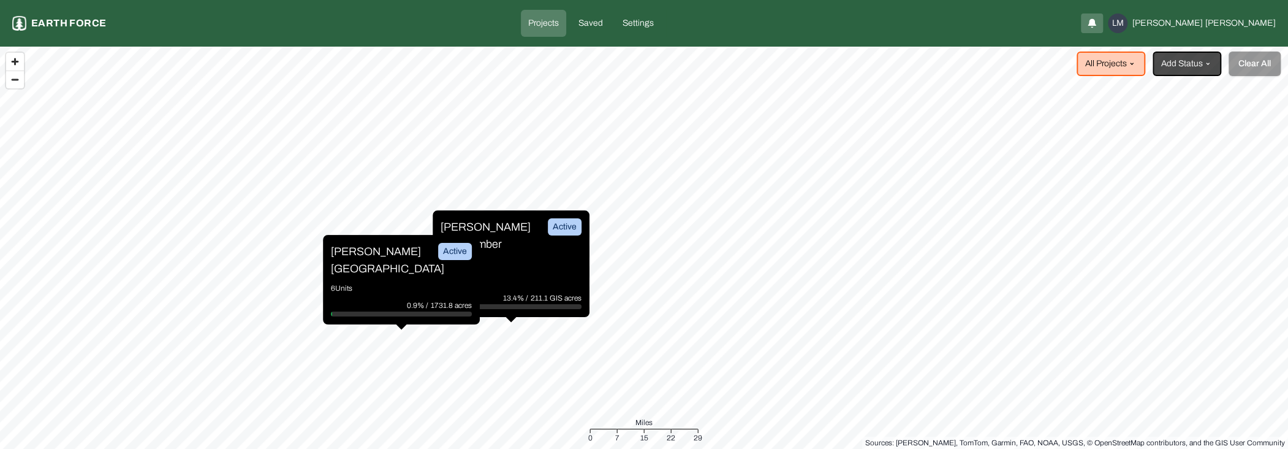
click at [379, 282] on p "6 Units" at bounding box center [401, 288] width 141 height 12
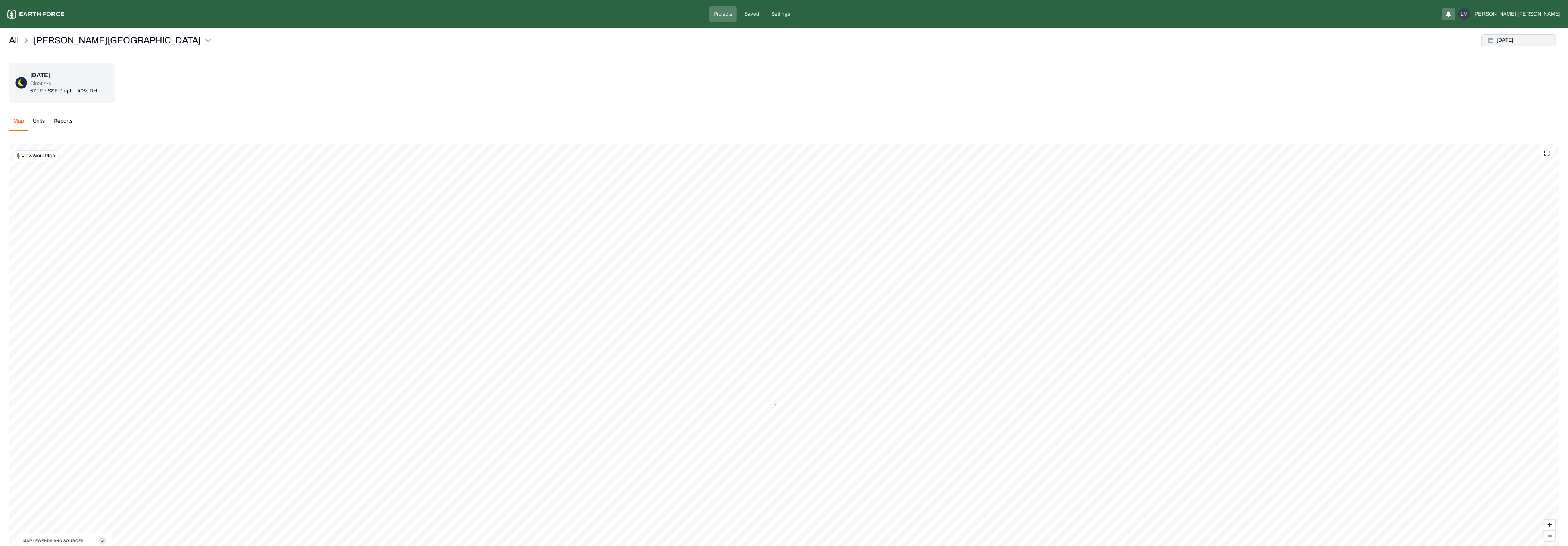
click at [784, 40] on button "[DATE]" at bounding box center [1519, 40] width 75 height 12
click at [784, 97] on div "[DATE] Clear sky 67 °F · SSE 9mph · 49% RH" at bounding box center [784, 83] width 1550 height 40
click at [784, 39] on button "[DATE]" at bounding box center [1519, 40] width 75 height 12
click at [784, 84] on p "Last 7 days of data" at bounding box center [1527, 86] width 49 height 9
click at [784, 149] on div "Apply" at bounding box center [1545, 151] width 24 height 12
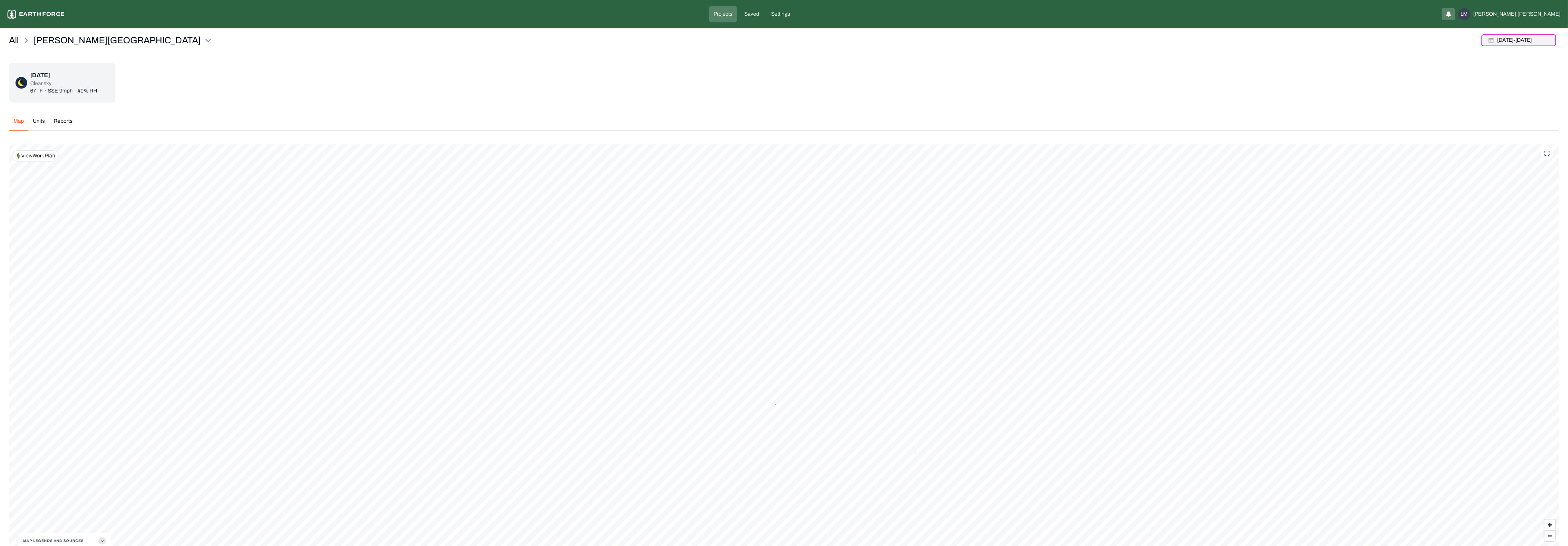
click at [784, 37] on button "[DATE] - [DATE]" at bounding box center [1519, 40] width 75 height 12
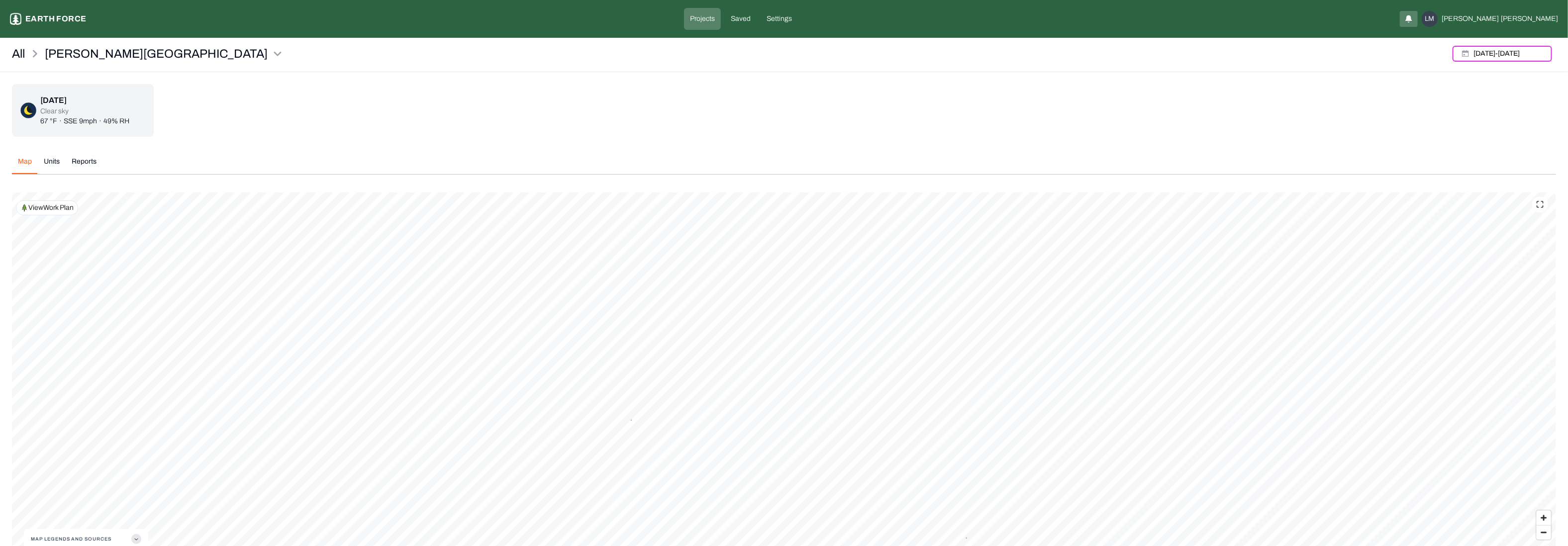
click at [1045, 44] on div "[DATE] - [DATE]" at bounding box center [1502, 53] width 107 height 24
click at [1045, 51] on button "[DATE] - [DATE]" at bounding box center [1502, 54] width 100 height 16
click at [1045, 137] on p "Last 30 days of data" at bounding box center [1515, 136] width 69 height 12
click at [1045, 113] on p "Last 7 days of data" at bounding box center [1514, 115] width 65 height 12
click at [1045, 96] on p "Last date of data" at bounding box center [1510, 94] width 58 height 12
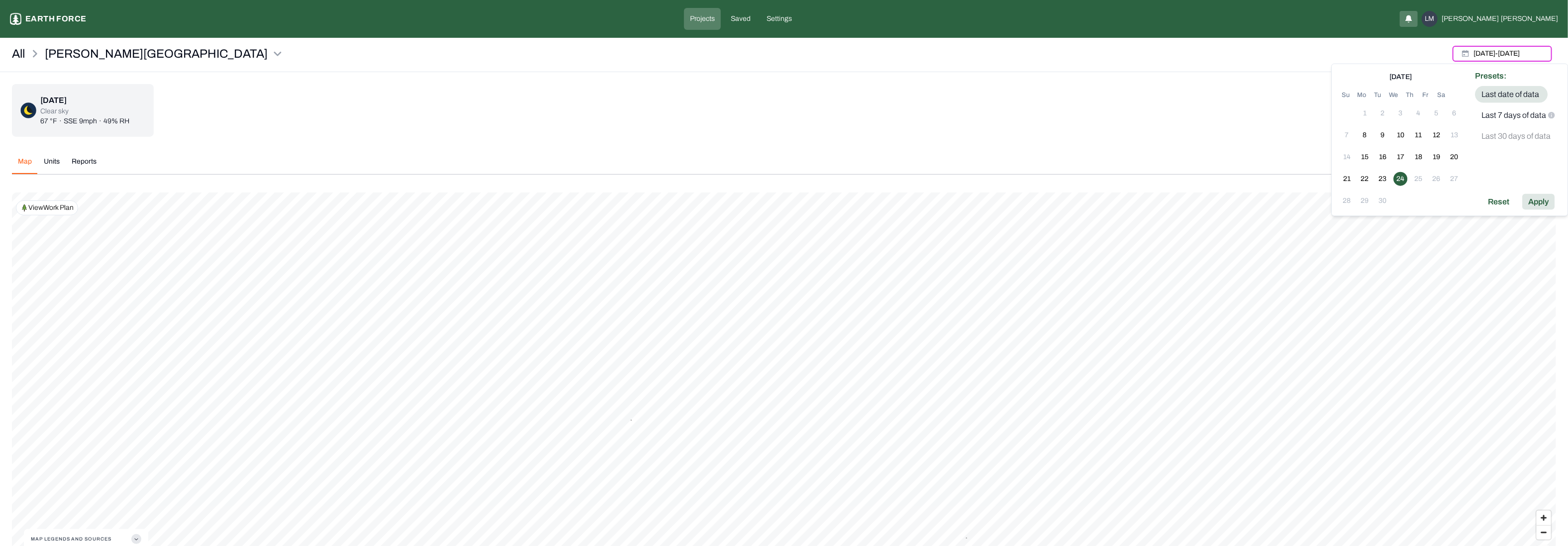
click at [1045, 199] on div "Apply" at bounding box center [1538, 202] width 32 height 16
click at [1045, 58] on button "[DATE]" at bounding box center [1502, 54] width 100 height 16
click at [1045, 105] on div "Last date of data Last 7 days of data Last 30 days of data" at bounding box center [1518, 117] width 87 height 62
click at [1045, 111] on p "Last 7 days of data" at bounding box center [1514, 115] width 65 height 12
click at [1045, 201] on div "Apply" at bounding box center [1538, 202] width 32 height 16
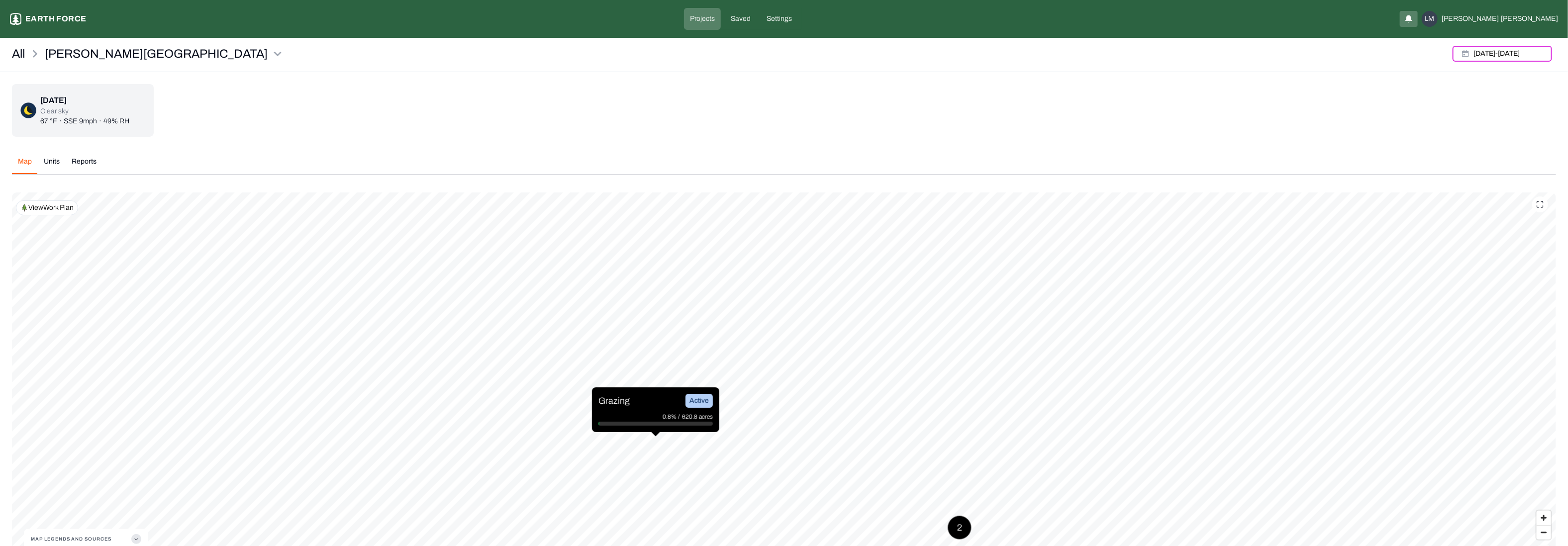
click at [629, 363] on div "0.8% / 620.8 acres" at bounding box center [655, 416] width 114 height 10
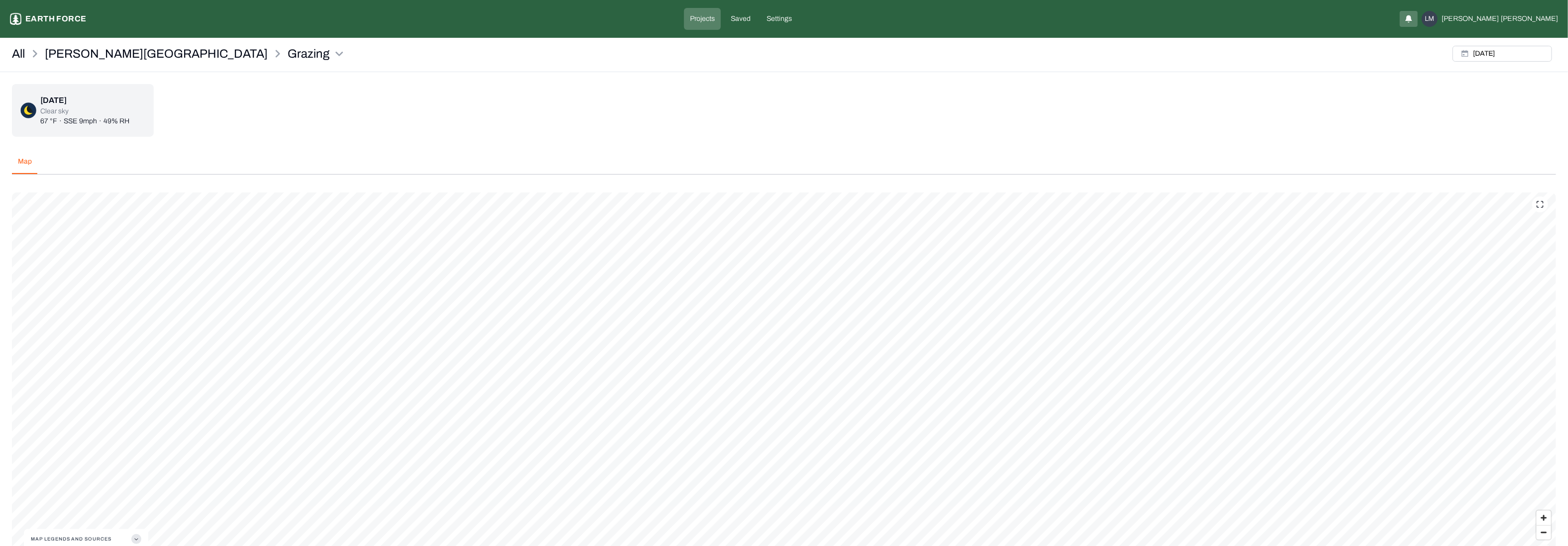
click at [137, 160] on div "Map" at bounding box center [784, 166] width 1544 height 18
click at [1045, 206] on icon at bounding box center [1538, 207] width 2 height 2
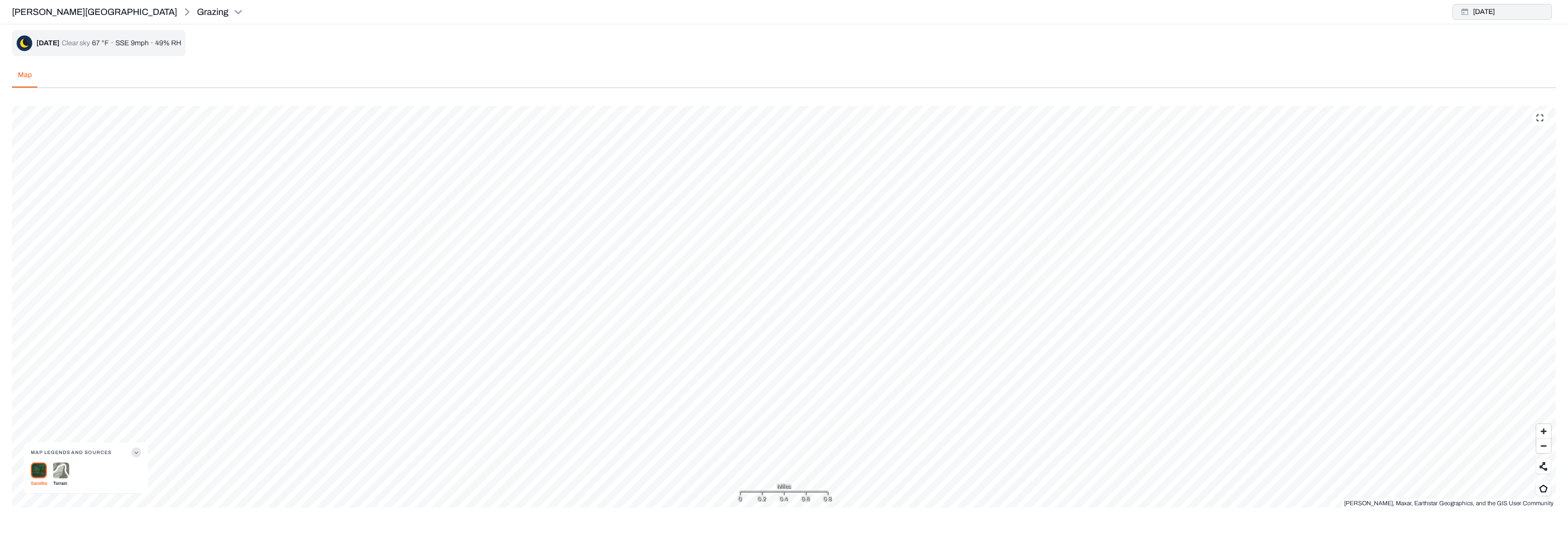
click at [1045, 15] on button "[DATE]" at bounding box center [1502, 12] width 100 height 16
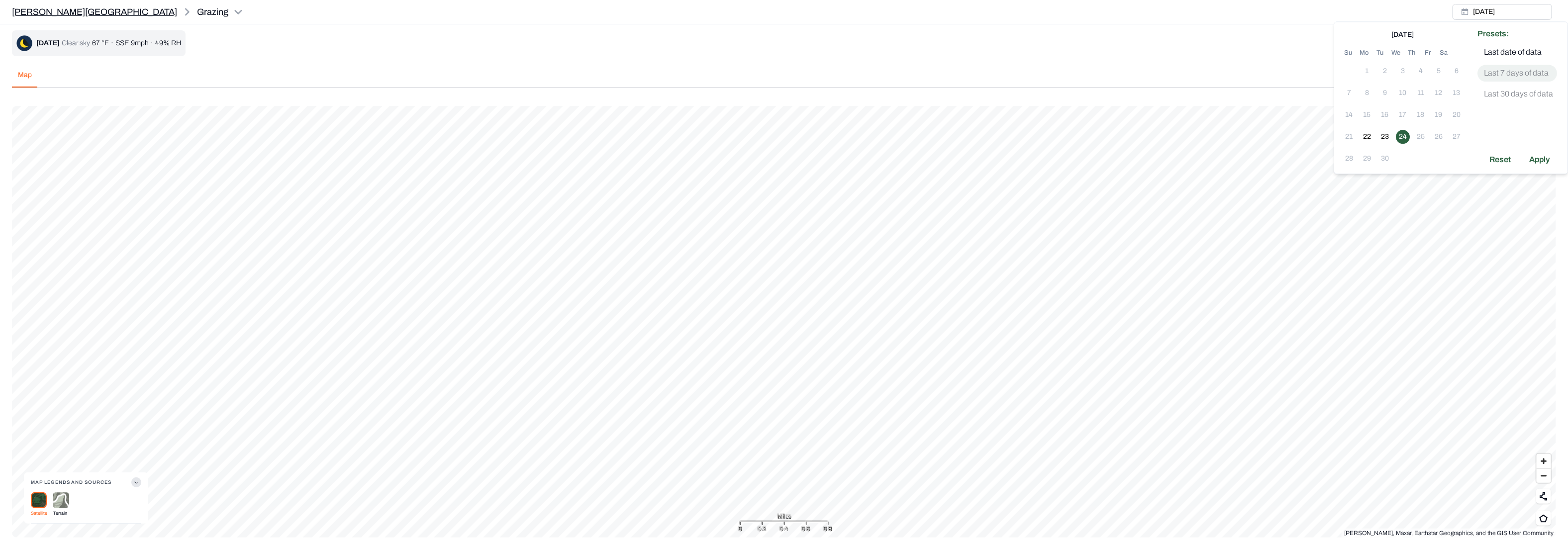
click at [22, 11] on p "[PERSON_NAME][GEOGRAPHIC_DATA]" at bounding box center [94, 11] width 165 height 14
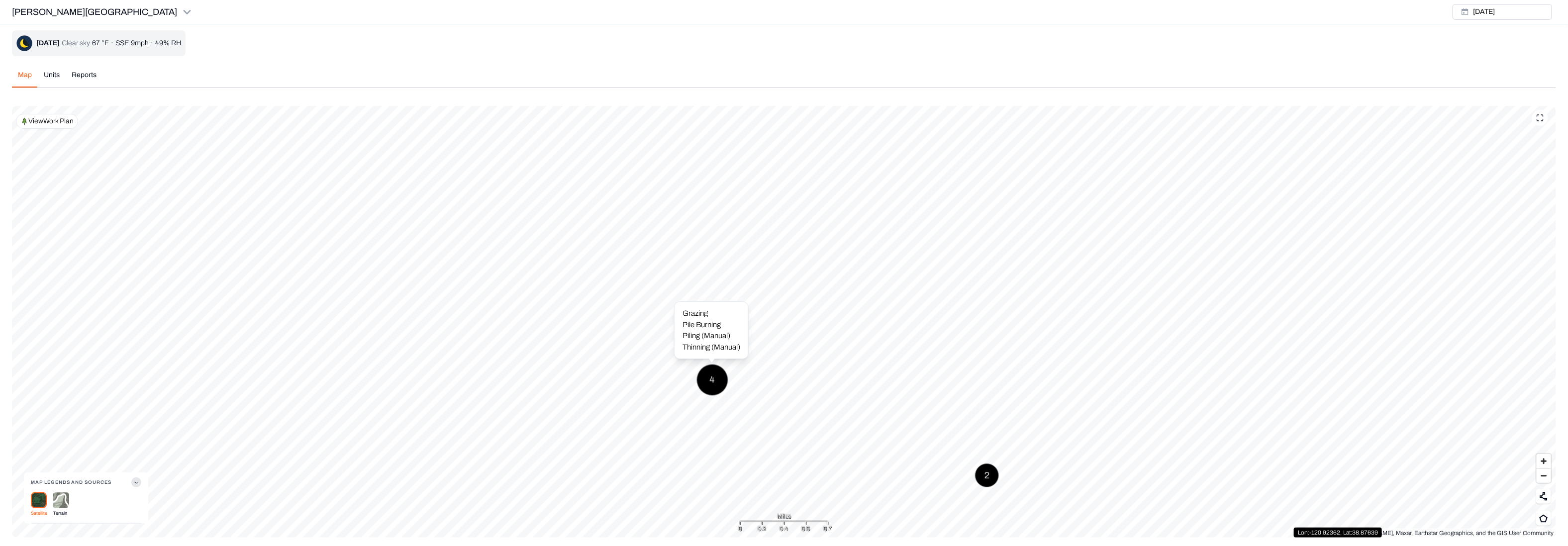
click at [711, 363] on div "4" at bounding box center [713, 380] width 32 height 32
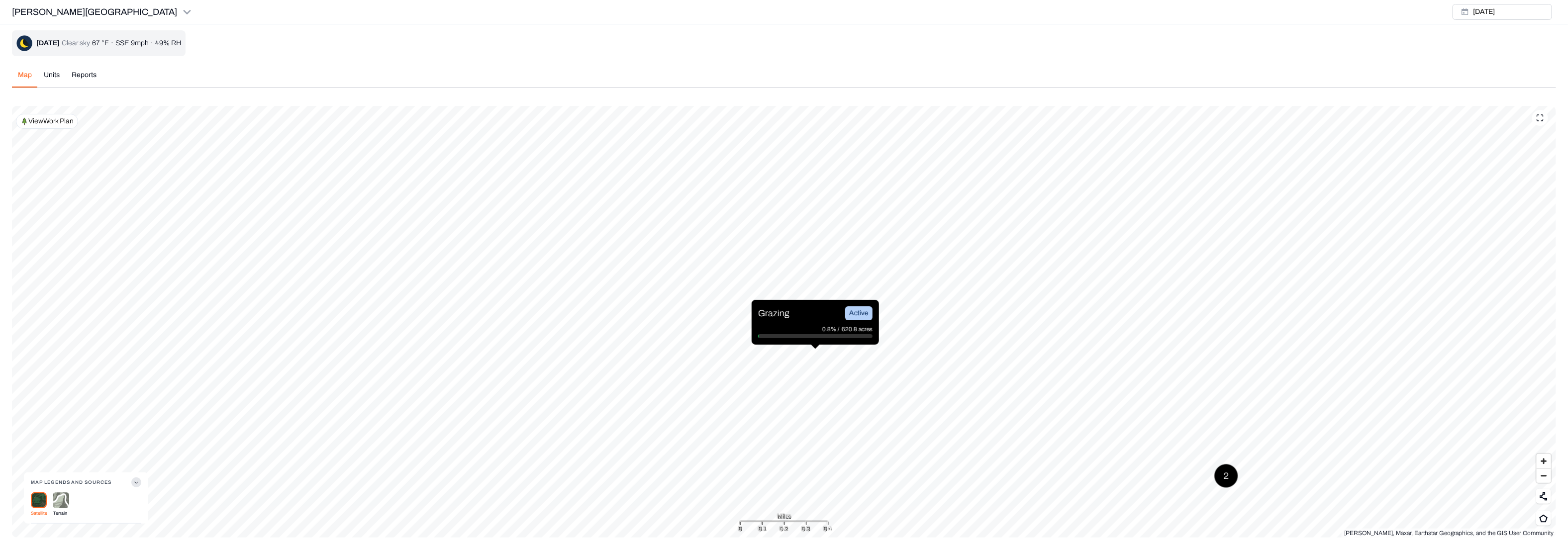
click at [48, 122] on p "View Work Plan" at bounding box center [51, 121] width 45 height 10
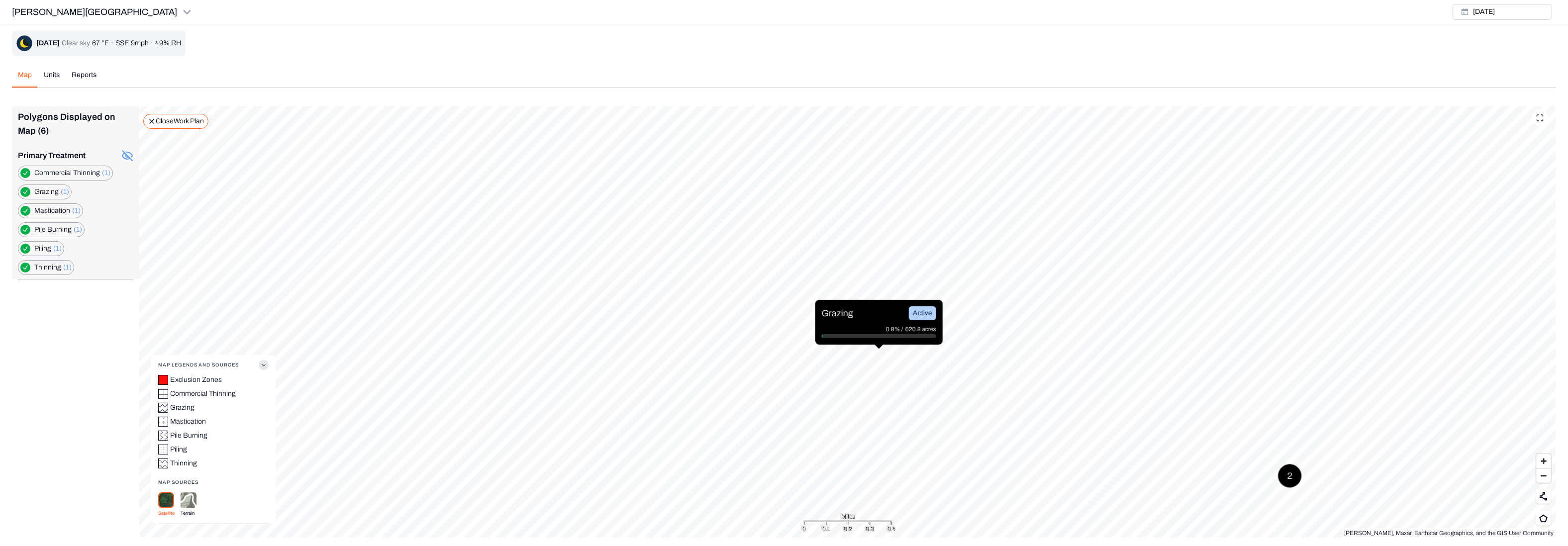
click at [54, 191] on label "Grazing (1)" at bounding box center [51, 191] width 35 height 10
click at [127, 153] on icon at bounding box center [127, 155] width 12 height 12
click at [28, 207] on div "Mastication (1)" at bounding box center [50, 211] width 65 height 15
click at [26, 213] on button "button" at bounding box center [25, 211] width 10 height 10
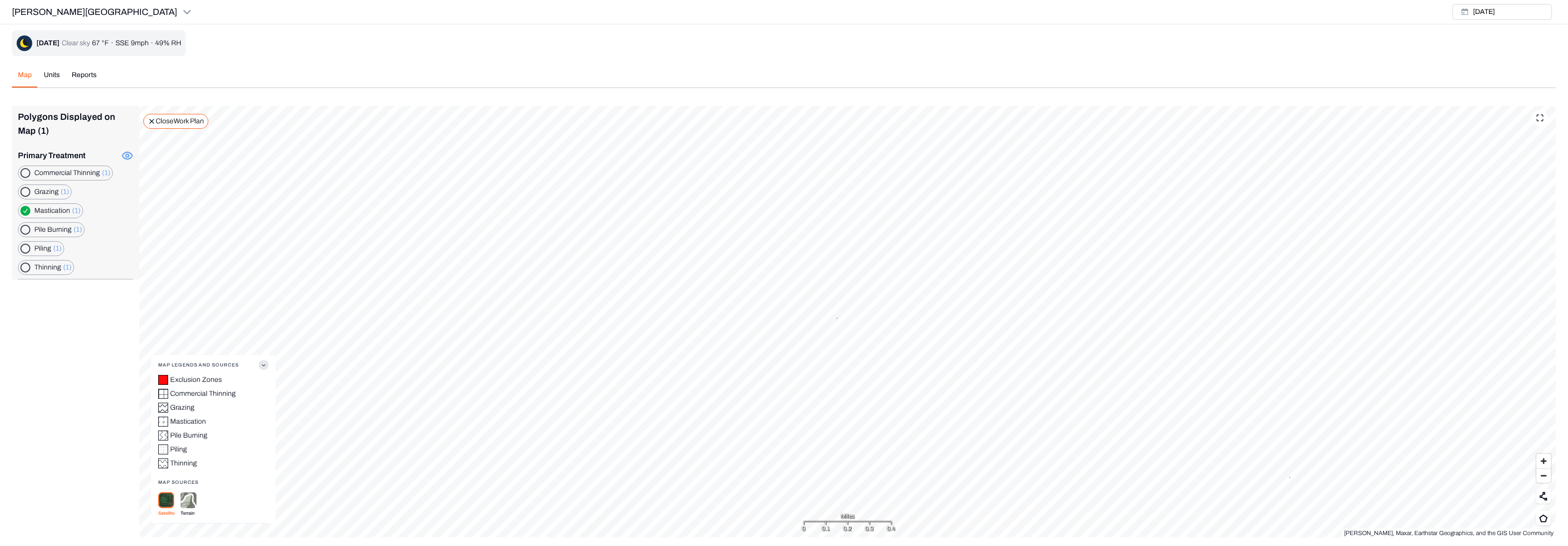
click at [179, 125] on p "Close Work Plan" at bounding box center [179, 121] width 48 height 10
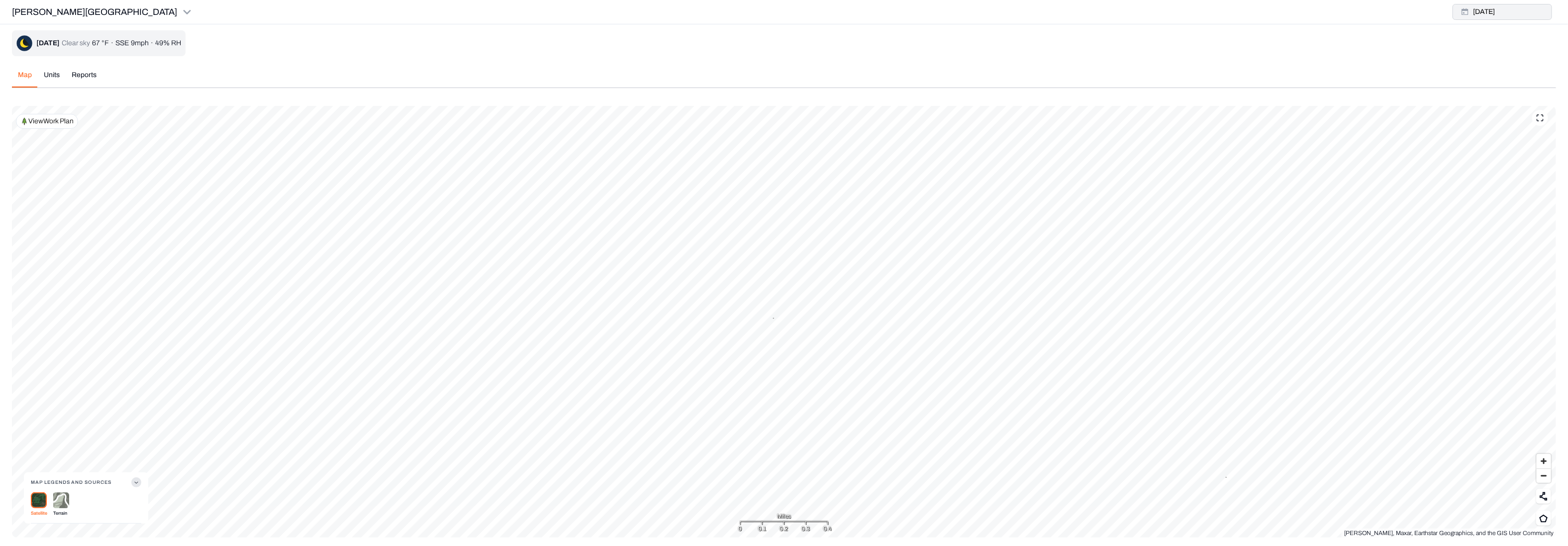
click at [1045, 15] on button "[DATE]" at bounding box center [1502, 12] width 100 height 16
click at [1045, 158] on div "Apply" at bounding box center [1538, 161] width 32 height 16
click at [54, 76] on div "[DATE] Clear sky 67 °F · SSE 9mph · 49% RH Map Units Reports [DATE] Polygons Di…" at bounding box center [784, 283] width 1544 height 507
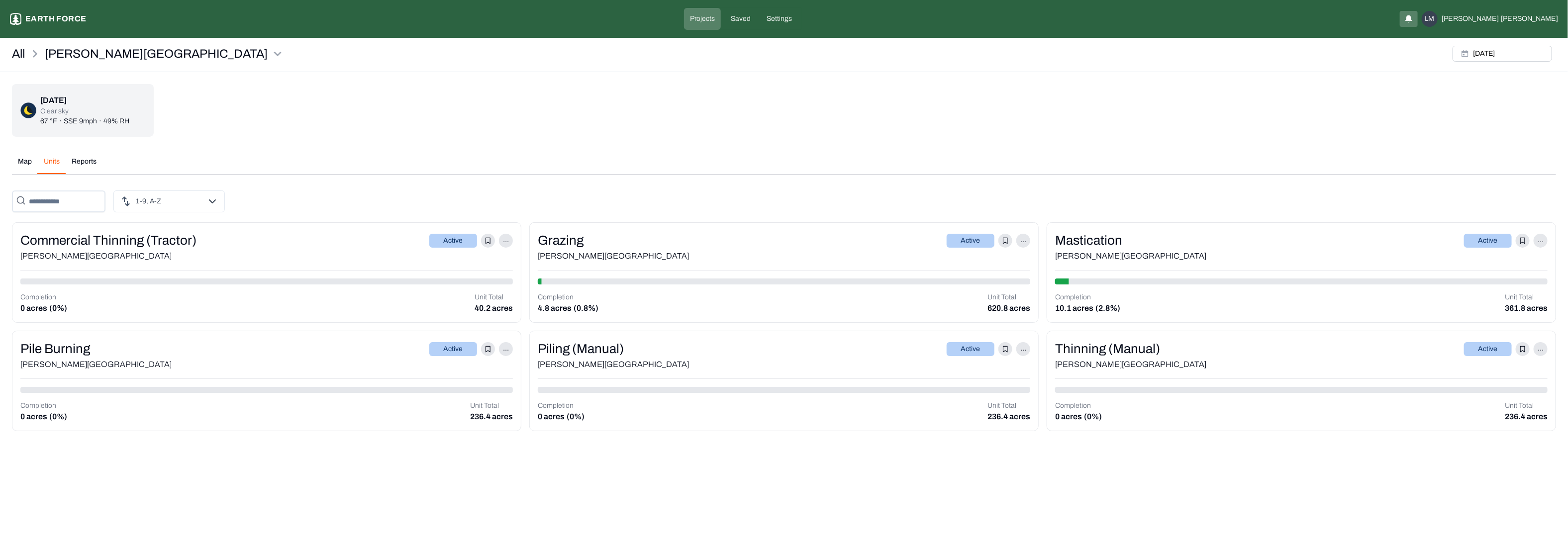
click at [1045, 237] on div "Mastication Active ..." at bounding box center [1301, 240] width 493 height 19
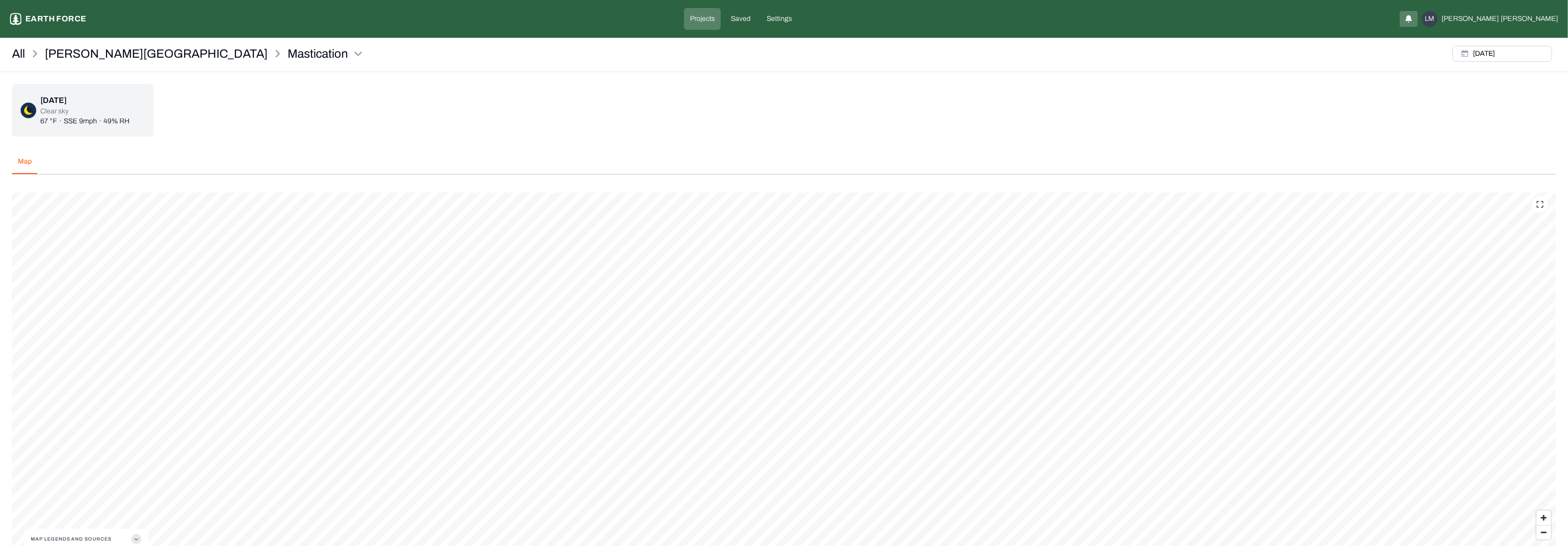
click at [1045, 118] on div "[DATE] Clear sky 67 °F · SSE 9mph · 49% RH" at bounding box center [784, 110] width 1544 height 53
click at [1045, 45] on div "[DATE]" at bounding box center [1502, 53] width 107 height 24
click at [1045, 54] on button "[DATE]" at bounding box center [1502, 54] width 100 height 16
click at [1045, 114] on p "Last 7 days of data" at bounding box center [1514, 115] width 65 height 12
click at [1045, 203] on div "Apply" at bounding box center [1538, 202] width 32 height 16
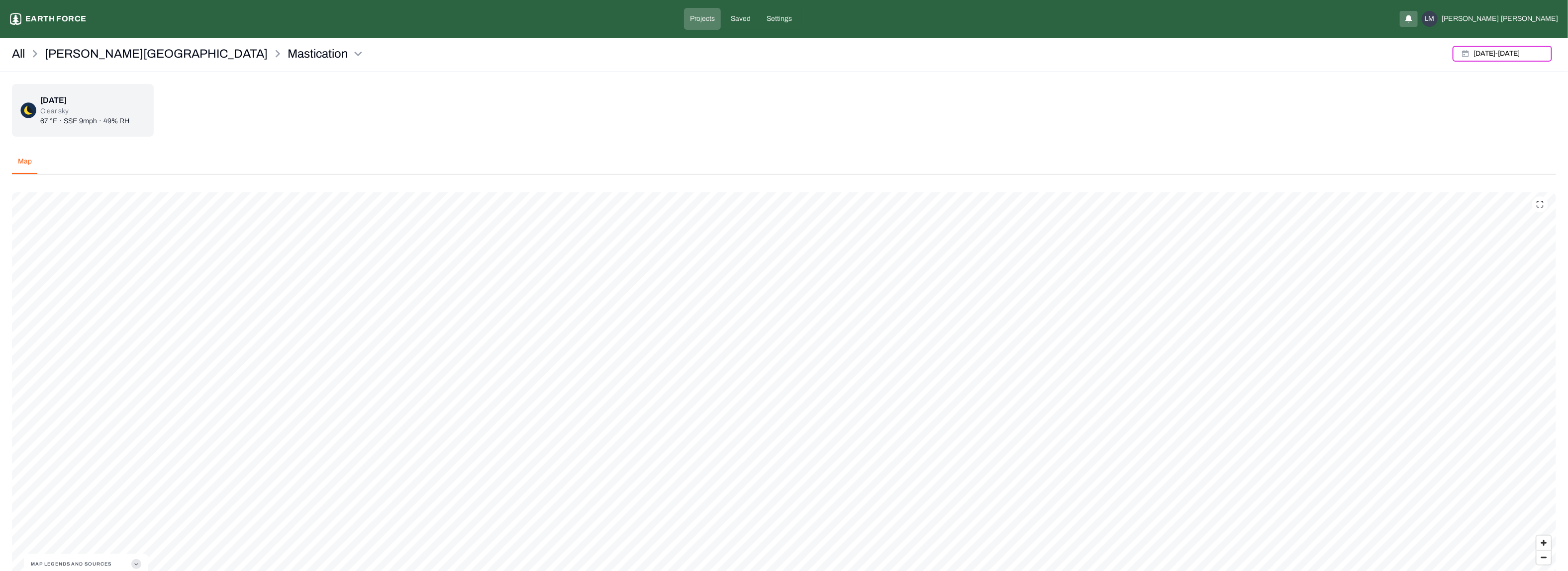
click at [134, 363] on icon "button" at bounding box center [136, 565] width 10 height 10
